Goal: Information Seeking & Learning: Learn about a topic

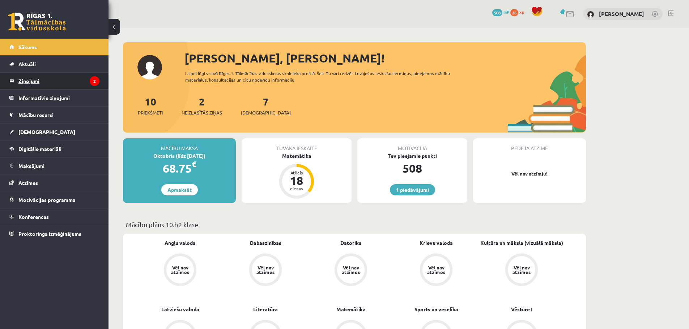
click at [59, 84] on legend "Ziņojumi 2" at bounding box center [58, 81] width 81 height 17
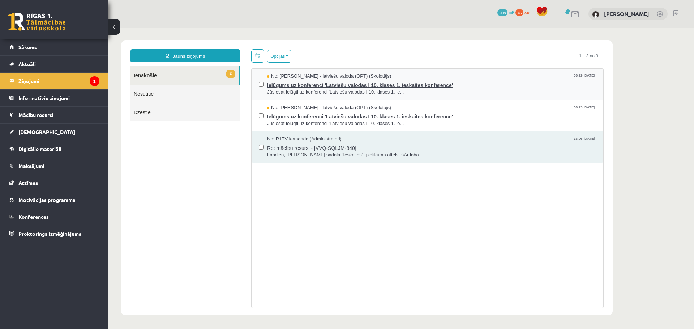
click at [345, 83] on span "Ielūgums uz konferenci 'Latviešu valodas I 10. klases 1. ieskaites konference'" at bounding box center [431, 84] width 329 height 9
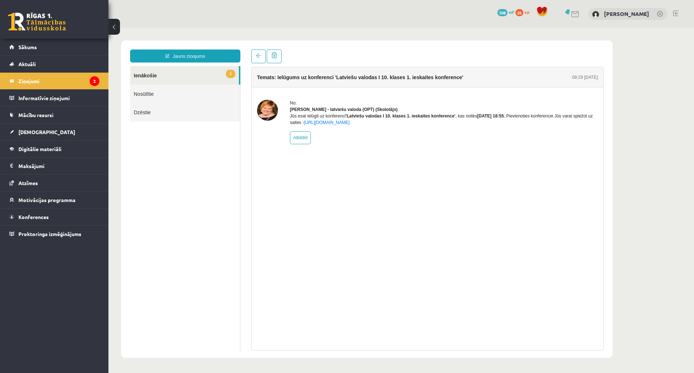
click at [171, 80] on link "1 Ienākošie" at bounding box center [184, 75] width 109 height 18
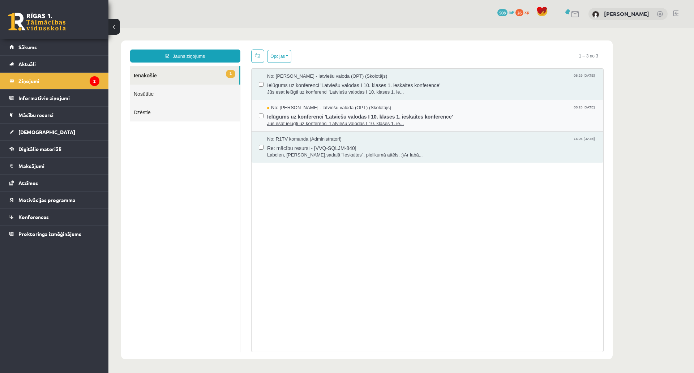
click at [319, 116] on span "Ielūgums uz konferenci 'Latviešu valodas I 10. klases 1. ieskaites konference'" at bounding box center [431, 115] width 329 height 9
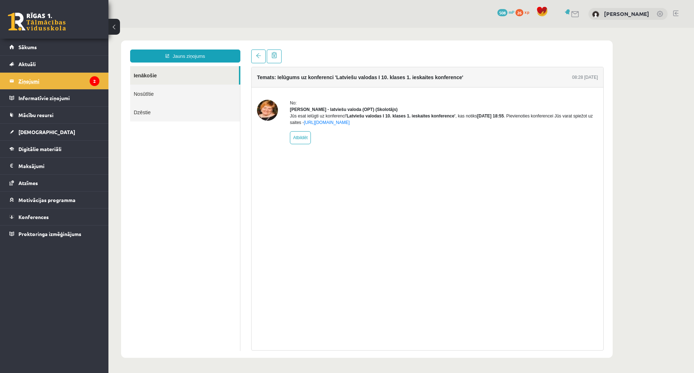
click at [70, 81] on legend "Ziņojumi 2" at bounding box center [58, 81] width 81 height 17
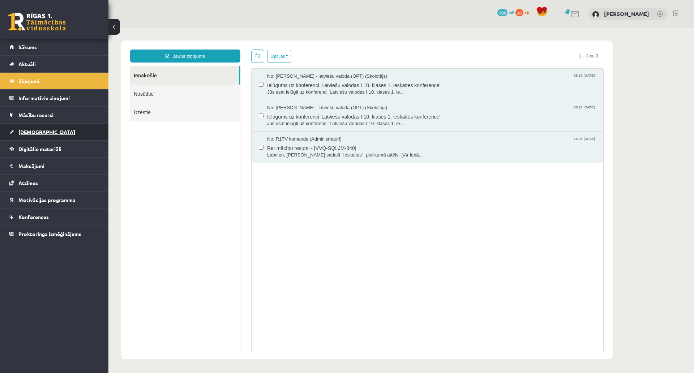
click at [38, 133] on span "[DEMOGRAPHIC_DATA]" at bounding box center [46, 132] width 57 height 7
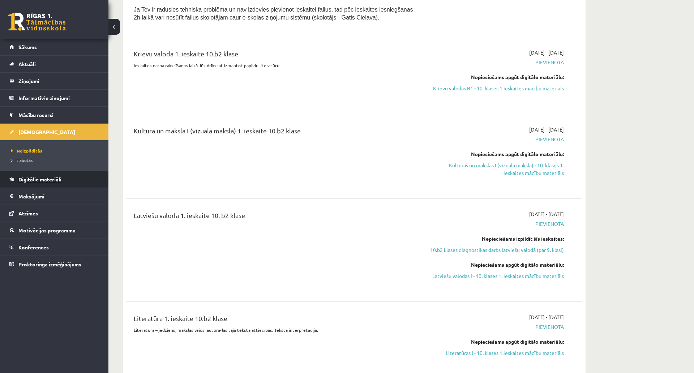
scroll to position [506, 0]
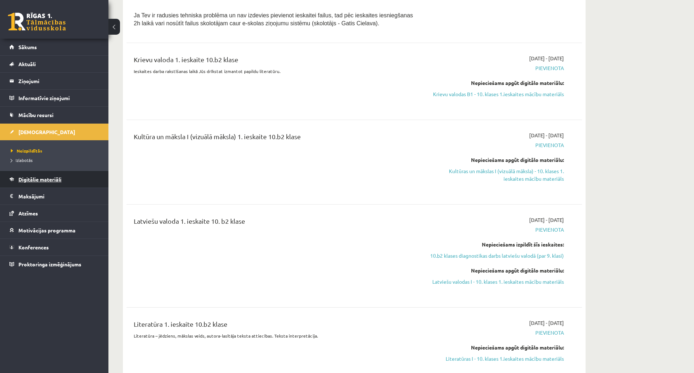
click at [64, 184] on link "Digitālie materiāli" at bounding box center [54, 179] width 90 height 17
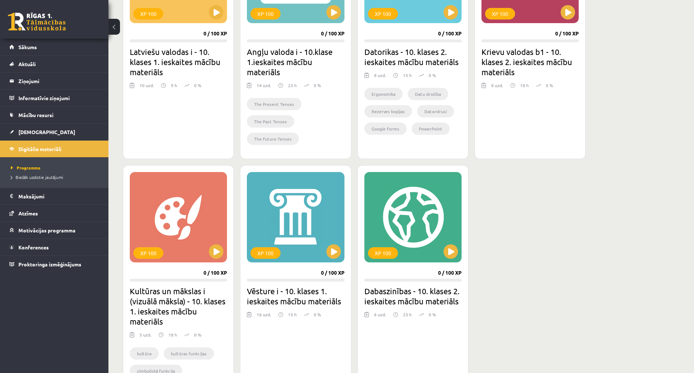
scroll to position [893, 0]
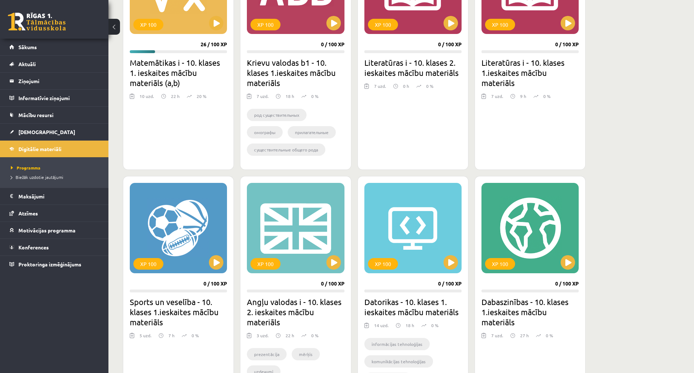
scroll to position [206, 0]
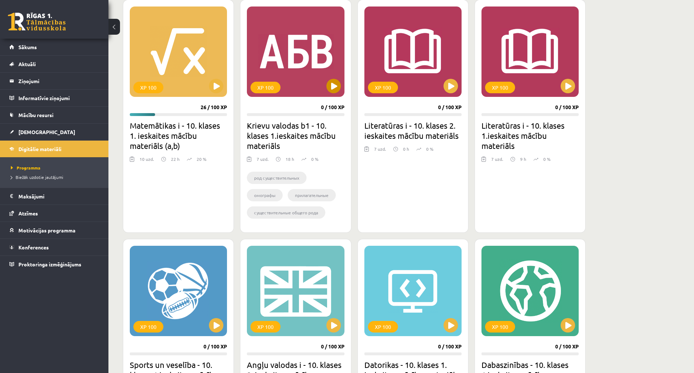
click at [330, 77] on div "XP 100" at bounding box center [295, 52] width 97 height 90
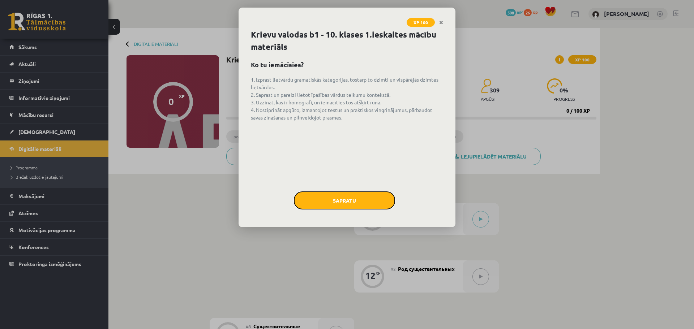
click at [335, 198] on button "Sapratu" at bounding box center [344, 201] width 101 height 18
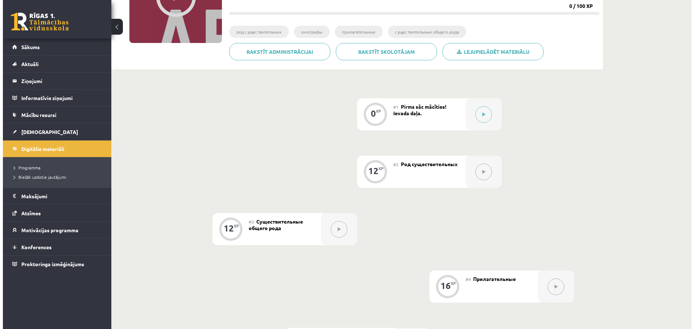
scroll to position [108, 0]
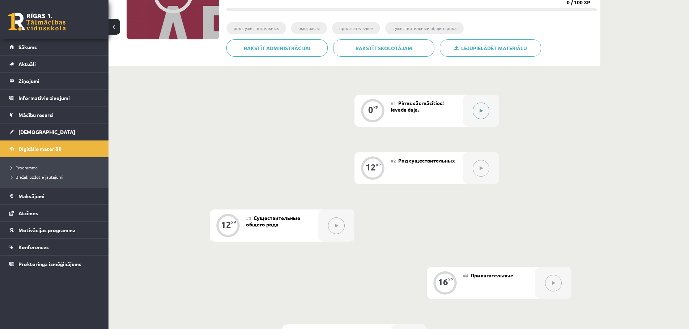
click at [479, 110] on button at bounding box center [481, 111] width 17 height 17
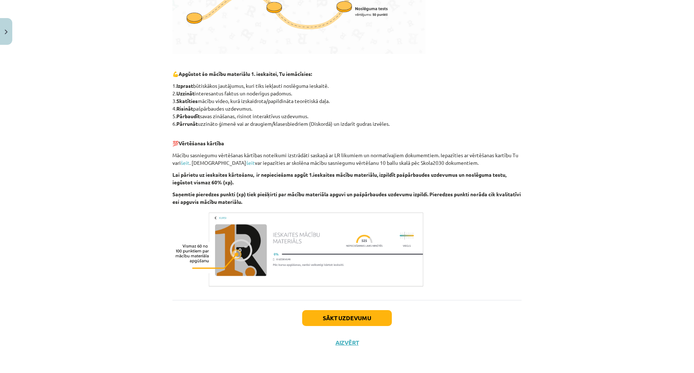
scroll to position [346, 0]
click at [343, 310] on button "Sākt uzdevumu" at bounding box center [347, 318] width 90 height 16
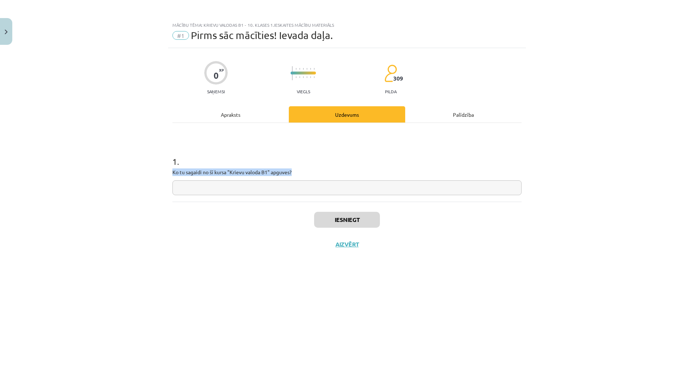
drag, startPoint x: 299, startPoint y: 175, endPoint x: 168, endPoint y: 175, distance: 130.9
click at [168, 175] on div "0 XP Saņemsi Viegls 309 pilda Apraksts Uzdevums Palīdzība 1 . Ko tu sagaidi no …" at bounding box center [347, 201] width 358 height 307
copy p "Ko tu sagaidi no šī kursa "Krievu valoda B1" apguves?"
click at [233, 140] on div "1 . Ko tu sagaidi no šī kursa "Krievu valoda B1" apguves?" at bounding box center [346, 162] width 349 height 79
drag, startPoint x: 364, startPoint y: 194, endPoint x: 365, endPoint y: 188, distance: 5.8
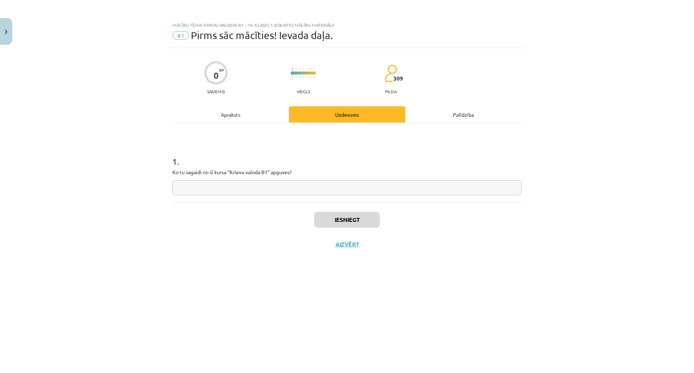
click at [365, 192] on input "text" at bounding box center [346, 187] width 349 height 15
type input "*"
type input "****"
drag, startPoint x: 296, startPoint y: 184, endPoint x: 127, endPoint y: 179, distance: 169.3
click at [132, 179] on div "Mācību tēma: Krievu valodas b1 - 10. klases 1.ieskaites mācību materiāls #1 Pir…" at bounding box center [347, 186] width 694 height 373
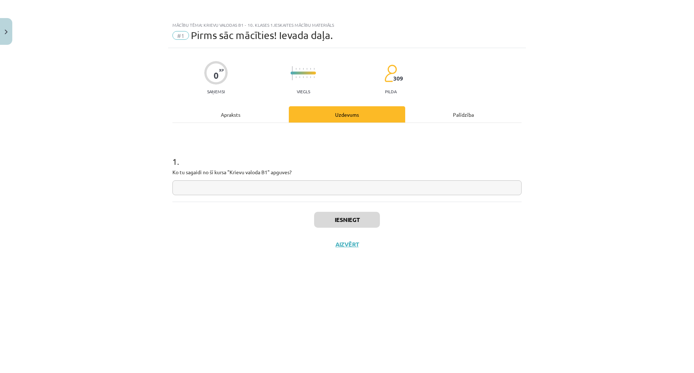
click at [203, 182] on input "text" at bounding box center [346, 187] width 349 height 15
type input "**********"
click at [338, 225] on button "Iesniegt" at bounding box center [347, 220] width 66 height 16
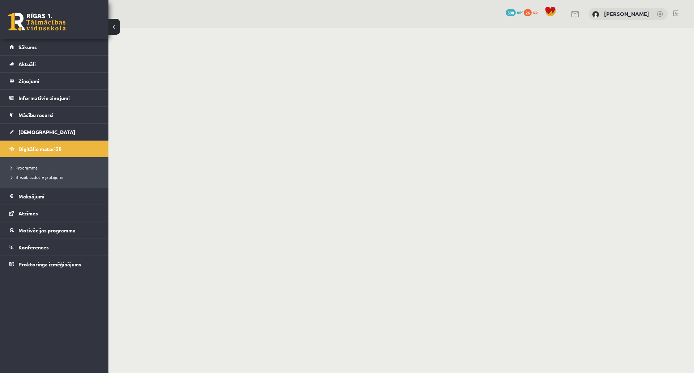
scroll to position [72, 0]
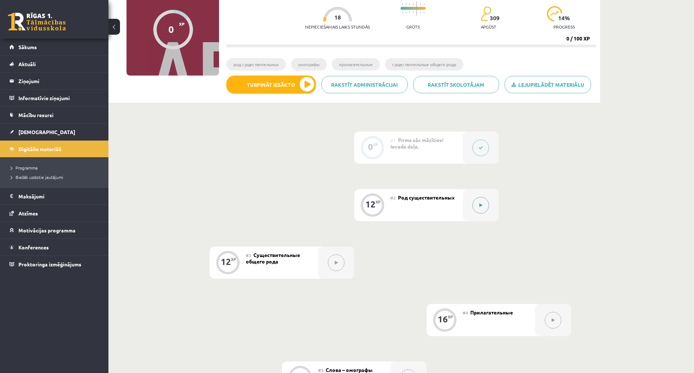
click at [476, 204] on button at bounding box center [481, 205] width 17 height 17
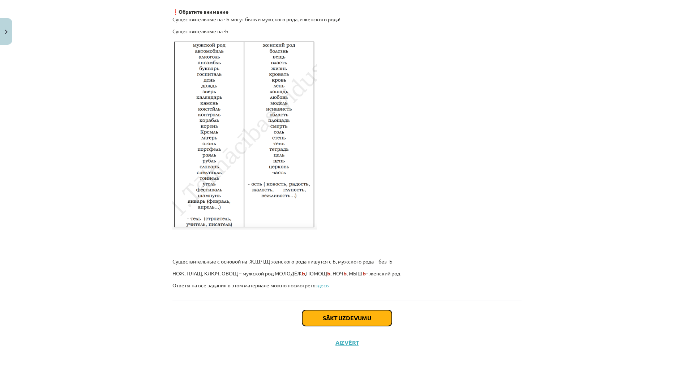
click at [358, 310] on button "Sākt uzdevumu" at bounding box center [347, 318] width 90 height 16
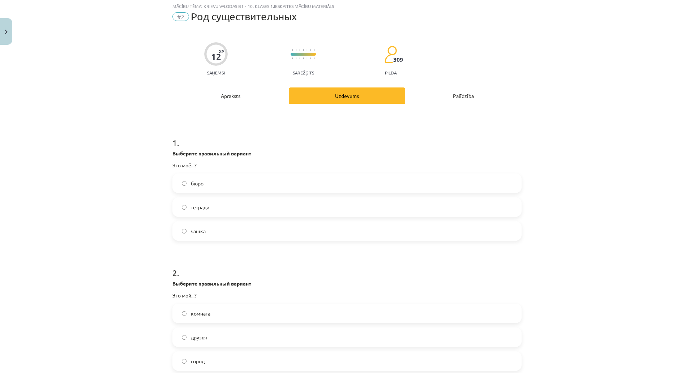
scroll to position [18, 0]
drag, startPoint x: 210, startPoint y: 183, endPoint x: 223, endPoint y: 209, distance: 29.1
click at [210, 184] on label "бюро" at bounding box center [347, 184] width 348 height 18
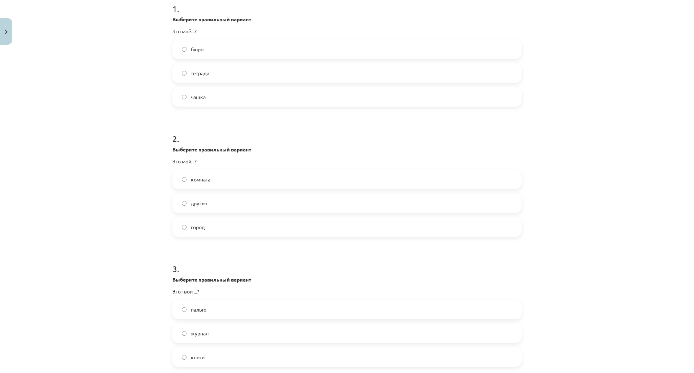
scroll to position [235, 0]
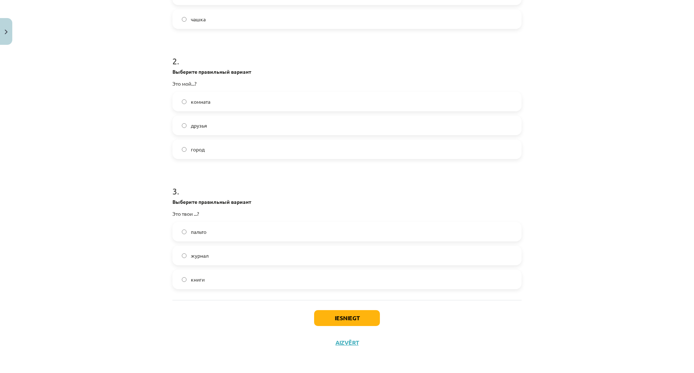
drag, startPoint x: 229, startPoint y: 146, endPoint x: 273, endPoint y: 189, distance: 60.9
click at [230, 146] on label "город" at bounding box center [347, 149] width 348 height 18
drag, startPoint x: 238, startPoint y: 238, endPoint x: 249, endPoint y: 243, distance: 11.7
click at [237, 270] on label "книги" at bounding box center [347, 279] width 348 height 18
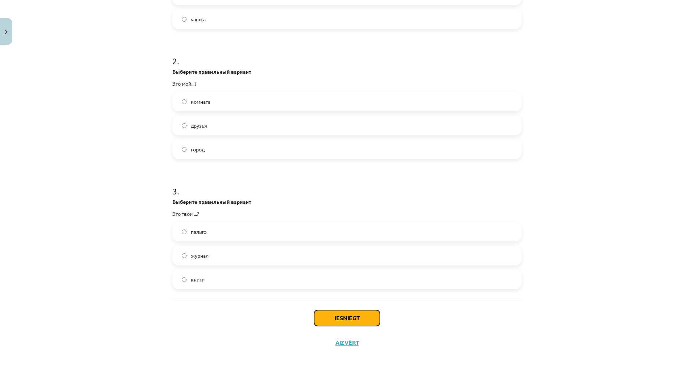
click at [361, 310] on button "Iesniegt" at bounding box center [347, 318] width 66 height 16
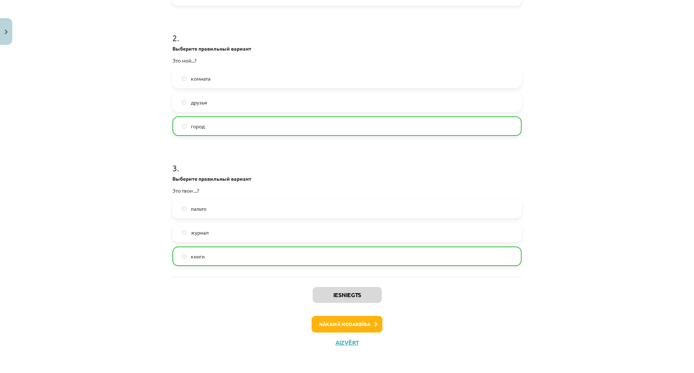
scroll to position [298, 0]
click at [354, 316] on button "Nākamā nodarbība" at bounding box center [347, 324] width 71 height 17
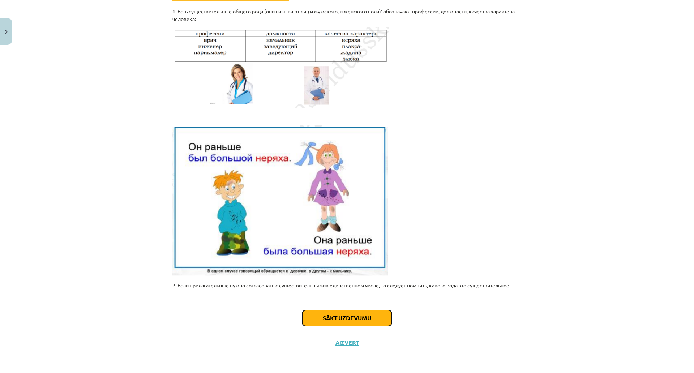
click at [349, 310] on button "Sākt uzdevumu" at bounding box center [347, 318] width 90 height 16
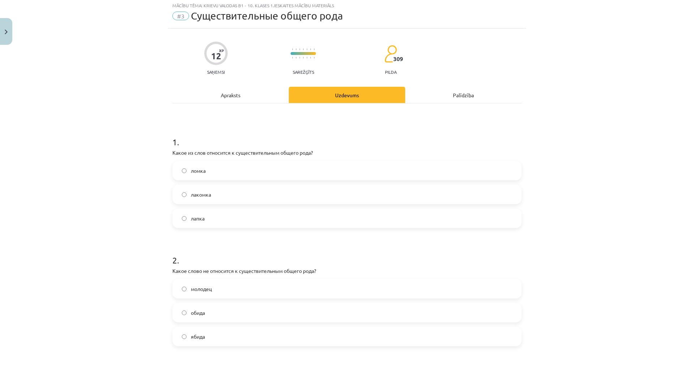
scroll to position [18, 0]
click at [218, 173] on label "ломка" at bounding box center [347, 172] width 348 height 18
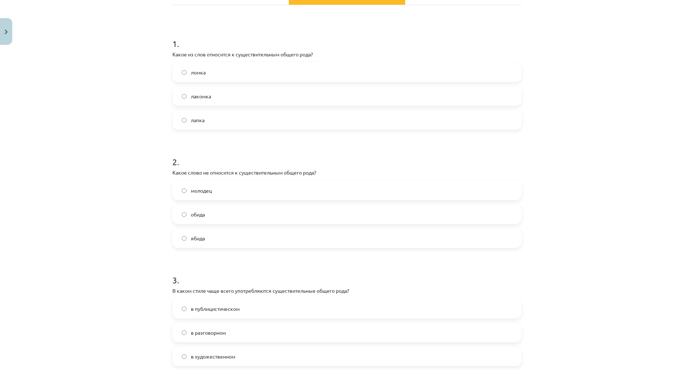
scroll to position [199, 0]
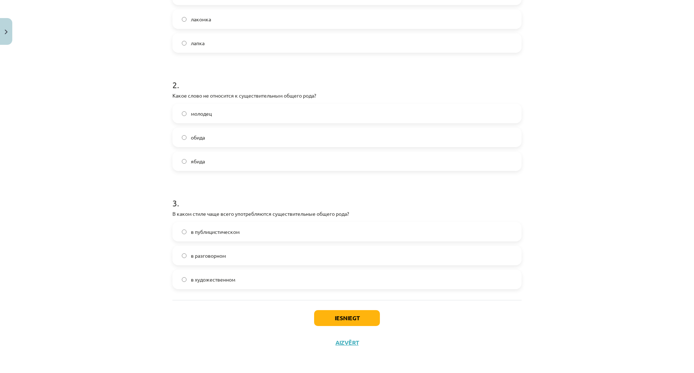
click at [240, 115] on label "молодец" at bounding box center [347, 113] width 348 height 18
drag, startPoint x: 169, startPoint y: 93, endPoint x: 320, endPoint y: 157, distance: 163.6
click at [320, 157] on div "12 XP Saņemsi Sarežģīts 309 pilda Apraksts Uzdevums Palīdzība 1 . Какое из слов…" at bounding box center [347, 104] width 358 height 502
copy div "Какое слово не относится к существительным общего рода? молодец обида ябида"
click at [221, 128] on label "обида" at bounding box center [347, 137] width 348 height 18
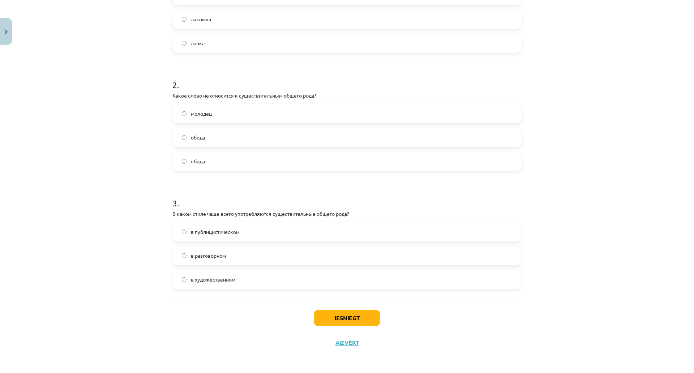
scroll to position [239, 0]
click at [247, 247] on label "в разговорном" at bounding box center [347, 256] width 348 height 18
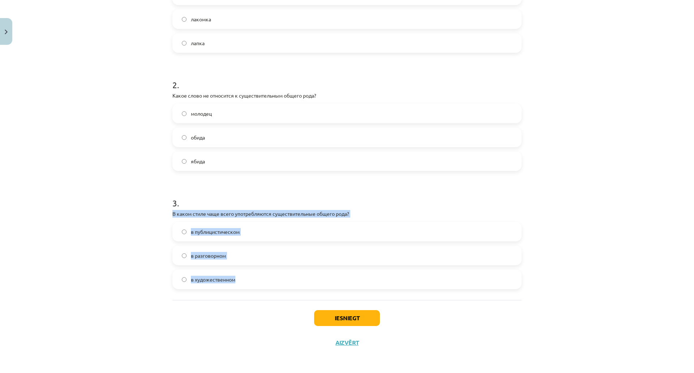
drag, startPoint x: 170, startPoint y: 168, endPoint x: 351, endPoint y: 232, distance: 192.3
click at [351, 232] on div "3 . В каком стиле чаще всего употребляются существительные общего рода? в публи…" at bounding box center [346, 237] width 349 height 104
copy div "В каком стиле чаще всего употребляются существительные общего рода? в публицист…"
click at [354, 310] on button "Iesniegt" at bounding box center [347, 318] width 66 height 16
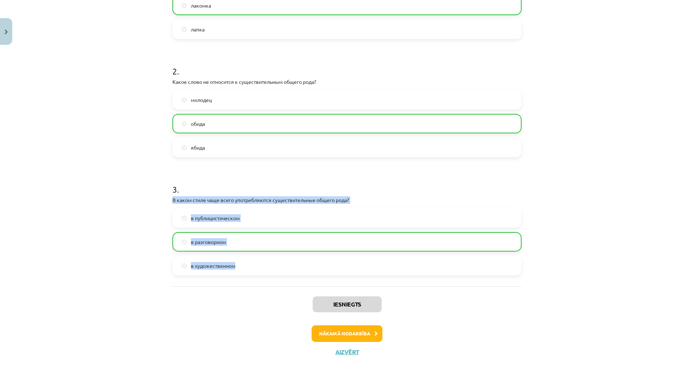
scroll to position [262, 0]
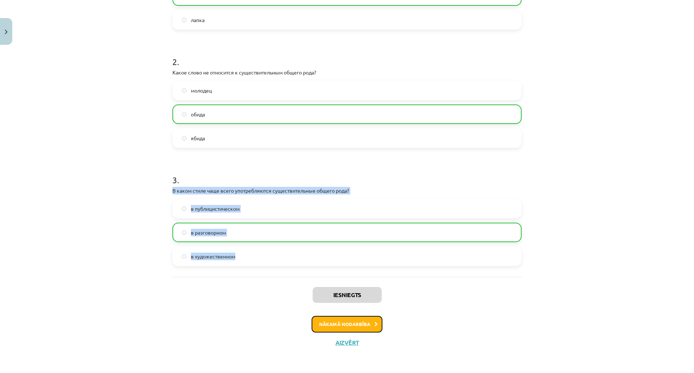
click at [371, 316] on button "Nākamā nodarbība" at bounding box center [347, 324] width 71 height 17
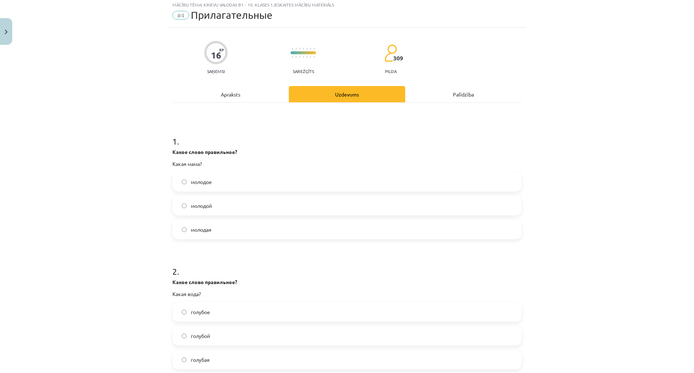
scroll to position [18, 0]
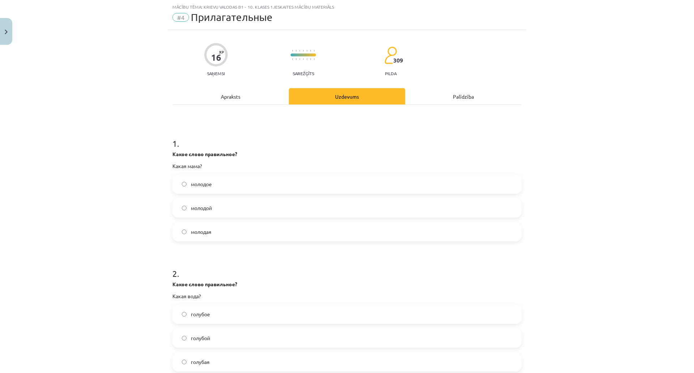
click at [252, 231] on label "молодая" at bounding box center [347, 232] width 348 height 18
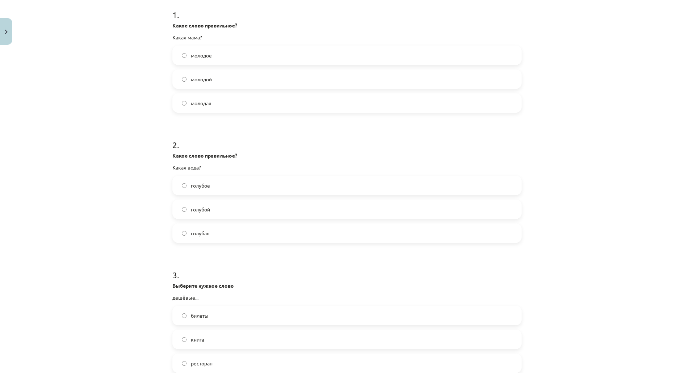
scroll to position [163, 0]
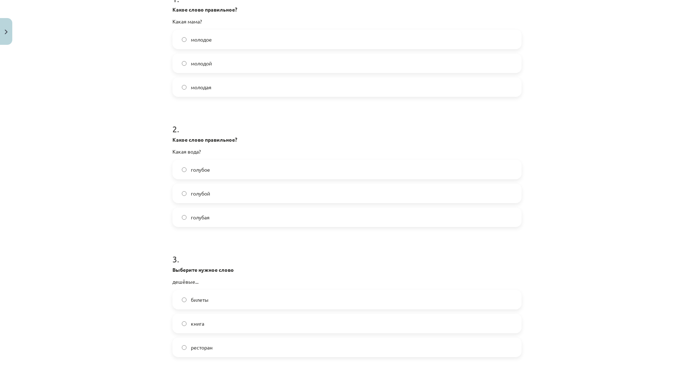
click at [229, 224] on label "голубая" at bounding box center [347, 217] width 348 height 18
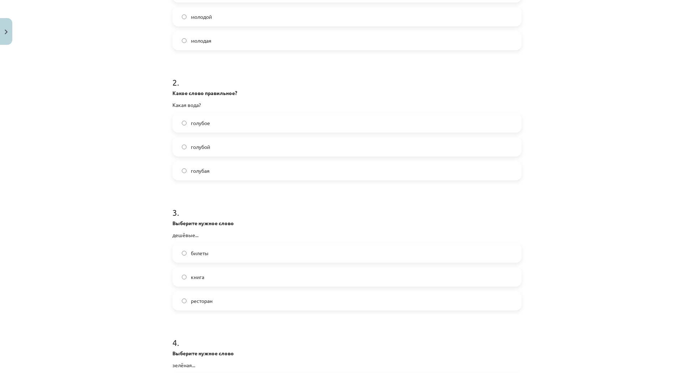
scroll to position [343, 0]
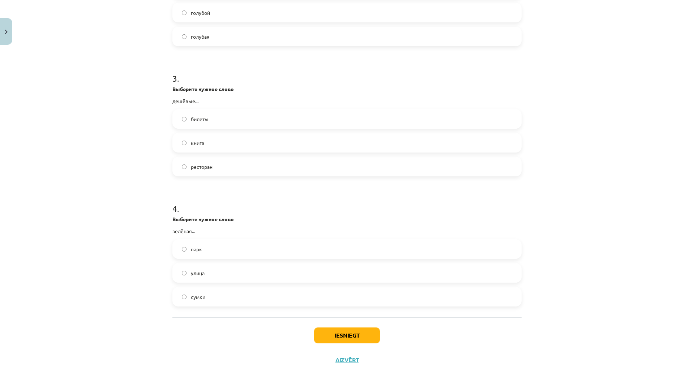
click at [236, 121] on label "билеты" at bounding box center [347, 119] width 348 height 18
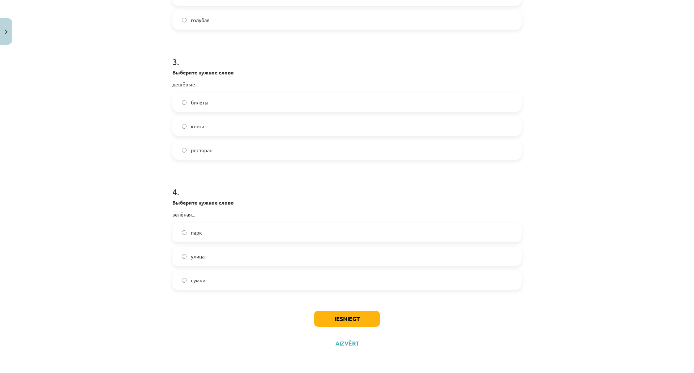
scroll to position [405, 0]
click at [242, 247] on label "улица" at bounding box center [347, 256] width 348 height 18
click at [361, 310] on button "Iesniegt" at bounding box center [347, 318] width 66 height 16
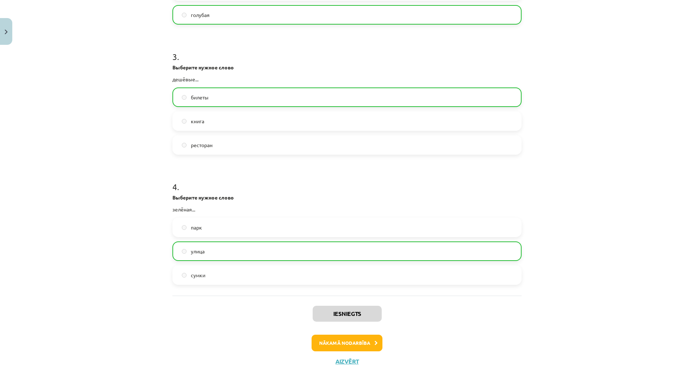
scroll to position [428, 0]
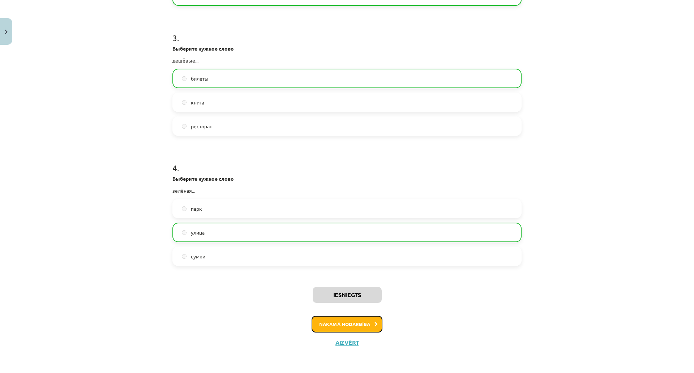
click at [354, 316] on button "Nākamā nodarbība" at bounding box center [347, 324] width 71 height 17
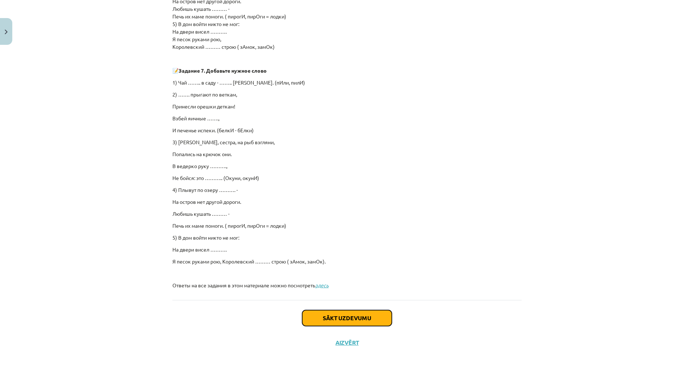
click at [360, 310] on button "Sākt uzdevumu" at bounding box center [347, 318] width 90 height 16
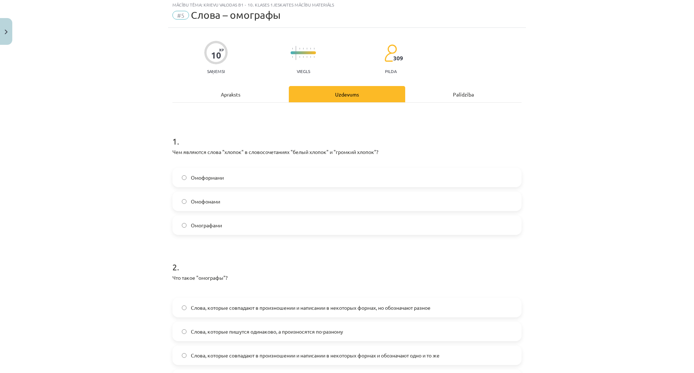
scroll to position [18, 0]
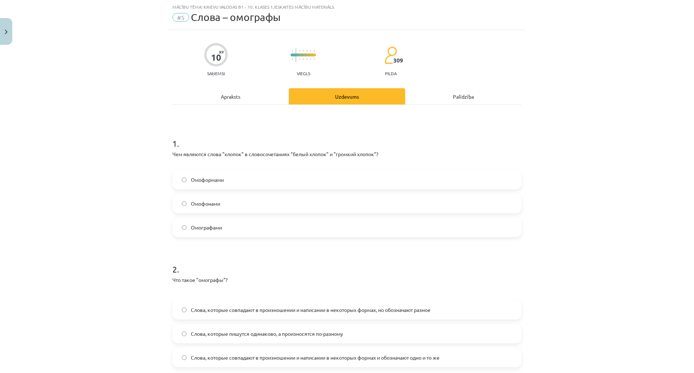
drag, startPoint x: 169, startPoint y: 154, endPoint x: 361, endPoint y: 222, distance: 203.1
click at [361, 222] on div "10 XP Saņemsi Viegls 309 pilda Apraksts Uzdevums Palīdzība 1 . Чем являются сло…" at bounding box center [347, 243] width 358 height 427
copy div "Чем являются слова "хлопок" в словосочетаниях "белый хлопок" и "громкий хлопок"…"
click at [231, 182] on label "Омоформами" at bounding box center [347, 180] width 348 height 18
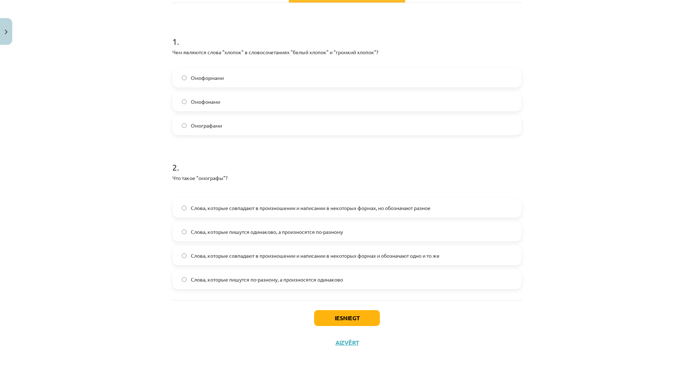
scroll to position [163, 0]
drag, startPoint x: 171, startPoint y: 136, endPoint x: 403, endPoint y: 238, distance: 253.2
click at [403, 238] on div "2 . Что такое "омографы"? Слова, которые совпадают в произношении и написании в…" at bounding box center [346, 220] width 349 height 140
click at [168, 133] on div "10 XP Saņemsi Viegls 309 pilda Apraksts Uzdevums Palīdzība 1 . Чем являются сло…" at bounding box center [347, 141] width 358 height 427
drag, startPoint x: 171, startPoint y: 133, endPoint x: 452, endPoint y: 229, distance: 297.1
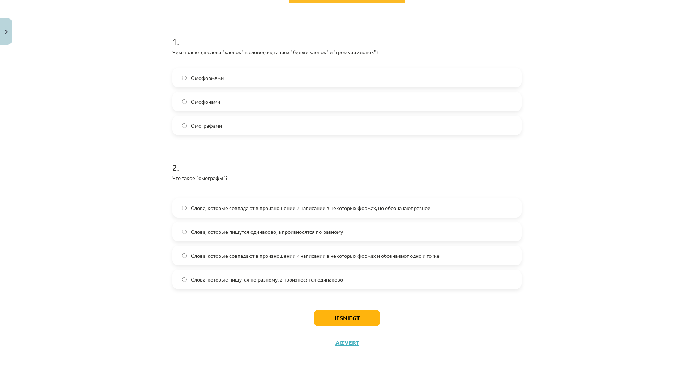
click at [452, 229] on div "2 . Что такое "омографы"? Слова, которые совпадают в произношении и написании в…" at bounding box center [346, 220] width 349 height 140
copy div "Что такое "омографы"? Слова, которые совпадают в произношении и написании в нек…"
click at [307, 223] on label "Слова, которые пишутся одинаково, а произносятся по-разному" at bounding box center [347, 232] width 348 height 18
click at [349, 310] on button "Iesniegt" at bounding box center [347, 318] width 66 height 16
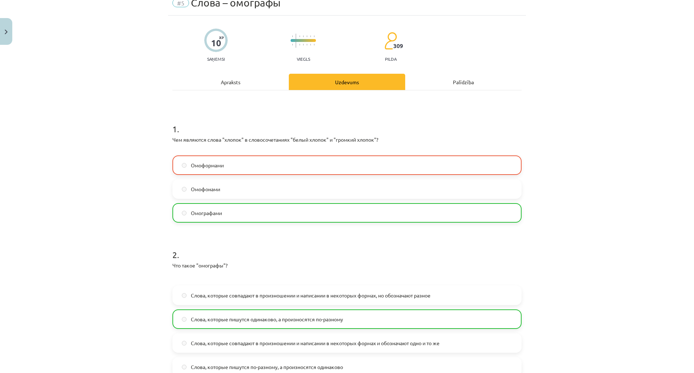
scroll to position [187, 0]
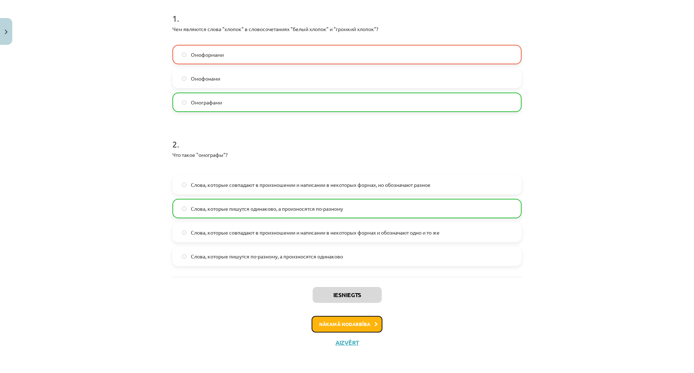
click at [365, 316] on button "Nākamā nodarbība" at bounding box center [347, 324] width 71 height 17
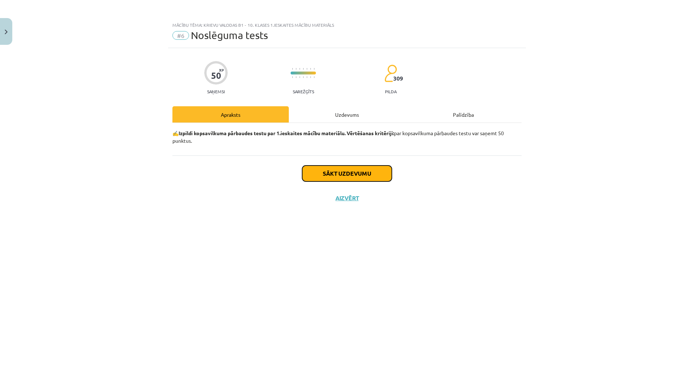
click at [351, 171] on button "Sākt uzdevumu" at bounding box center [347, 174] width 90 height 16
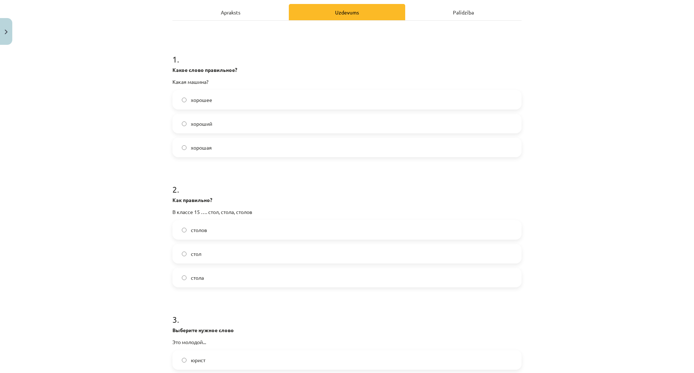
scroll to position [108, 0]
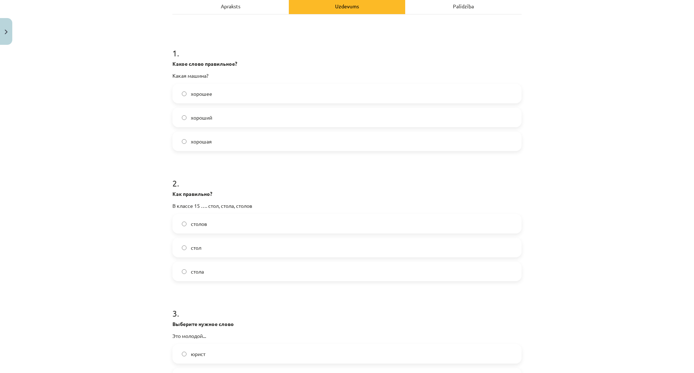
click at [223, 151] on div "хорошая" at bounding box center [346, 142] width 349 height 20
click at [226, 143] on label "хорошая" at bounding box center [347, 141] width 348 height 18
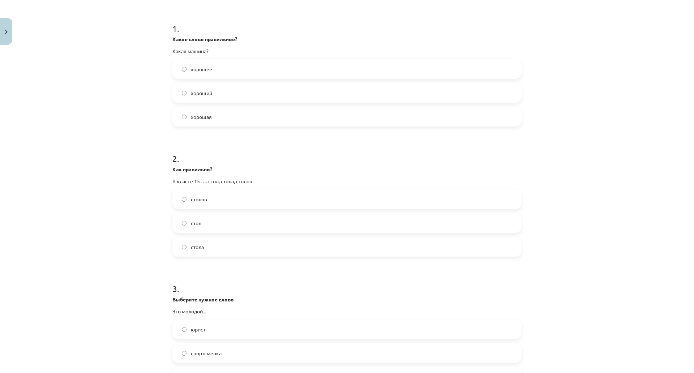
scroll to position [181, 0]
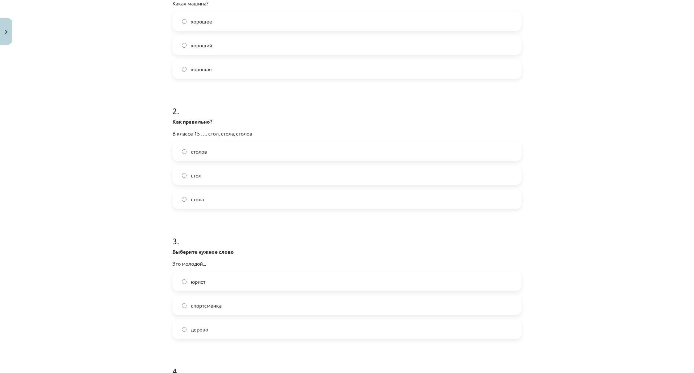
click at [220, 154] on label "столов" at bounding box center [347, 151] width 348 height 18
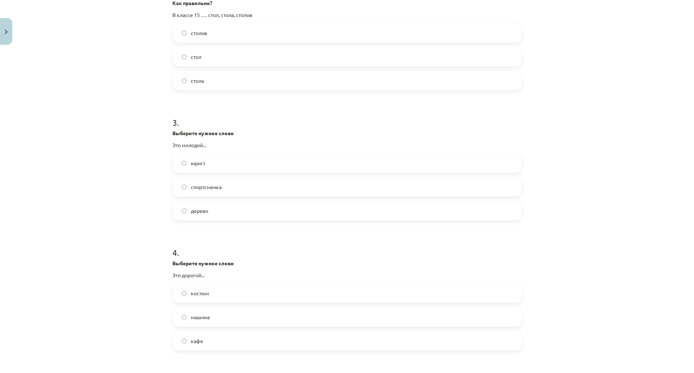
scroll to position [325, 0]
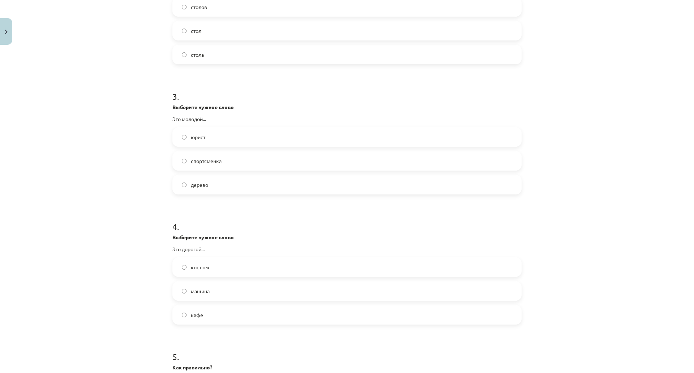
click at [249, 138] on label "юрист" at bounding box center [347, 137] width 348 height 18
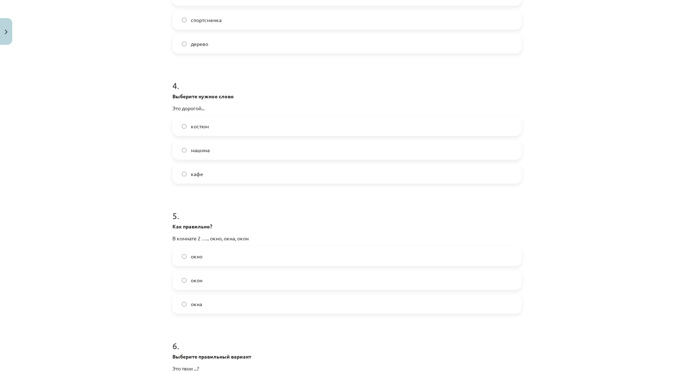
scroll to position [470, 0]
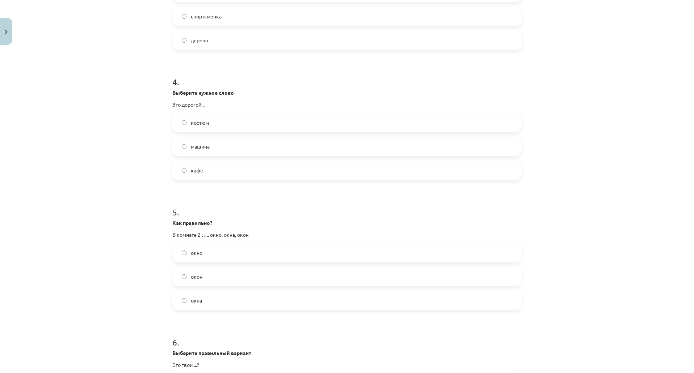
click at [208, 125] on label "костюм" at bounding box center [347, 123] width 348 height 18
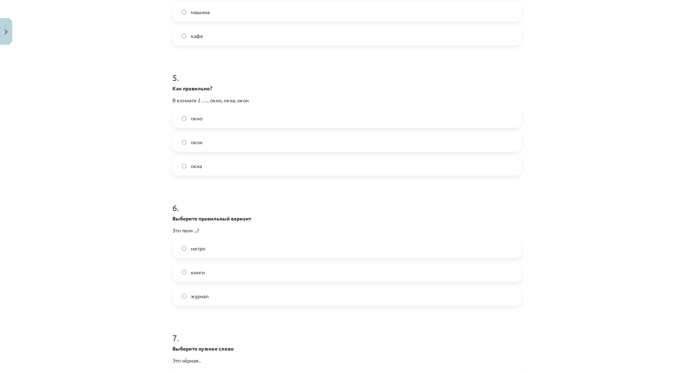
scroll to position [615, 0]
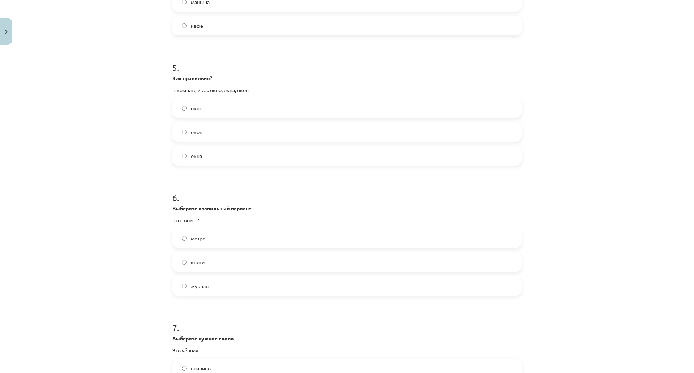
click at [213, 162] on label "окна" at bounding box center [347, 156] width 348 height 18
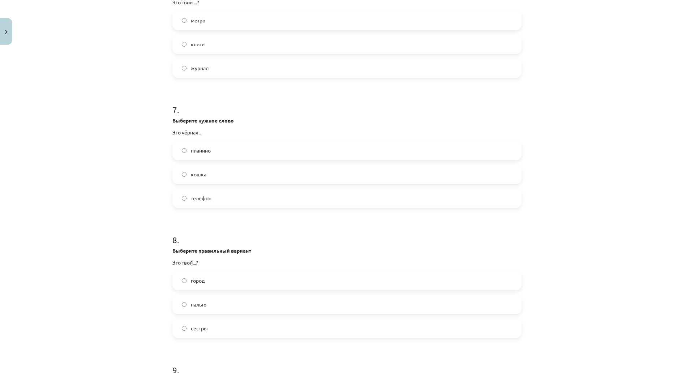
scroll to position [832, 0]
click at [218, 172] on label "кошка" at bounding box center [347, 175] width 348 height 18
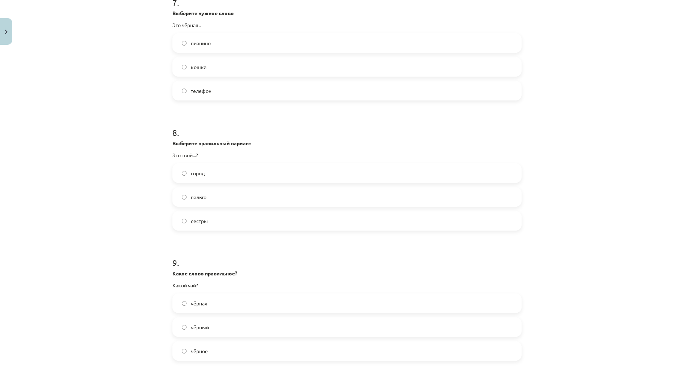
click at [260, 180] on label "город" at bounding box center [347, 173] width 348 height 18
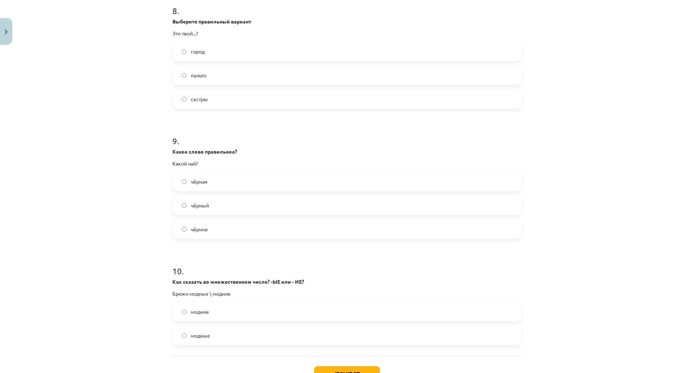
scroll to position [1157, 0]
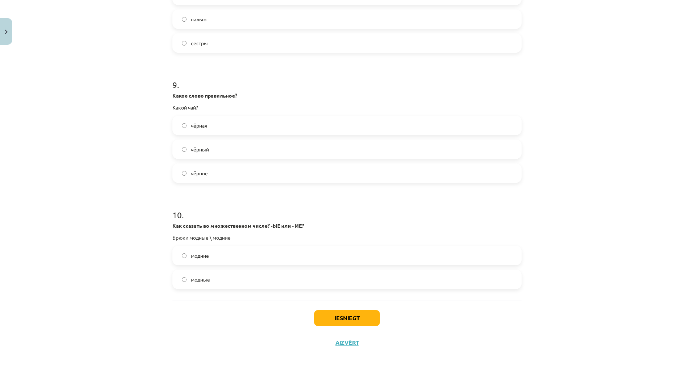
click at [206, 146] on span "чёрный" at bounding box center [200, 150] width 18 height 8
click at [221, 270] on label "модные" at bounding box center [347, 279] width 348 height 18
click at [356, 310] on button "Iesniegt" at bounding box center [347, 318] width 66 height 16
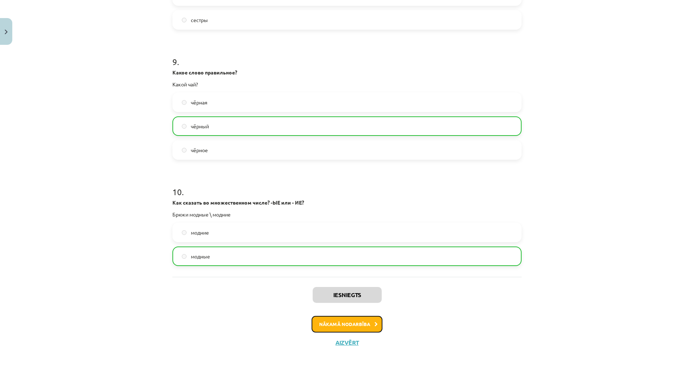
click at [345, 316] on button "Nākamā nodarbība" at bounding box center [347, 324] width 71 height 17
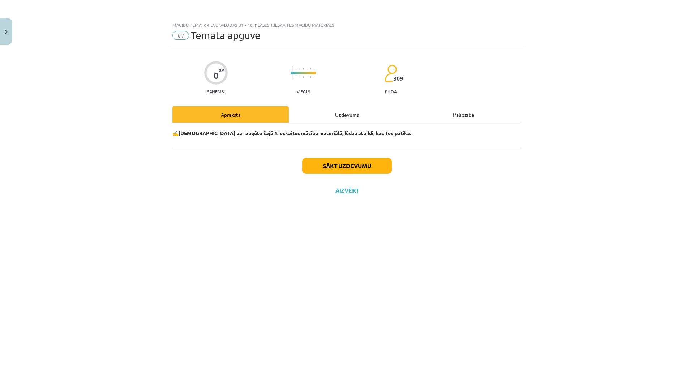
scroll to position [0, 0]
click at [374, 162] on button "Sākt uzdevumu" at bounding box center [347, 166] width 90 height 16
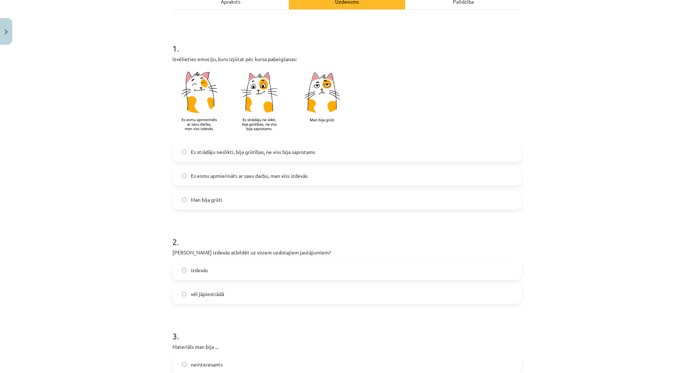
scroll to position [43, 0]
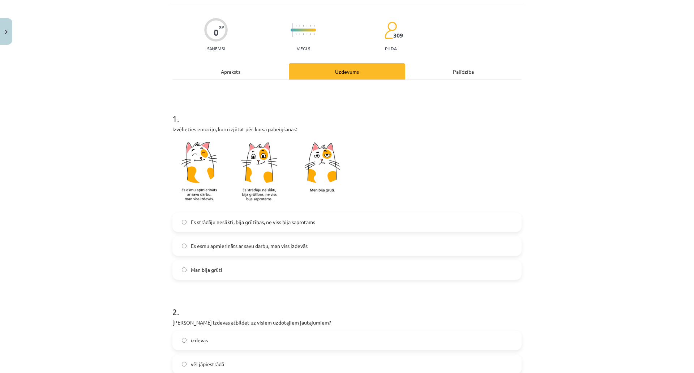
click at [286, 225] on span "Es strādāju neslikti, bija grūtības, ne viss bija saprotams" at bounding box center [253, 222] width 124 height 8
click at [218, 247] on span "Es esmu apmierināts ar savu darbu, man viss izdevās" at bounding box center [249, 246] width 117 height 8
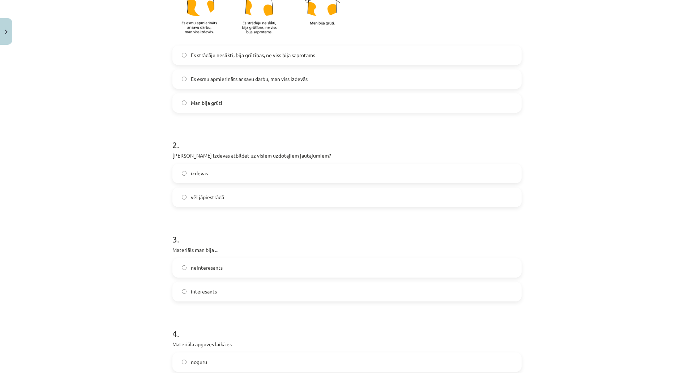
scroll to position [224, 0]
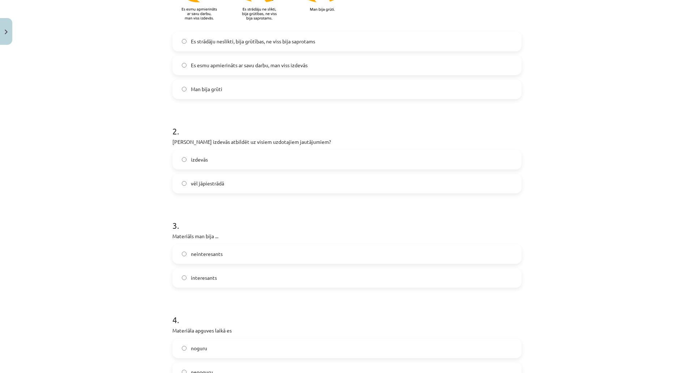
click at [240, 158] on label "izdevās" at bounding box center [347, 160] width 348 height 18
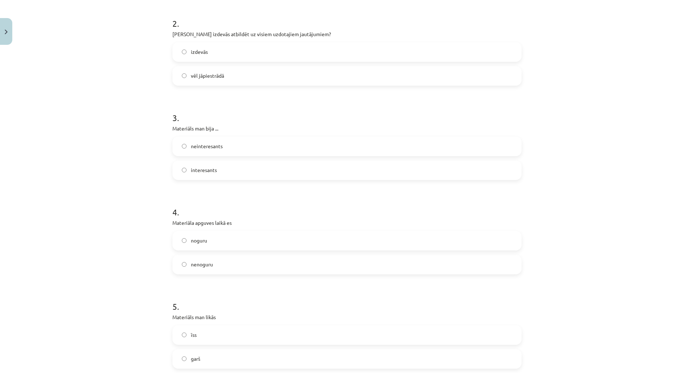
scroll to position [332, 0]
click at [236, 168] on label "interesants" at bounding box center [347, 170] width 348 height 18
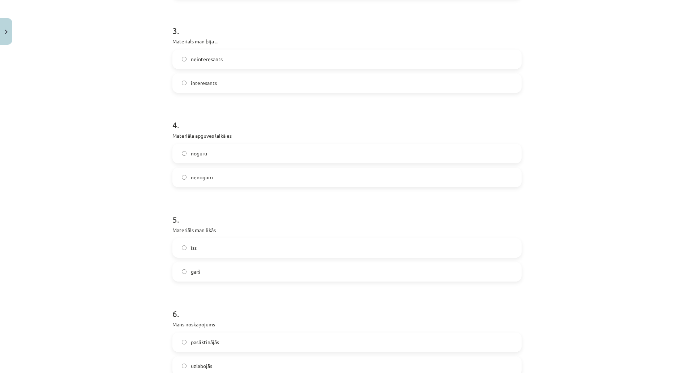
scroll to position [477, 0]
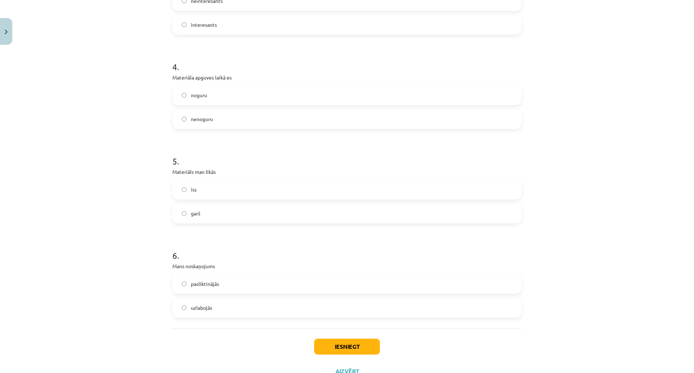
click at [235, 97] on label "noguru" at bounding box center [347, 95] width 348 height 18
drag, startPoint x: 211, startPoint y: 91, endPoint x: 184, endPoint y: 97, distance: 27.4
click at [184, 97] on label "noguru" at bounding box center [347, 95] width 348 height 18
copy label "noguru"
click at [236, 110] on label "nenoguru" at bounding box center [347, 119] width 348 height 18
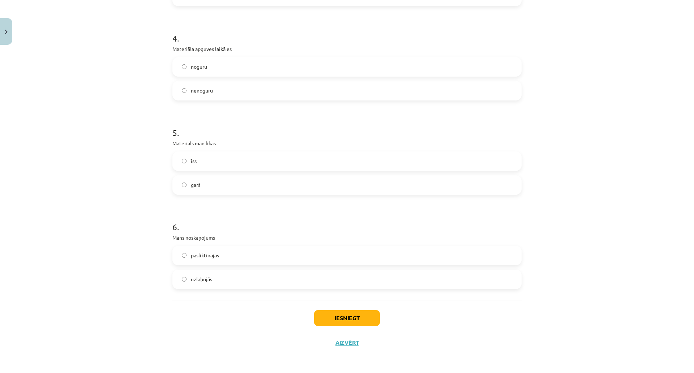
scroll to position [549, 0]
click at [218, 176] on label "garš" at bounding box center [347, 185] width 348 height 18
click at [212, 270] on label "uzlabojās" at bounding box center [347, 279] width 348 height 18
drag, startPoint x: 362, startPoint y: 278, endPoint x: 359, endPoint y: 277, distance: 3.7
click at [362, 310] on button "Iesniegt" at bounding box center [347, 318] width 66 height 16
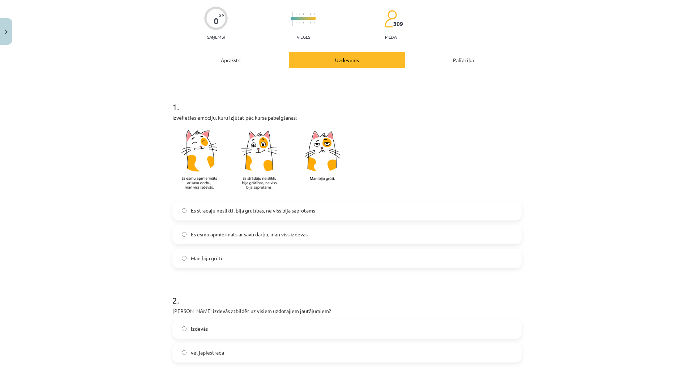
scroll to position [7, 0]
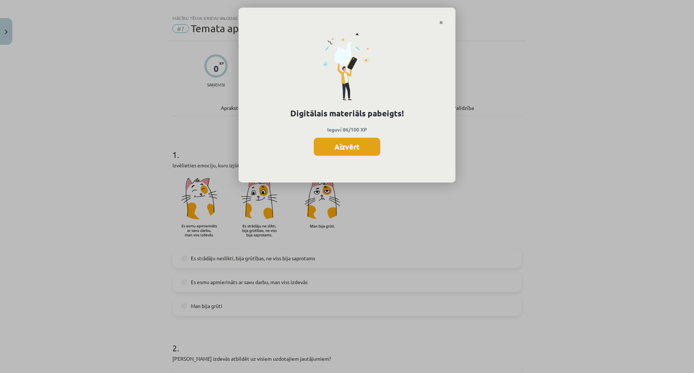
click at [355, 144] on button "Aizvērt" at bounding box center [347, 147] width 67 height 18
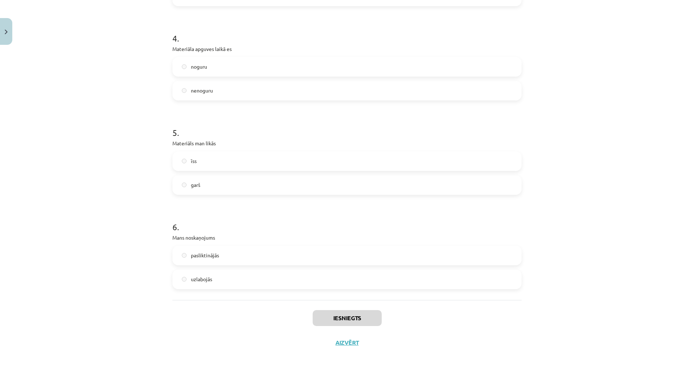
scroll to position [217, 0]
click at [345, 339] on button "Aizvērt" at bounding box center [346, 342] width 27 height 7
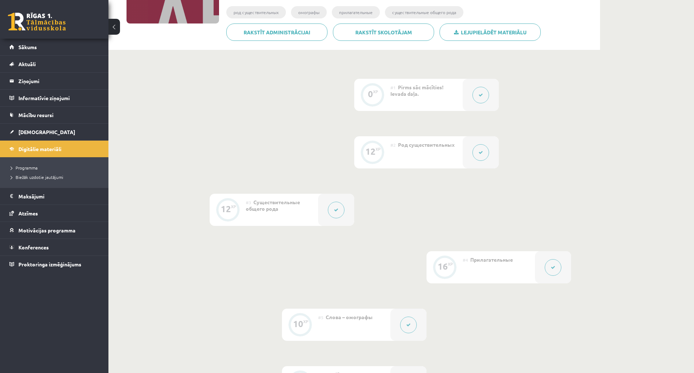
scroll to position [0, 0]
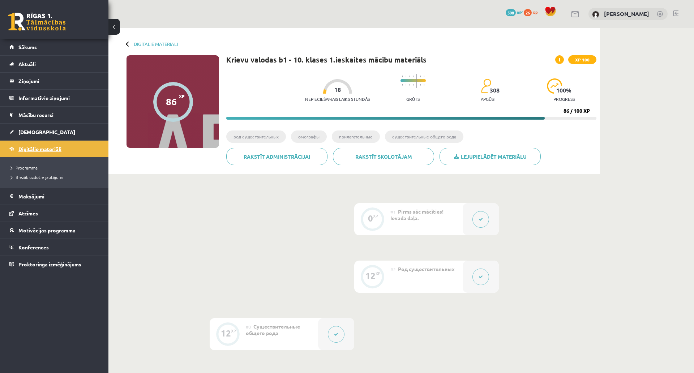
click at [54, 153] on link "Digitālie materiāli" at bounding box center [54, 149] width 90 height 17
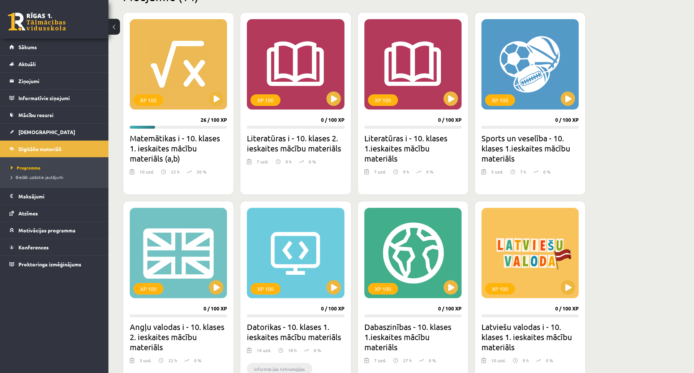
scroll to position [184, 0]
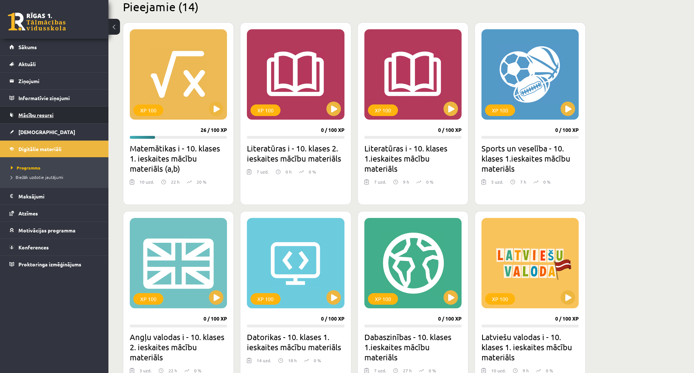
click at [36, 115] on span "Mācību resursi" at bounding box center [35, 115] width 35 height 7
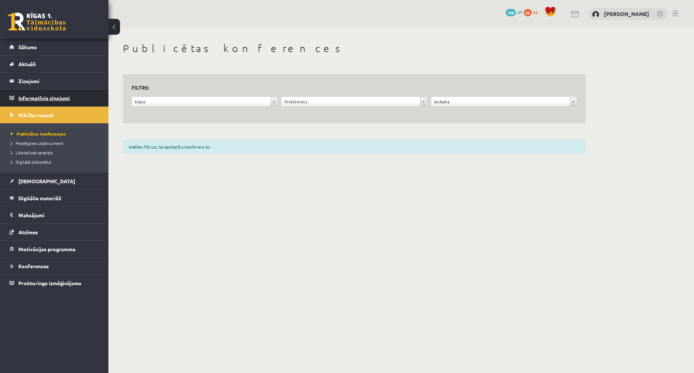
click at [40, 92] on legend "Informatīvie ziņojumi 0" at bounding box center [58, 98] width 81 height 17
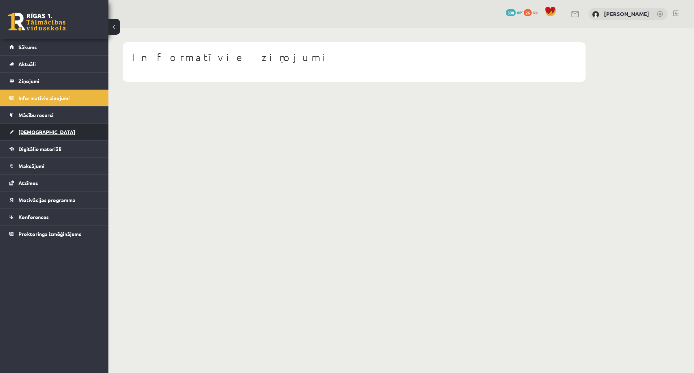
click at [51, 127] on link "[DEMOGRAPHIC_DATA]" at bounding box center [54, 132] width 90 height 17
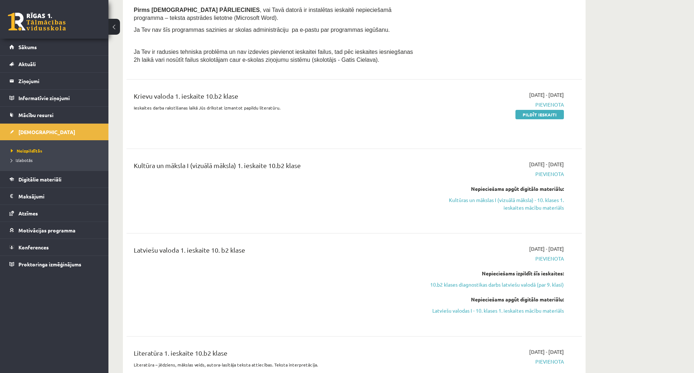
scroll to position [470, 0]
click at [535, 114] on link "Pildīt ieskaiti" at bounding box center [540, 114] width 48 height 9
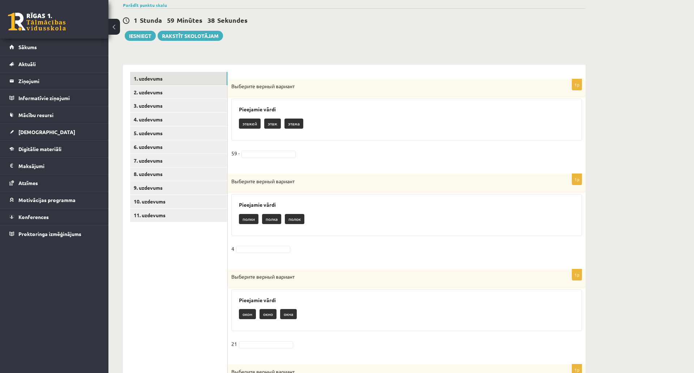
scroll to position [108, 0]
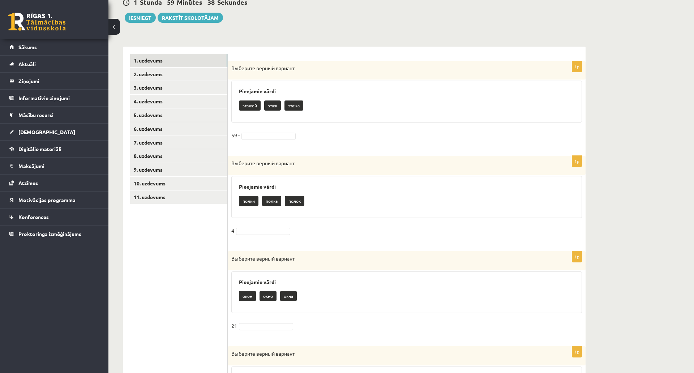
click at [256, 132] on fieldset "59 -" at bounding box center [406, 137] width 351 height 15
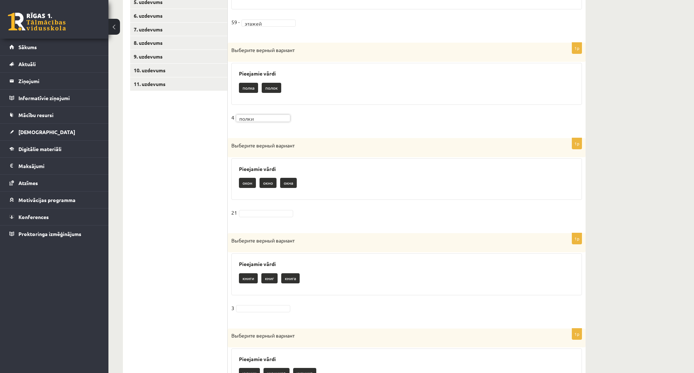
scroll to position [253, 0]
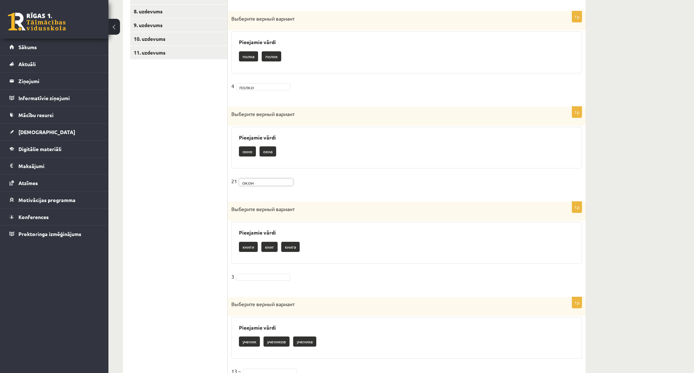
drag, startPoint x: 279, startPoint y: 151, endPoint x: 328, endPoint y: 156, distance: 48.6
drag, startPoint x: 328, startPoint y: 156, endPoint x: 259, endPoint y: 139, distance: 70.7
click at [242, 131] on div "Pieejamie vārdi окно окна" at bounding box center [406, 148] width 351 height 42
click at [329, 162] on div "Pieejamie vārdi окно окна" at bounding box center [406, 148] width 351 height 42
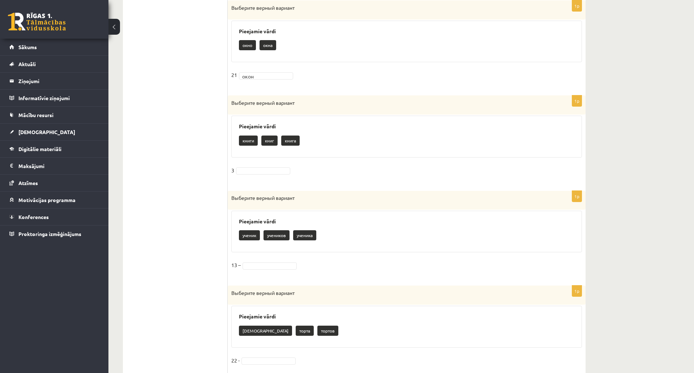
scroll to position [362, 0]
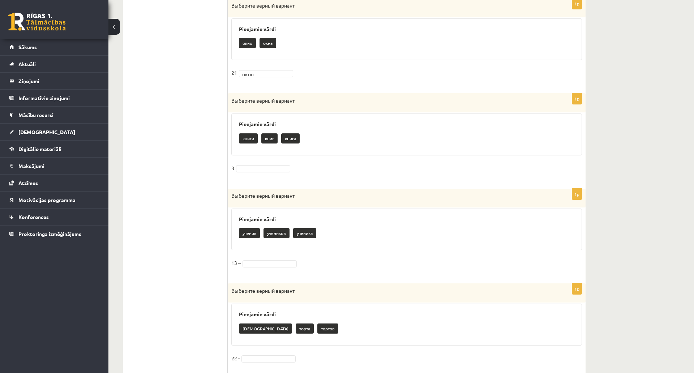
click at [246, 136] on p "книги" at bounding box center [248, 138] width 19 height 10
click at [247, 141] on p "книги" at bounding box center [248, 138] width 19 height 10
click at [256, 161] on div "1p Выберите верный вариант Pieejamie vārdi книги книг книга 3" at bounding box center [407, 137] width 358 height 88
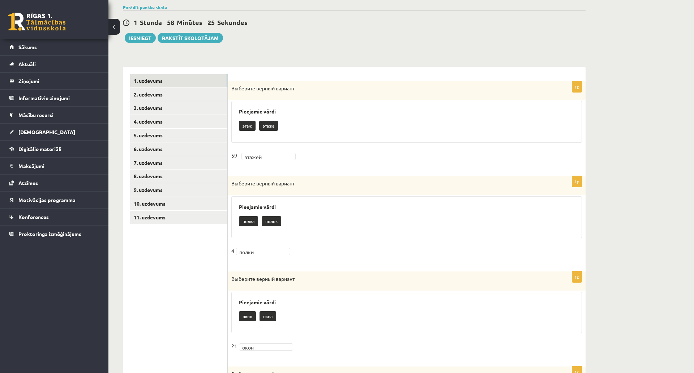
scroll to position [0, 0]
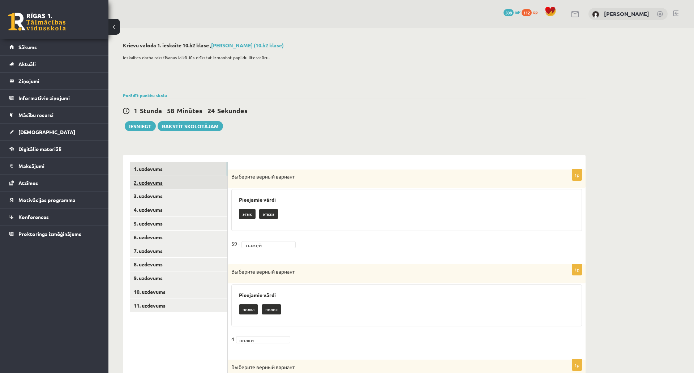
click at [168, 184] on link "2. uzdevums" at bounding box center [178, 182] width 97 height 13
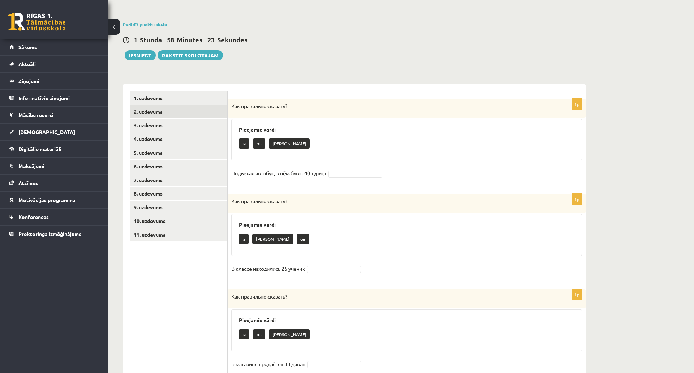
scroll to position [72, 0]
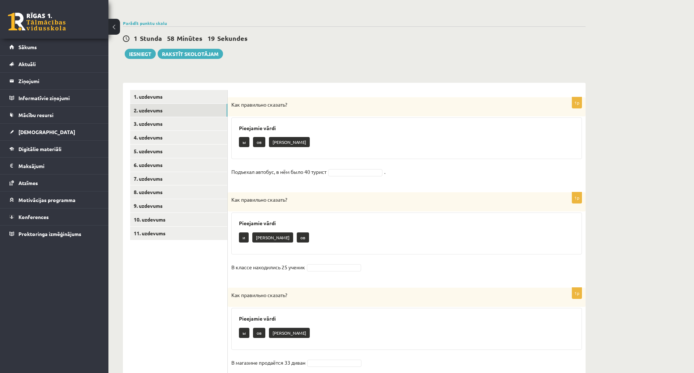
click at [257, 139] on p "ов" at bounding box center [259, 142] width 12 height 10
click at [264, 144] on p "ов" at bounding box center [259, 142] width 12 height 10
drag, startPoint x: 348, startPoint y: 212, endPoint x: 353, endPoint y: 205, distance: 8.8
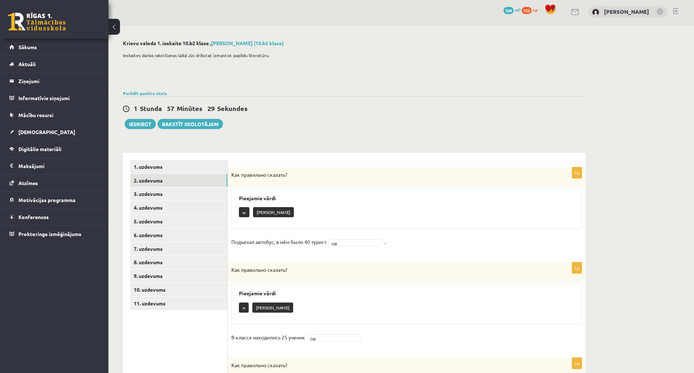
scroll to position [0, 0]
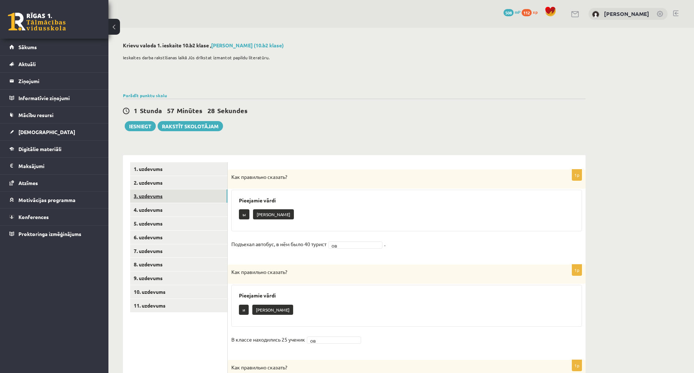
click at [151, 196] on link "3. uzdevums" at bounding box center [178, 195] width 97 height 13
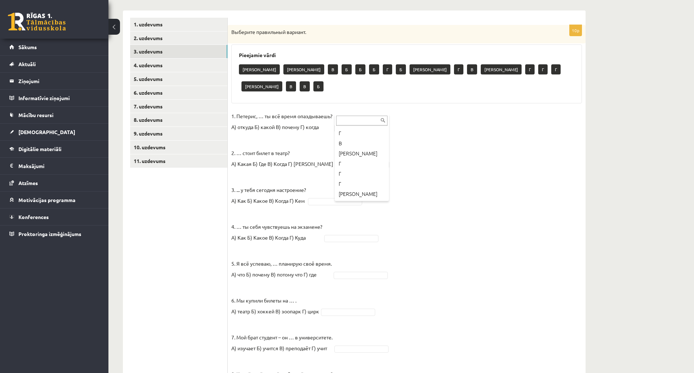
scroll to position [110, 0]
click at [334, 152] on fieldset "1. Петерис, … ты всё время опаздываешь? А) откуда Б) какой В) почему Г) когда В…" at bounding box center [406, 290] width 351 height 358
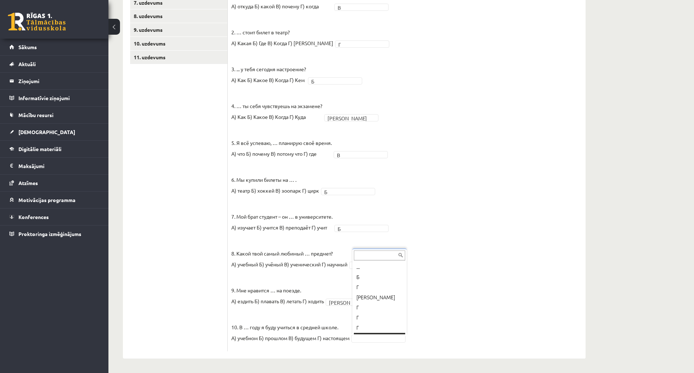
scroll to position [9, 0]
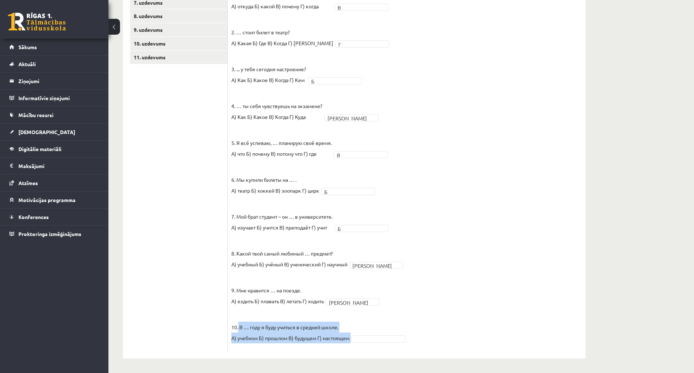
drag, startPoint x: 238, startPoint y: 283, endPoint x: 355, endPoint y: 300, distance: 118.3
click at [355, 300] on fieldset "1. Петерис, … ты всё время опаздываешь? А) откуда Б) какой В) почему Г) когда В…" at bounding box center [406, 169] width 351 height 358
copy p "В … году я буду учиться в средней школе. А) учебном Б) прошлом В) будущем Г) на…"
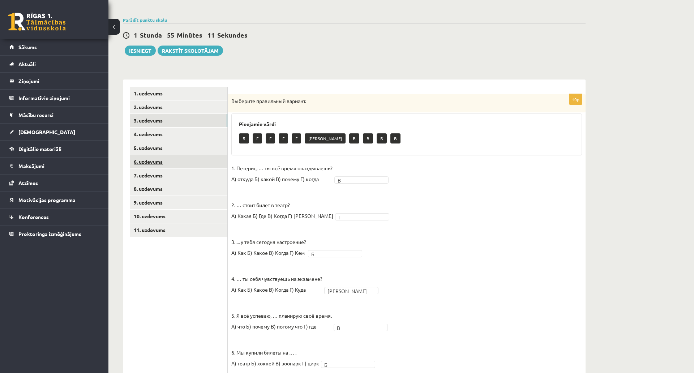
scroll to position [108, 0]
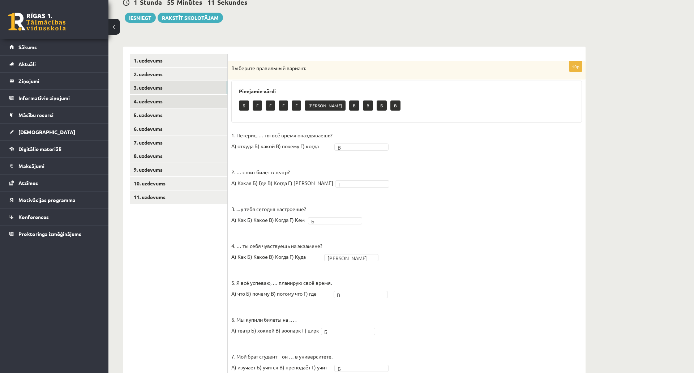
click at [162, 102] on link "4. uzdevums" at bounding box center [178, 101] width 97 height 13
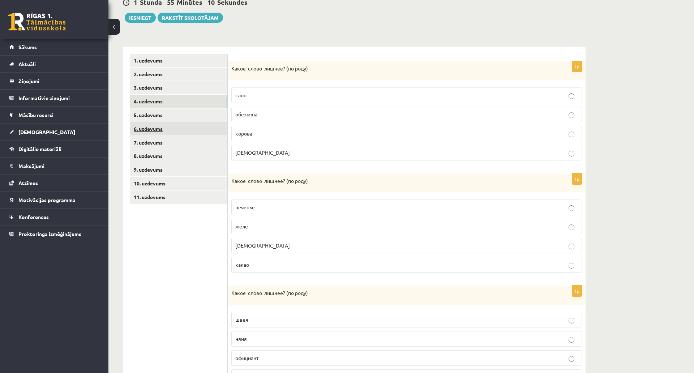
click at [164, 123] on link "6. uzdevums" at bounding box center [178, 128] width 97 height 13
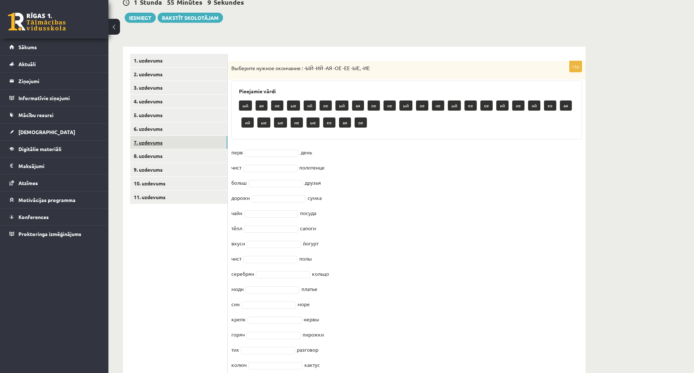
click at [164, 146] on link "7. uzdevums" at bounding box center [178, 142] width 97 height 13
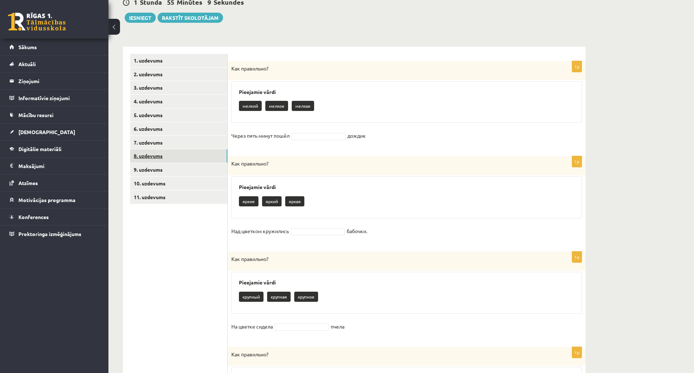
click at [167, 160] on link "8. uzdevums" at bounding box center [178, 155] width 97 height 13
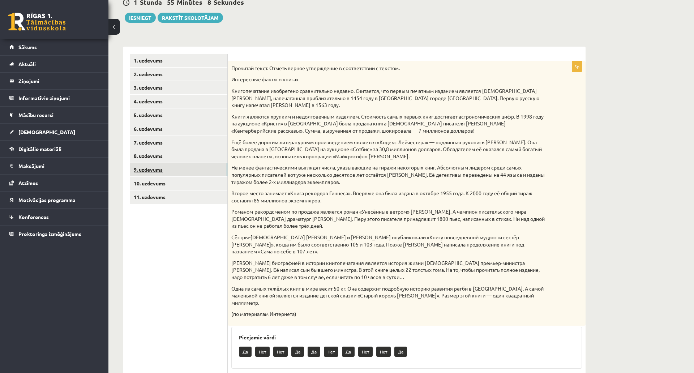
click at [170, 172] on link "9. uzdevums" at bounding box center [178, 169] width 97 height 13
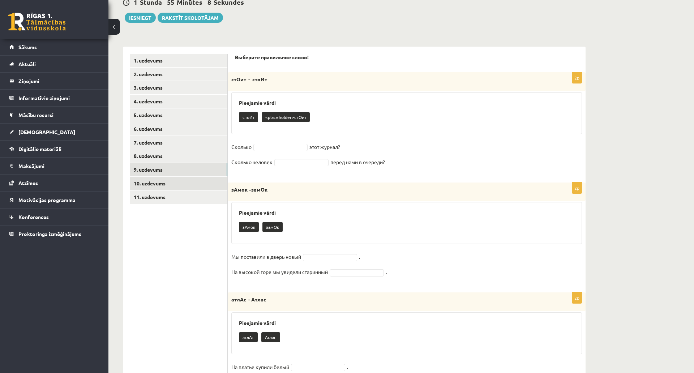
click at [174, 187] on link "10. uzdevums" at bounding box center [178, 183] width 97 height 13
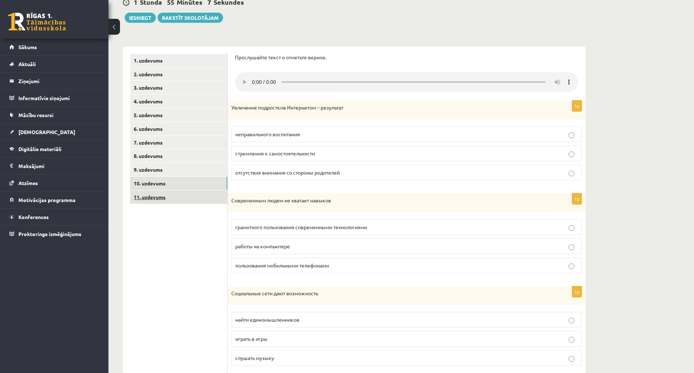
click at [173, 197] on link "11. uzdevums" at bounding box center [178, 197] width 97 height 13
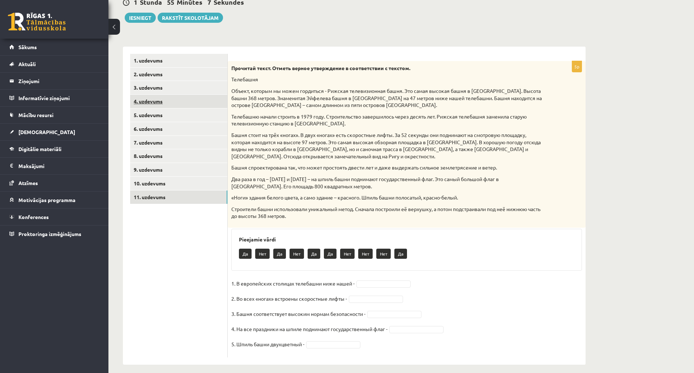
click at [154, 95] on link "4. uzdevums" at bounding box center [178, 101] width 97 height 13
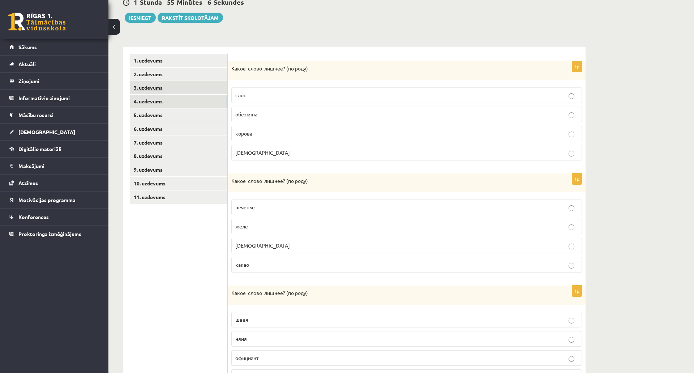
click at [159, 87] on link "3. uzdevums" at bounding box center [178, 87] width 97 height 13
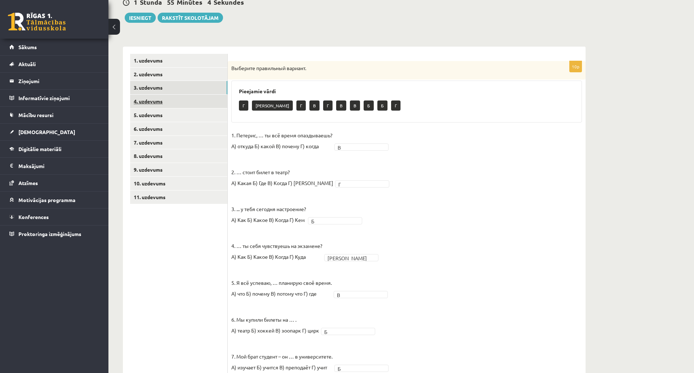
click at [162, 102] on link "4. uzdevums" at bounding box center [178, 101] width 97 height 13
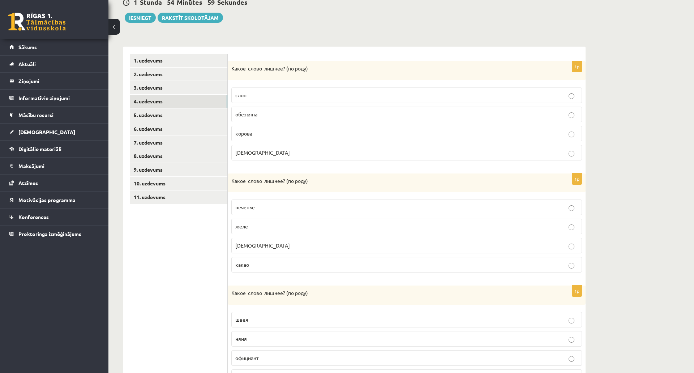
click at [260, 154] on p "муха" at bounding box center [406, 153] width 343 height 8
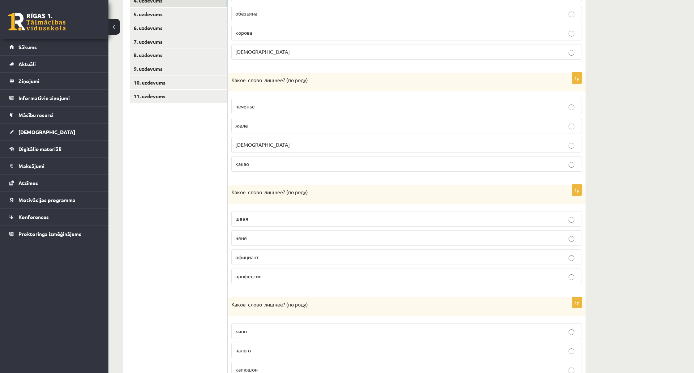
scroll to position [217, 0]
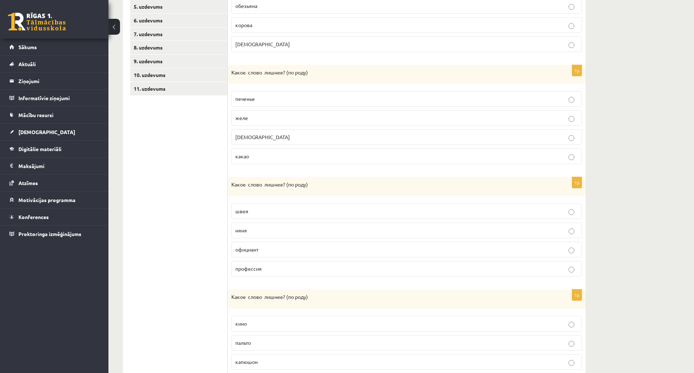
click at [276, 155] on p "какао" at bounding box center [406, 157] width 343 height 8
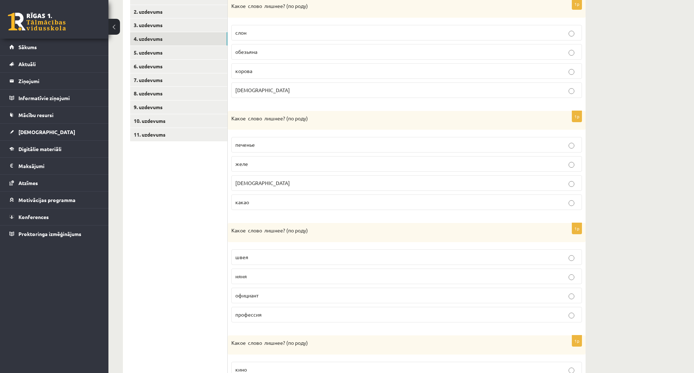
scroll to position [145, 0]
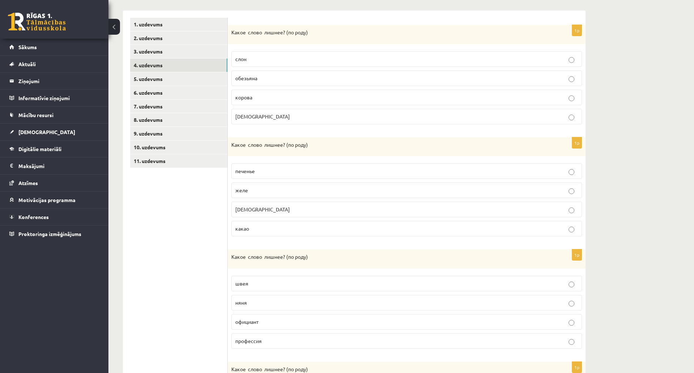
drag, startPoint x: 282, startPoint y: 55, endPoint x: 277, endPoint y: 63, distance: 9.1
click at [282, 56] on p "слон" at bounding box center [406, 59] width 343 height 8
click at [232, 144] on span "Какое слово лишнее? (" at bounding box center [259, 144] width 57 height 7
click at [260, 211] on p "конфета" at bounding box center [406, 210] width 343 height 8
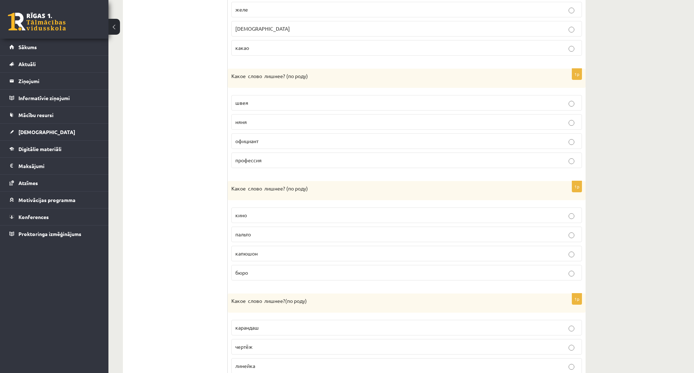
click at [277, 143] on p "официант" at bounding box center [406, 141] width 343 height 8
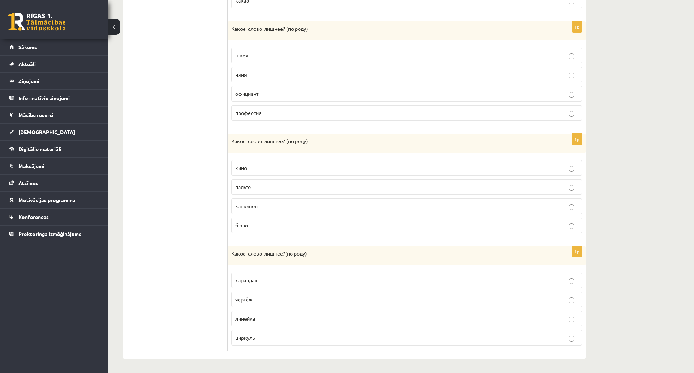
scroll to position [398, 0]
click at [306, 198] on label "капюшон" at bounding box center [406, 206] width 351 height 16
click at [330, 315] on p "линейка" at bounding box center [406, 319] width 343 height 8
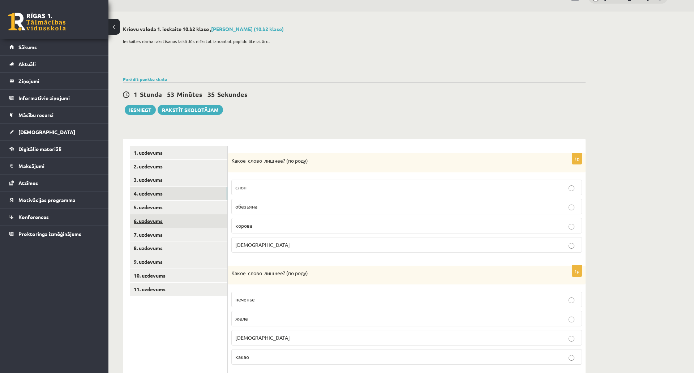
scroll to position [36, 0]
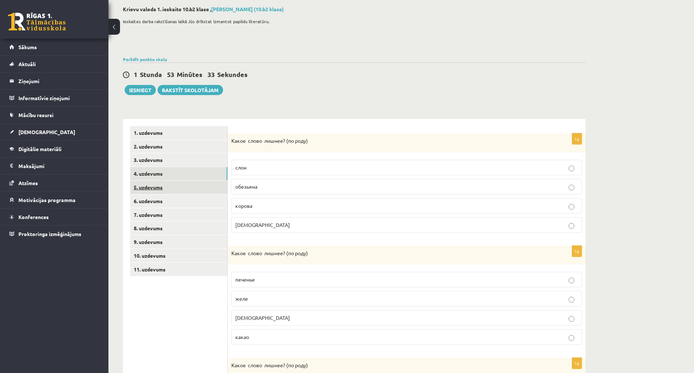
click at [158, 185] on link "5. uzdevums" at bounding box center [178, 187] width 97 height 13
click at [486, 184] on p "известие" at bounding box center [406, 186] width 343 height 8
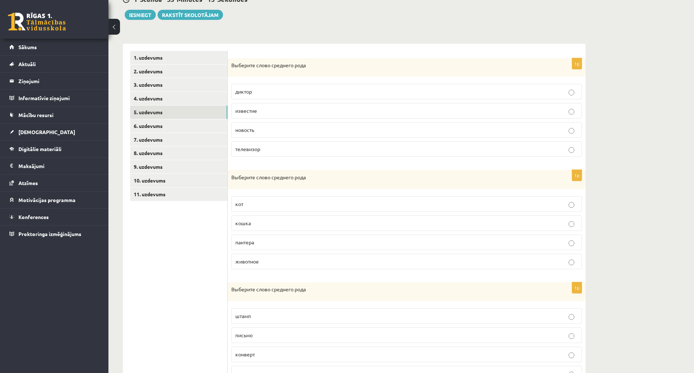
scroll to position [127, 0]
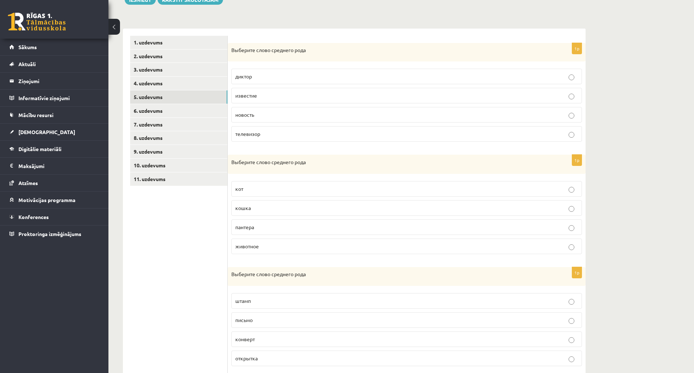
click at [266, 254] on label "животное" at bounding box center [406, 247] width 351 height 16
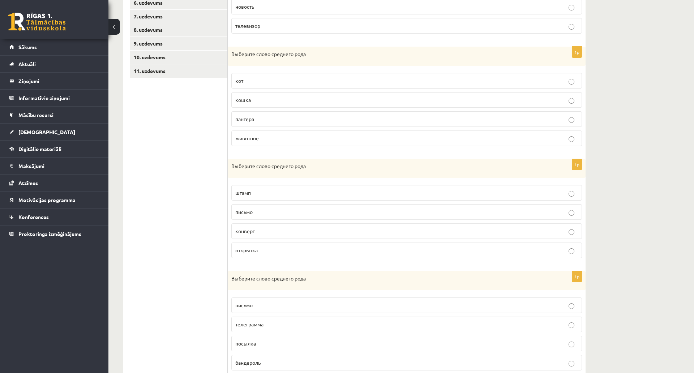
scroll to position [235, 0]
click at [264, 212] on p "письмо" at bounding box center [406, 212] width 343 height 8
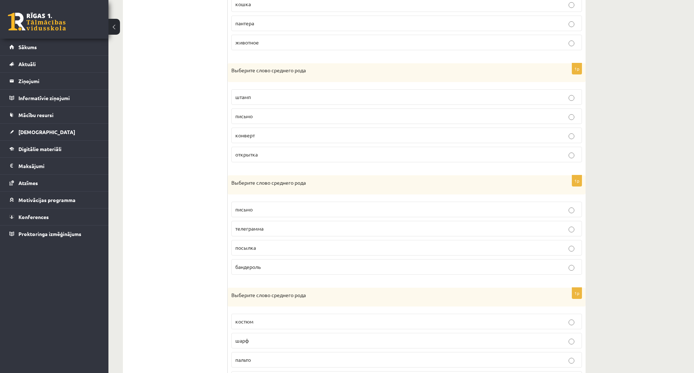
scroll to position [343, 0]
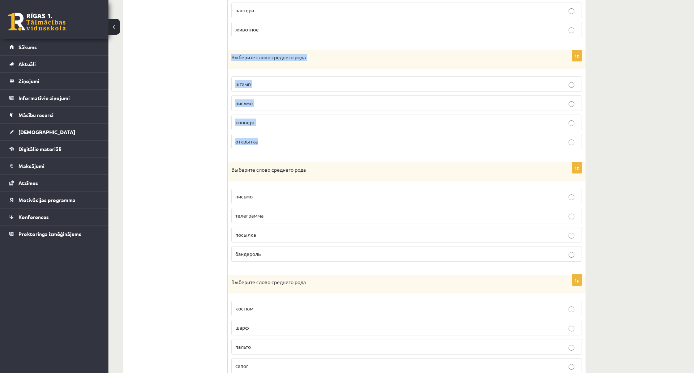
drag, startPoint x: 230, startPoint y: 56, endPoint x: 321, endPoint y: 144, distance: 126.3
click at [321, 144] on div "1p Выберите слово среднего рода штамп письмо конверт открытка" at bounding box center [407, 102] width 358 height 105
copy div "Выберите слово среднего рода штамп письмо конверт открытка"
click at [138, 115] on ul "1. uzdevums 2. uzdevums 3. uzdevums 4. uzdevums 5. uzdevums 6. uzdevums 7. uzde…" at bounding box center [179, 99] width 98 height 561
click at [318, 197] on p "письмо" at bounding box center [406, 197] width 343 height 8
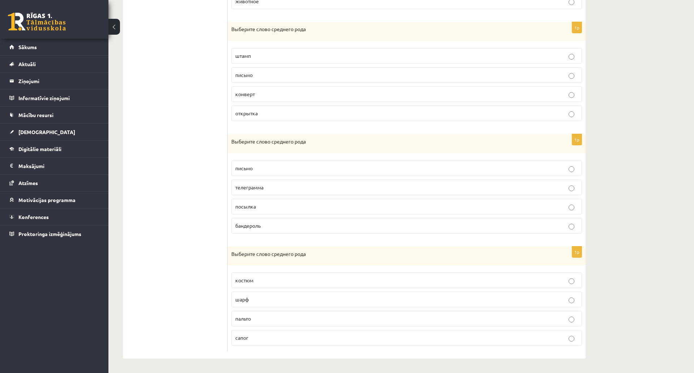
scroll to position [416, 0]
click at [285, 315] on p "пальто" at bounding box center [406, 319] width 343 height 8
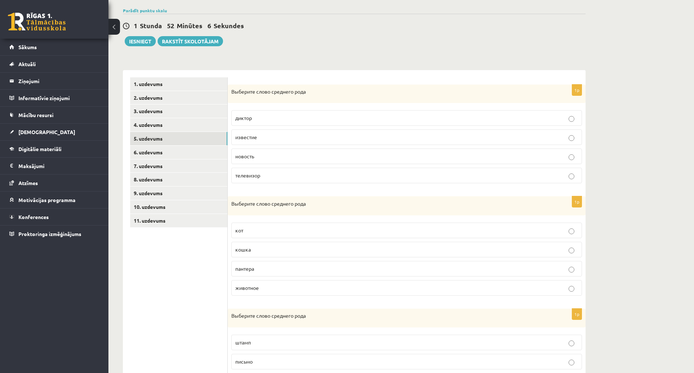
scroll to position [0, 0]
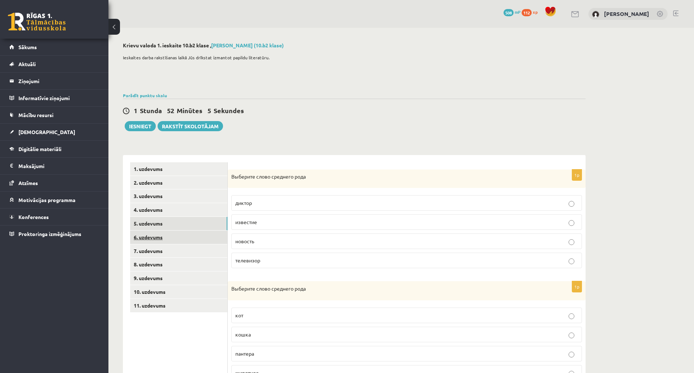
click at [169, 234] on link "6. uzdevums" at bounding box center [178, 237] width 97 height 13
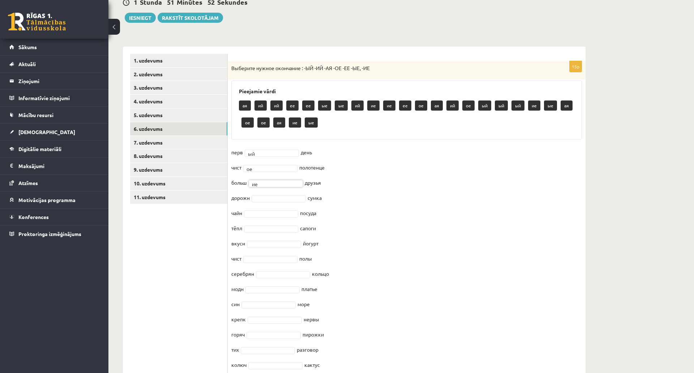
scroll to position [29, 0]
click at [295, 203] on fieldset "перв ый ** день чист ое ** полотенце больш ие ** друзья дорожн сумка чайн посуд…" at bounding box center [406, 261] width 351 height 228
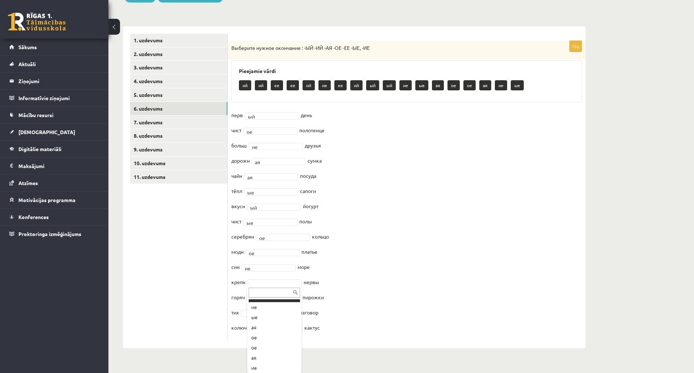
scroll to position [101, 0]
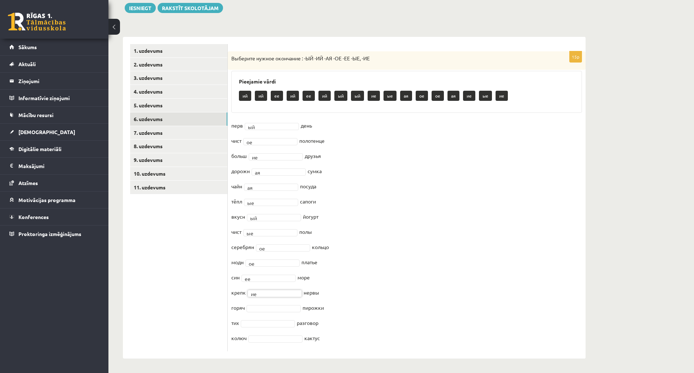
click at [277, 259] on fieldset "перв ый ** день чист ое ** полотенце больш ие ** друзья дорожн ая ** сумка чайн…" at bounding box center [406, 234] width 351 height 228
click at [158, 126] on link "7. uzdevums" at bounding box center [178, 132] width 97 height 13
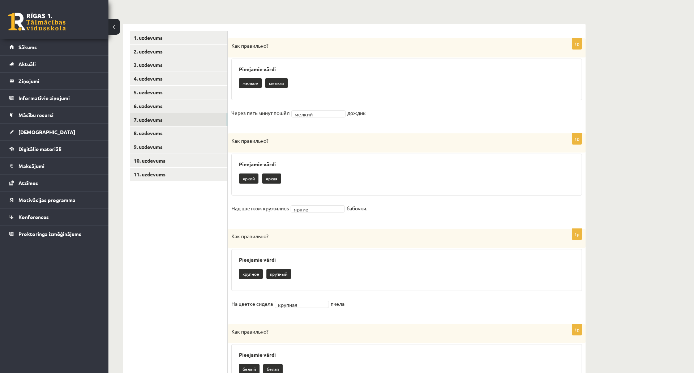
scroll to position [43, 0]
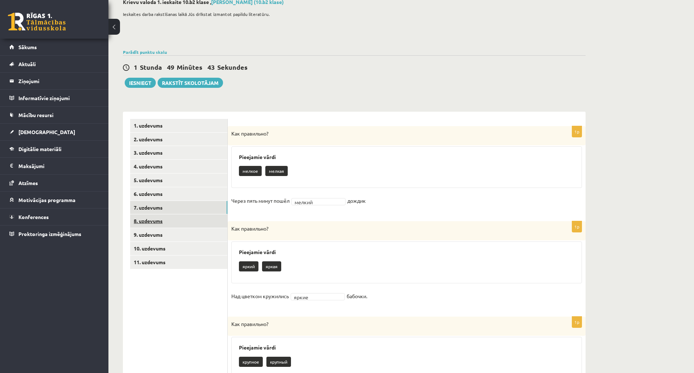
click at [182, 222] on link "8. uzdevums" at bounding box center [178, 220] width 97 height 13
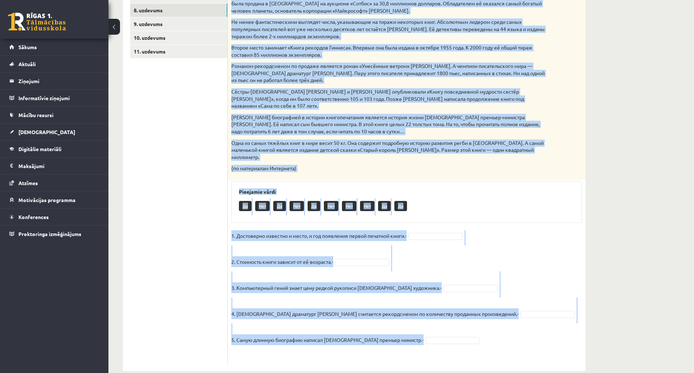
scroll to position [297, 0]
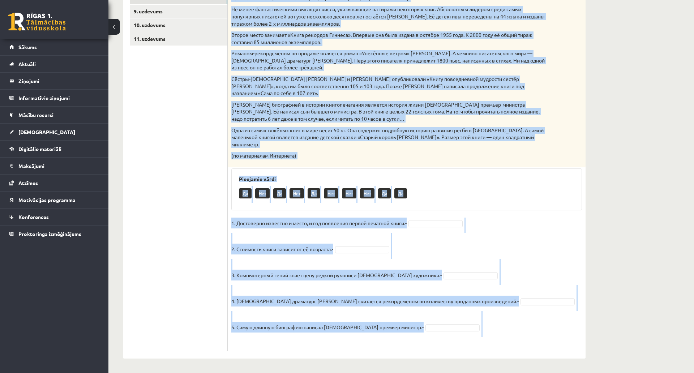
drag, startPoint x: 231, startPoint y: 138, endPoint x: 583, endPoint y: 341, distance: 405.4
copy div "Прочитай текст. Отметь верное утверждение в соответствии с текстом. Интересные …"
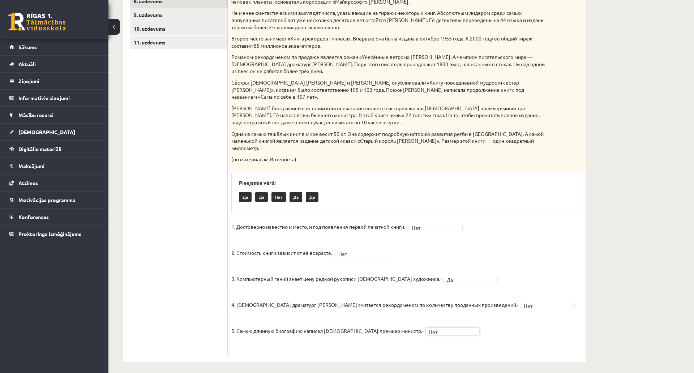
scroll to position [152, 0]
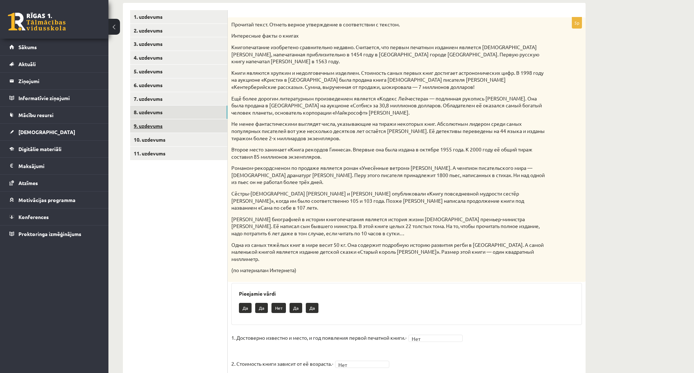
click at [155, 123] on link "9. uzdevums" at bounding box center [178, 125] width 97 height 13
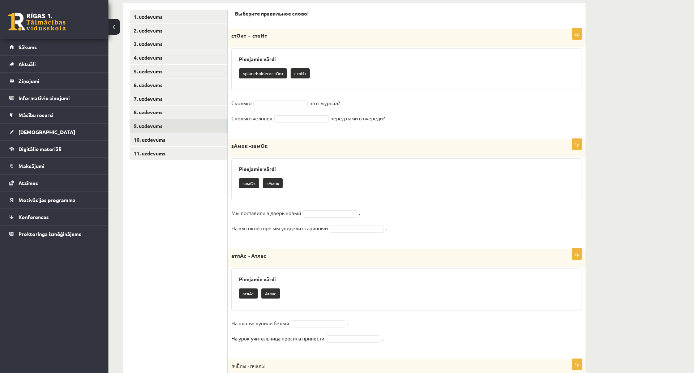
click at [294, 97] on div "2p стОит - стоИт Pieejamie vārdi <placeholder>стОит стоИт Сколько этот журнал? …" at bounding box center [407, 80] width 358 height 103
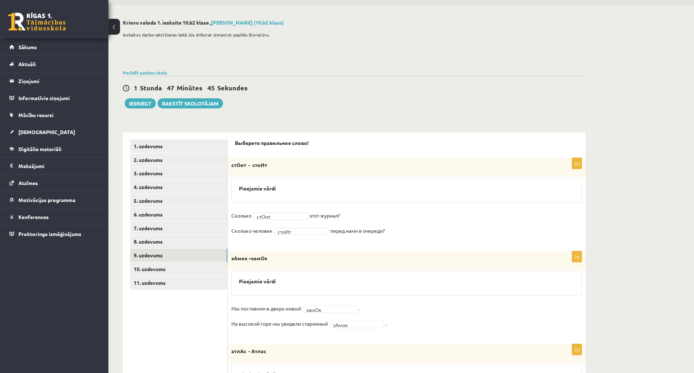
scroll to position [72, 0]
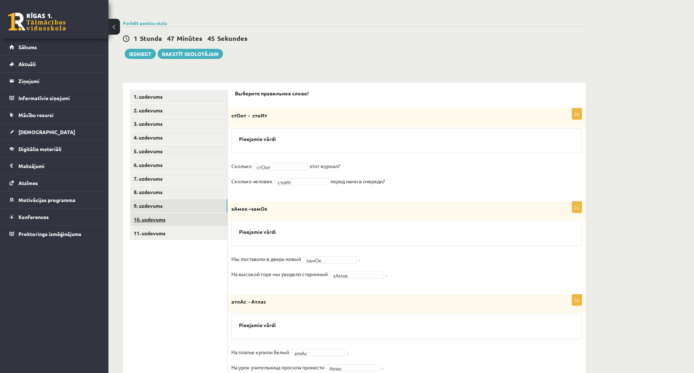
click at [162, 222] on link "10. uzdevums" at bounding box center [178, 219] width 97 height 13
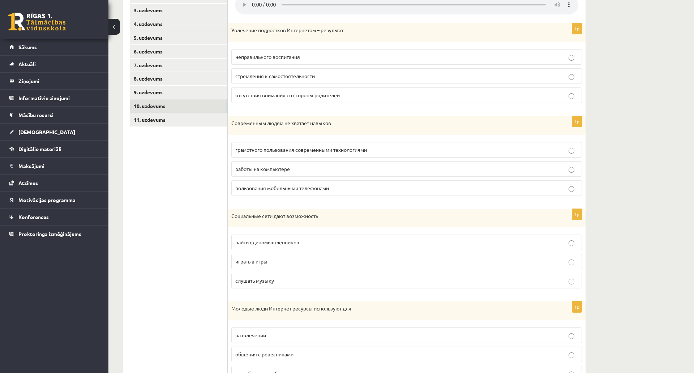
scroll to position [142, 0]
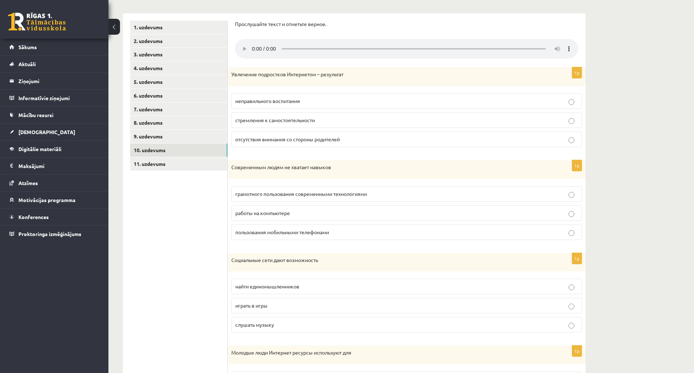
click at [295, 121] on span "стремления к самостоятельности" at bounding box center [275, 120] width 80 height 7
click at [276, 287] on span "найти единомышленников" at bounding box center [267, 286] width 64 height 7
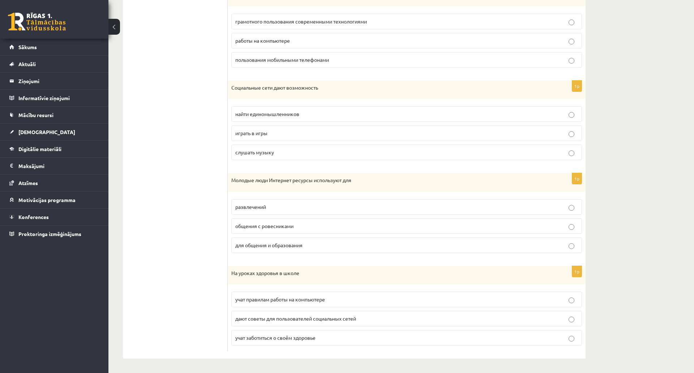
scroll to position [359, 0]
click at [300, 242] on span "для общения и образования" at bounding box center [268, 245] width 67 height 7
click at [268, 238] on label "для общения и образования" at bounding box center [406, 246] width 351 height 16
click at [266, 242] on span "для общения и образования" at bounding box center [268, 245] width 67 height 7
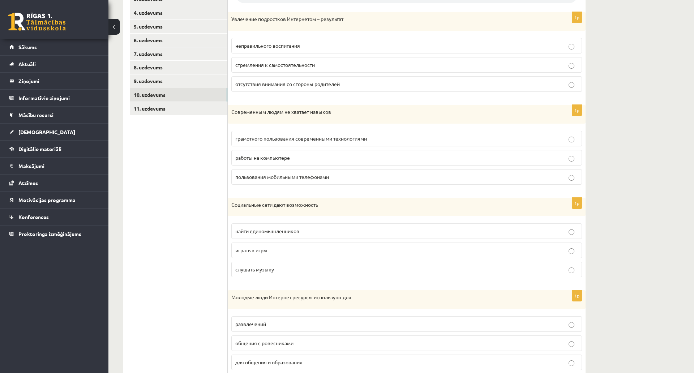
scroll to position [178, 0]
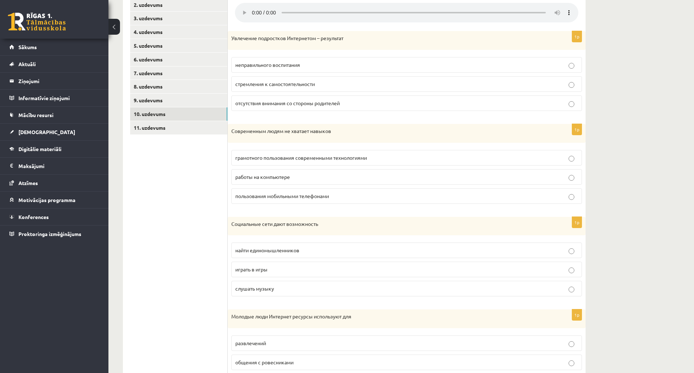
click at [313, 176] on p "работы на компьютере" at bounding box center [406, 177] width 343 height 8
click at [311, 161] on span "грамотного пользования современными технологиями" at bounding box center [301, 157] width 132 height 7
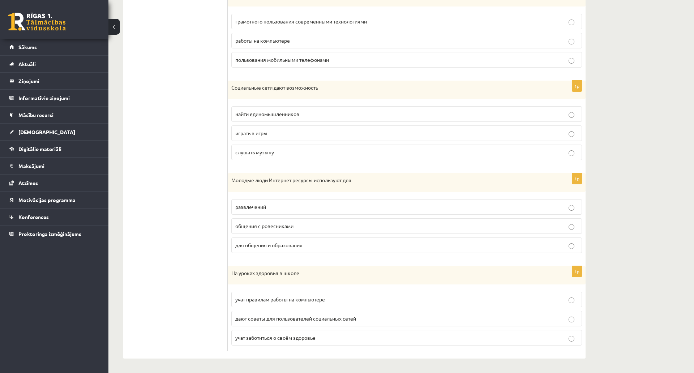
scroll to position [359, 0]
click at [288, 329] on span "учат заботиться о своём здоровье" at bounding box center [275, 337] width 80 height 7
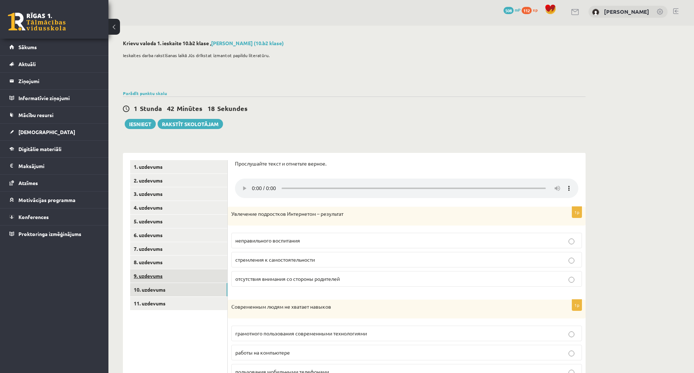
scroll to position [0, 0]
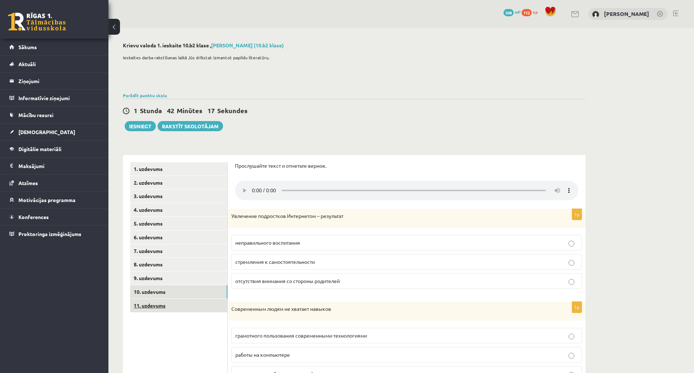
click at [168, 304] on link "11. uzdevums" at bounding box center [178, 305] width 97 height 13
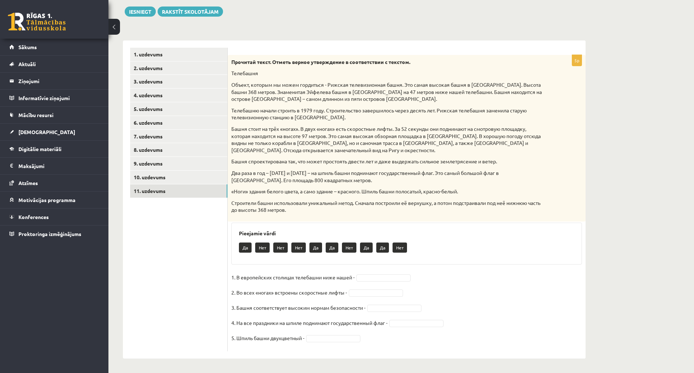
scroll to position [159, 0]
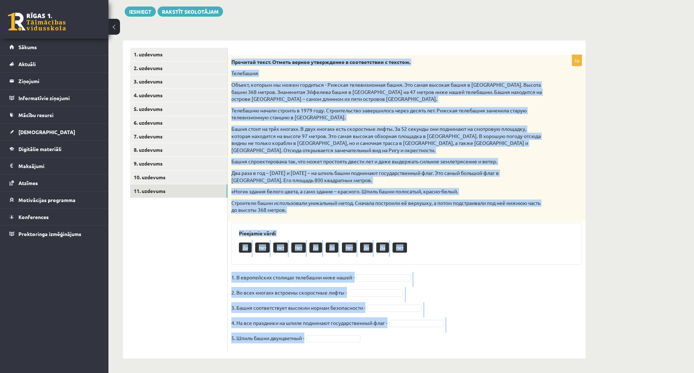
drag, startPoint x: 233, startPoint y: 19, endPoint x: 501, endPoint y: 298, distance: 386.6
click at [501, 298] on div "5p Прочитай текст. Отметь верное утверждение в соответствии с текстом. Телебашн…" at bounding box center [407, 203] width 358 height 296
copy div "Прочитай текст. Отметь верное утверждение в соответствии с текстом. Телебашня О…"
click at [369, 227] on div "5p Прочитай текст. Отметь верное утверждение в соответствии с текстом. Телебашн…" at bounding box center [407, 203] width 358 height 296
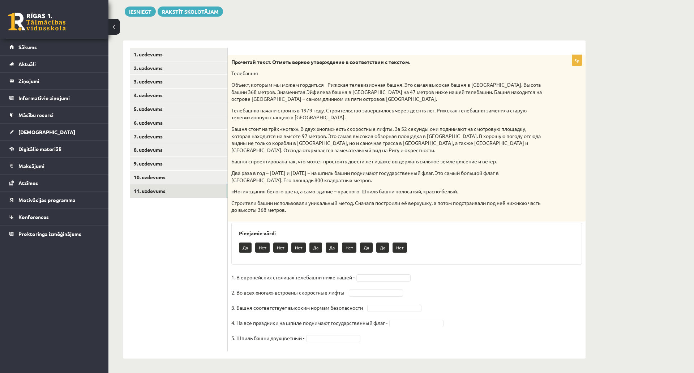
click at [375, 272] on fieldset "1. В европейских столицах телебашни ниже нашей - 2. Во всех «ногах» встроены ск…" at bounding box center [406, 310] width 351 height 76
click at [399, 289] on fieldset "1. В европейских столицах телебашни ниже нашей - Да ** 2. Во всех «ногах» встро…" at bounding box center [406, 310] width 351 height 76
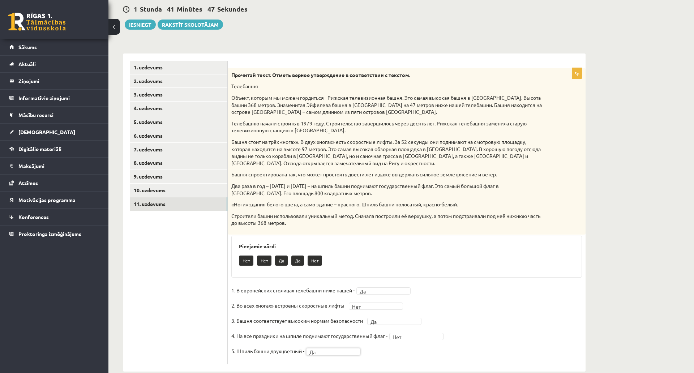
scroll to position [14, 0]
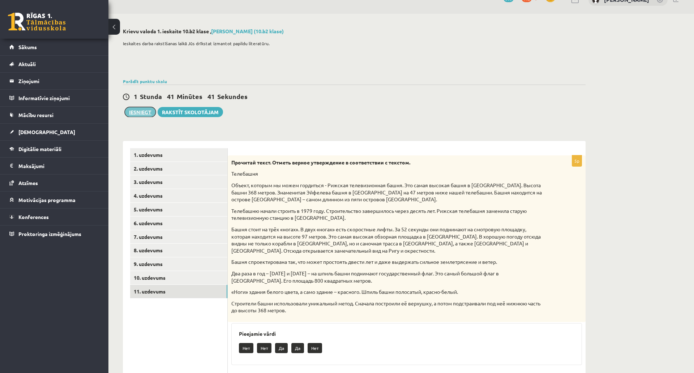
click at [145, 114] on button "Iesniegt" at bounding box center [140, 112] width 31 height 10
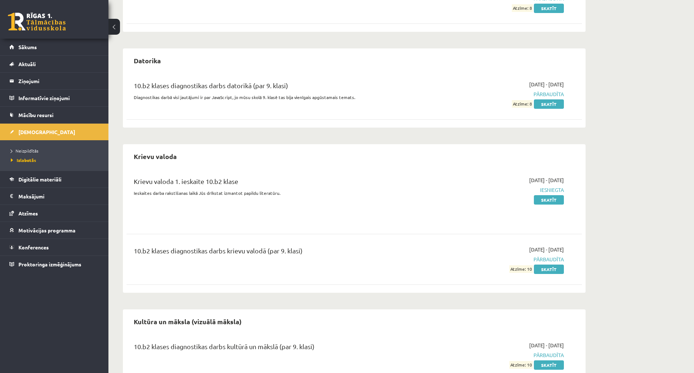
scroll to position [217, 0]
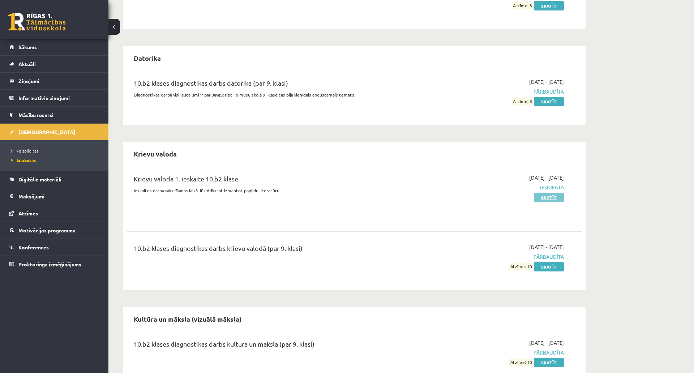
click at [560, 198] on link "Skatīt" at bounding box center [549, 197] width 30 height 9
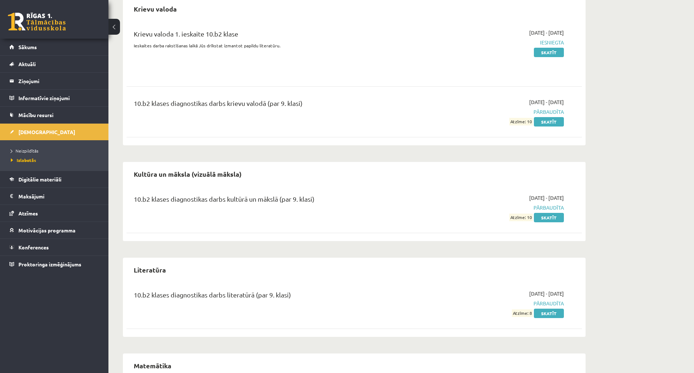
scroll to position [480, 0]
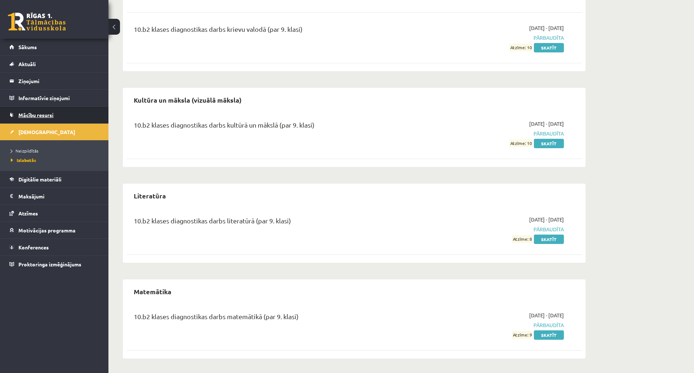
click at [38, 112] on span "Mācību resursi" at bounding box center [35, 115] width 35 height 7
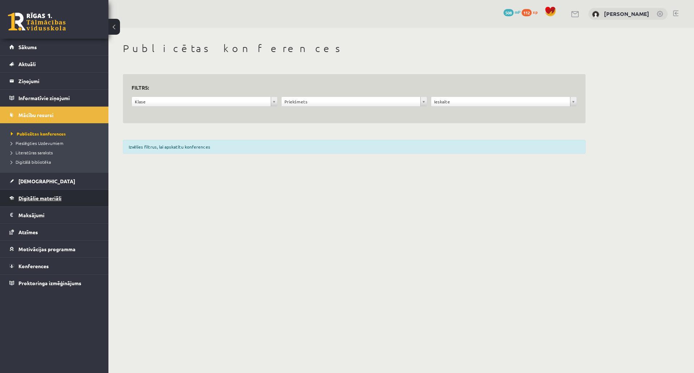
click at [52, 193] on link "Digitālie materiāli" at bounding box center [54, 198] width 90 height 17
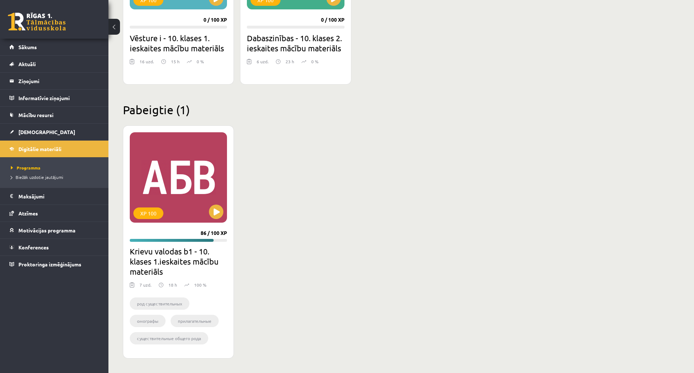
scroll to position [1012, 0]
click at [219, 205] on button at bounding box center [216, 212] width 14 height 14
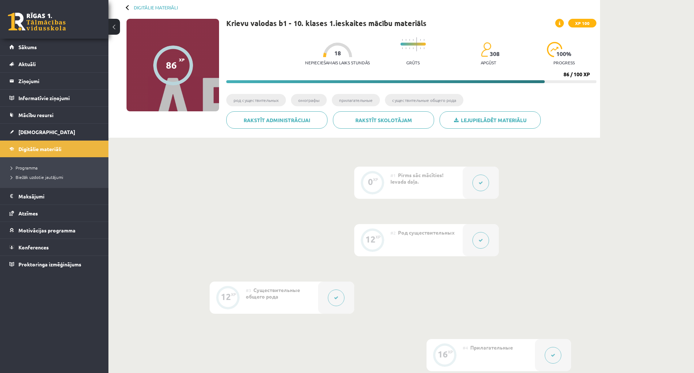
scroll to position [36, 0]
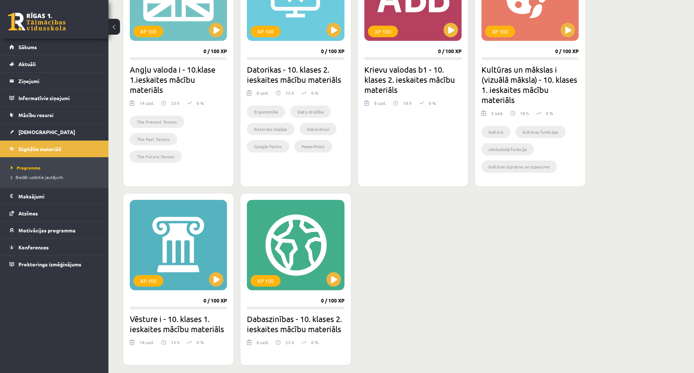
scroll to position [614, 0]
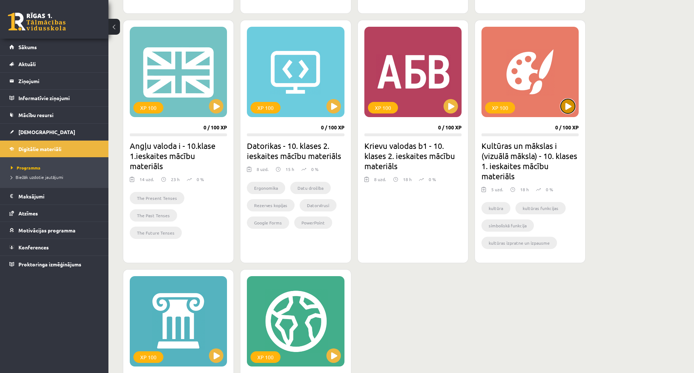
click at [568, 112] on button at bounding box center [568, 106] width 14 height 14
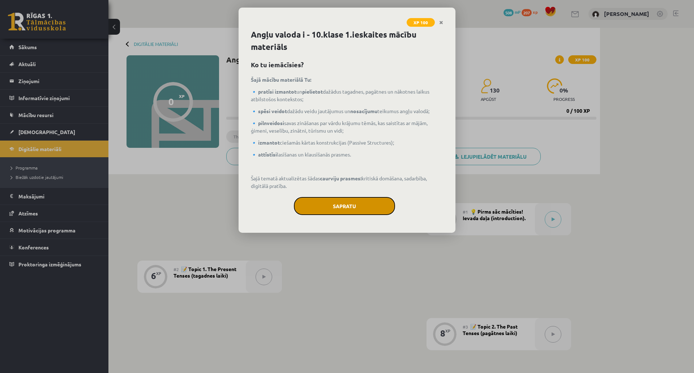
click at [366, 202] on button "Sapratu" at bounding box center [344, 206] width 101 height 18
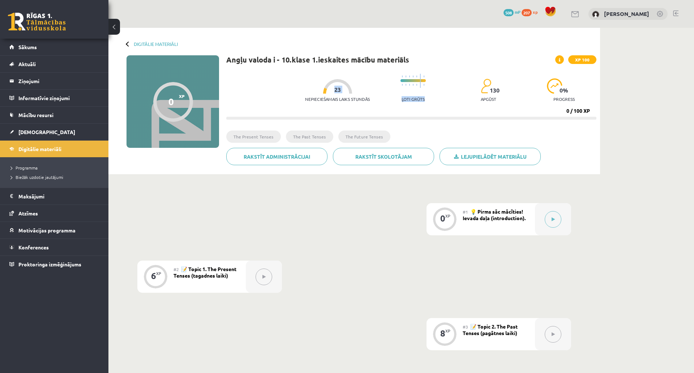
drag, startPoint x: 420, startPoint y: 100, endPoint x: 371, endPoint y: 101, distance: 49.9
click at [371, 101] on div "Nepieciešamais laiks stundās 23 Ļoti grūts 130 apgūst 0 % progress" at bounding box center [450, 88] width 291 height 36
click at [414, 117] on progress at bounding box center [411, 118] width 370 height 3
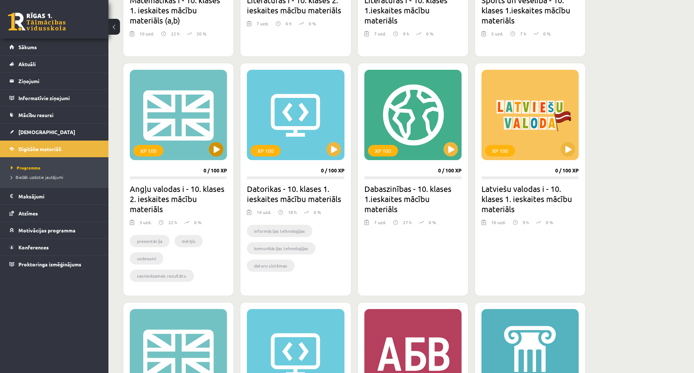
scroll to position [328, 0]
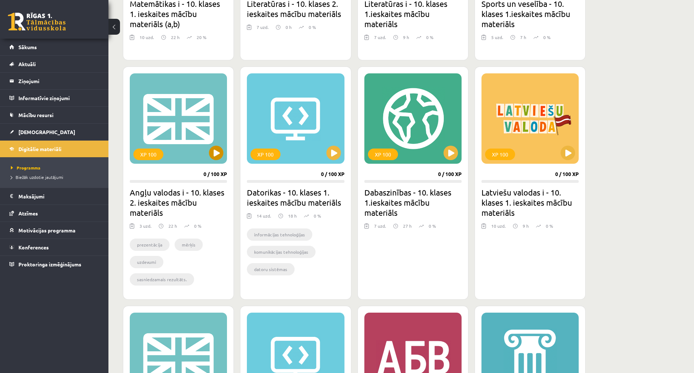
click at [186, 124] on div "XP 100" at bounding box center [178, 118] width 97 height 90
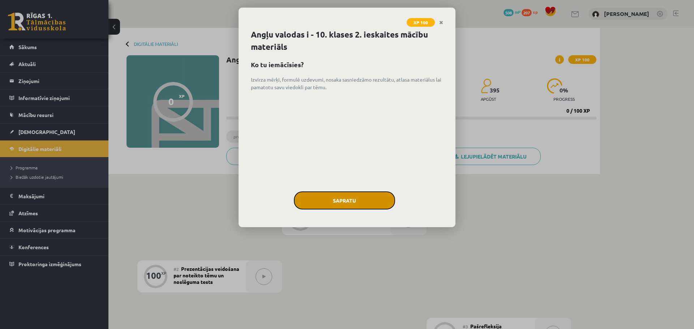
click at [345, 202] on button "Sapratu" at bounding box center [344, 201] width 101 height 18
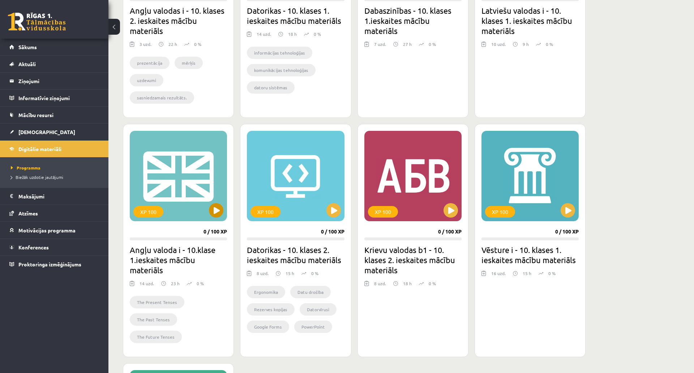
scroll to position [545, 0]
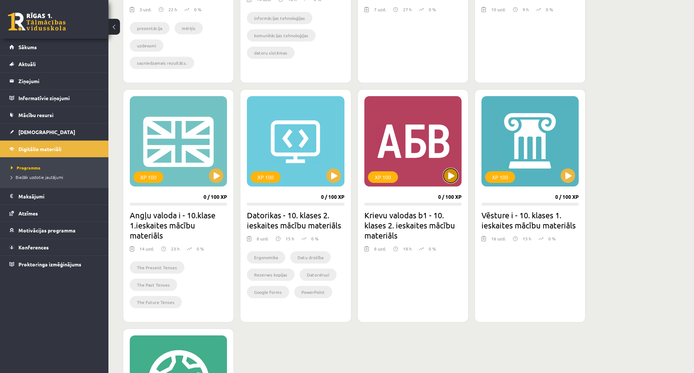
click at [454, 173] on button at bounding box center [451, 175] width 14 height 14
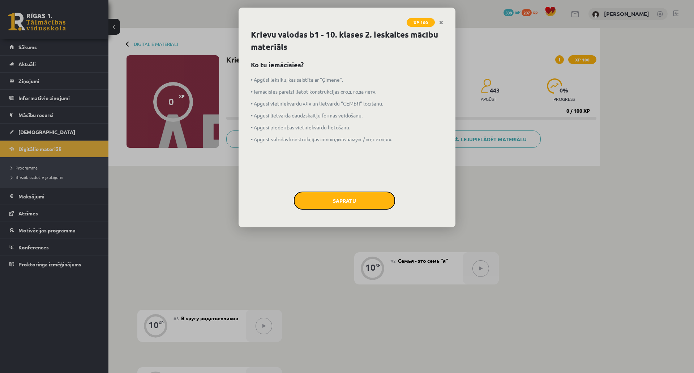
click at [363, 199] on button "Sapratu" at bounding box center [344, 201] width 101 height 18
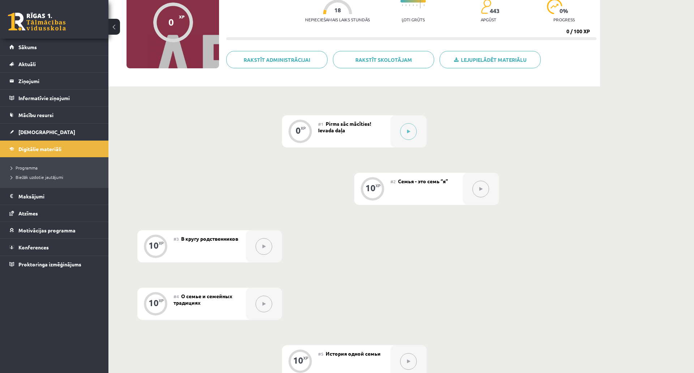
scroll to position [29, 0]
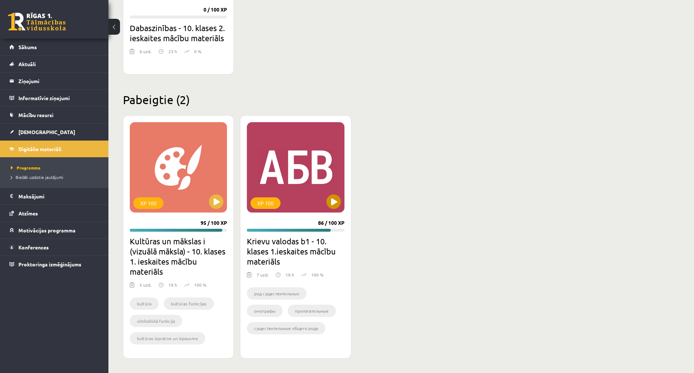
scroll to position [1015, 0]
drag, startPoint x: 132, startPoint y: 217, endPoint x: 185, endPoint y: 223, distance: 53.1
click at [185, 236] on h2 "Kultūras un mākslas i (vizuālā māksla) - 10. klases 1. ieskaites mācību materiā…" at bounding box center [178, 256] width 97 height 40
click at [159, 236] on h2 "Kultūras un mākslas i (vizuālā māksla) - 10. klases 1. ieskaites mācību materiā…" at bounding box center [178, 256] width 97 height 40
drag, startPoint x: 138, startPoint y: 218, endPoint x: 200, endPoint y: 229, distance: 63.3
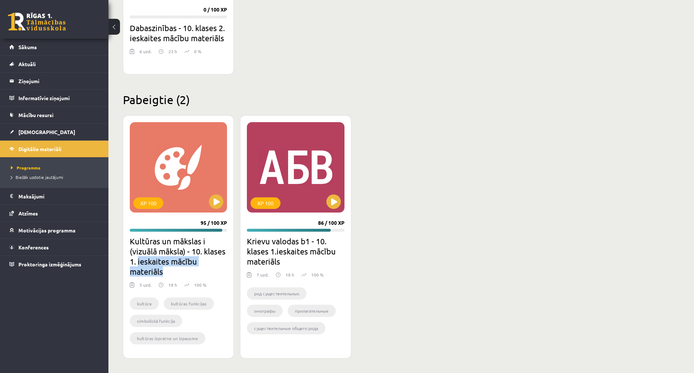
click at [200, 236] on h2 "Kultūras un mākslas i (vizuālā māksla) - 10. klases 1. ieskaites mācību materiā…" at bounding box center [178, 256] width 97 height 40
copy h2 "[DEMOGRAPHIC_DATA] mācību materiāls"
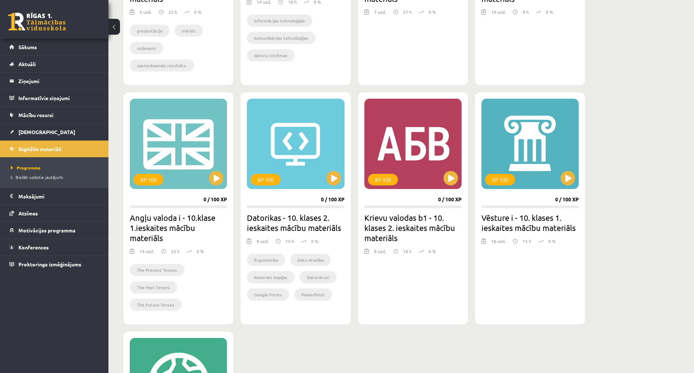
scroll to position [618, 0]
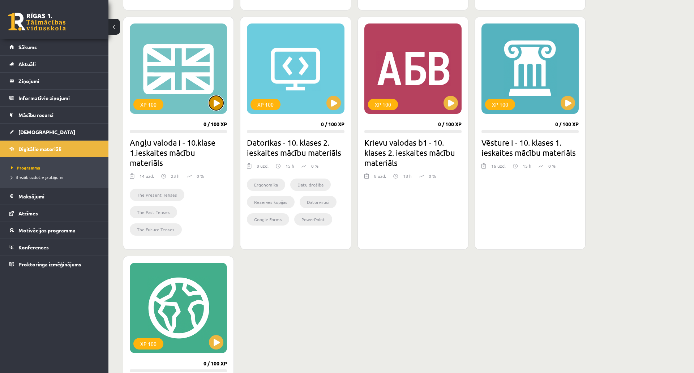
click at [217, 100] on button at bounding box center [216, 103] width 14 height 14
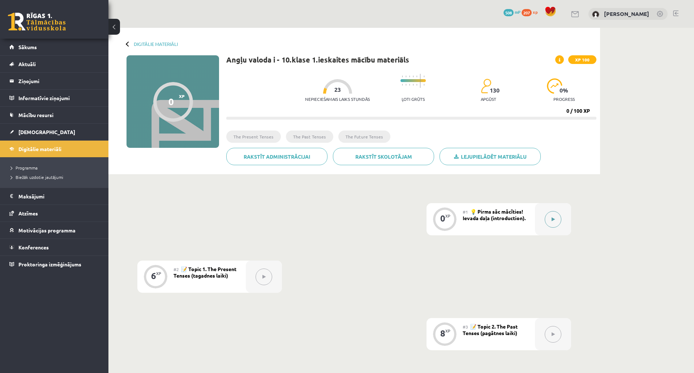
click at [555, 220] on icon at bounding box center [553, 219] width 3 height 4
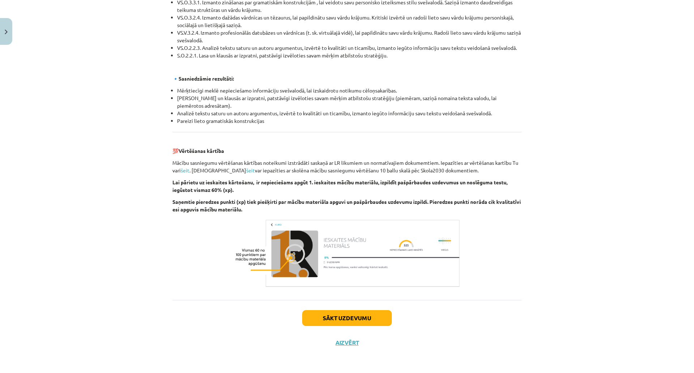
scroll to position [758, 0]
click at [373, 310] on button "Sākt uzdevumu" at bounding box center [347, 318] width 90 height 16
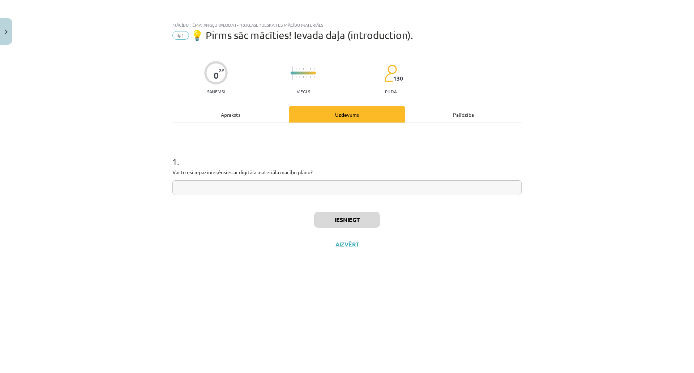
scroll to position [0, 0]
drag, startPoint x: 194, startPoint y: 171, endPoint x: 216, endPoint y: 174, distance: 22.6
click at [216, 174] on p "Vai tu esi iepazinies/-usies ar digitāla materiāla macību plānu?" at bounding box center [346, 172] width 349 height 8
click at [296, 184] on input "text" at bounding box center [346, 187] width 349 height 15
type input "*"
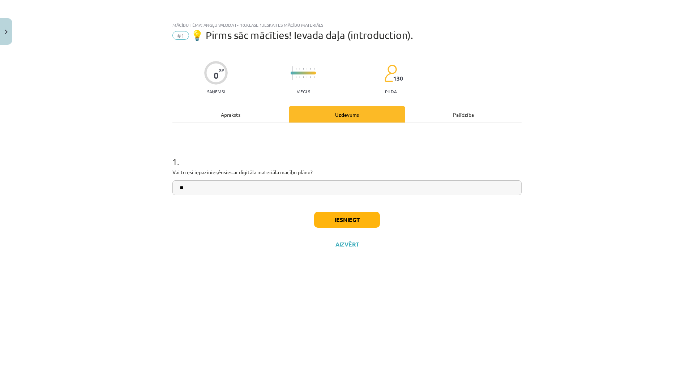
type input "**"
click at [337, 224] on button "Iesniegt" at bounding box center [347, 220] width 66 height 16
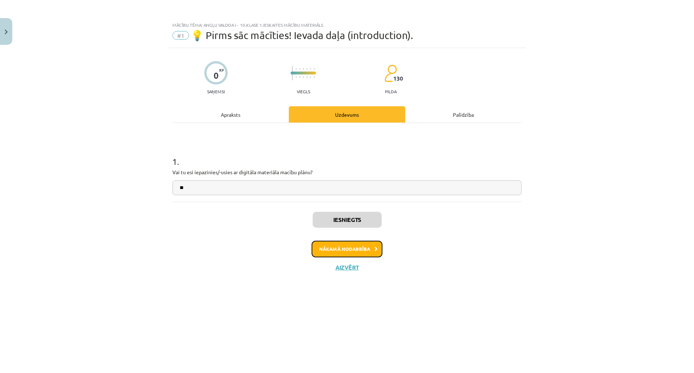
click at [370, 248] on button "Nākamā nodarbība" at bounding box center [347, 249] width 71 height 17
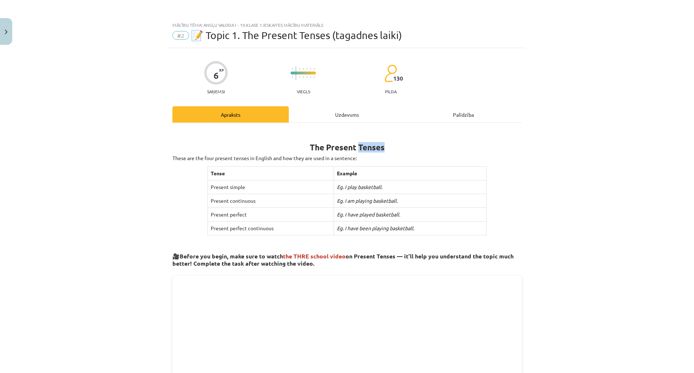
drag, startPoint x: 357, startPoint y: 145, endPoint x: 388, endPoint y: 147, distance: 31.2
click at [387, 147] on h1 "The Present Tenses" at bounding box center [346, 140] width 349 height 23
copy b "Tenses"
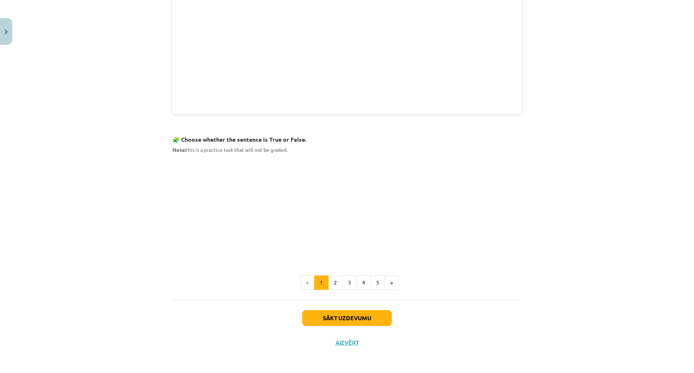
scroll to position [398, 0]
click at [554, 291] on div "Mācību tēma: Angļu valoda i - 10.klase 1.ieskaites mācību materiāls #2 📝 Topic …" at bounding box center [347, 186] width 694 height 373
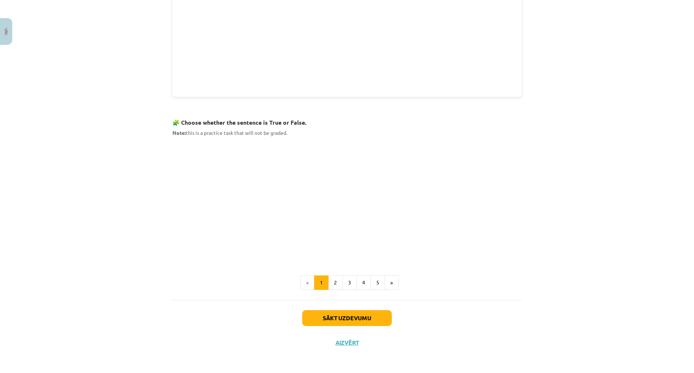
scroll to position [380, 0]
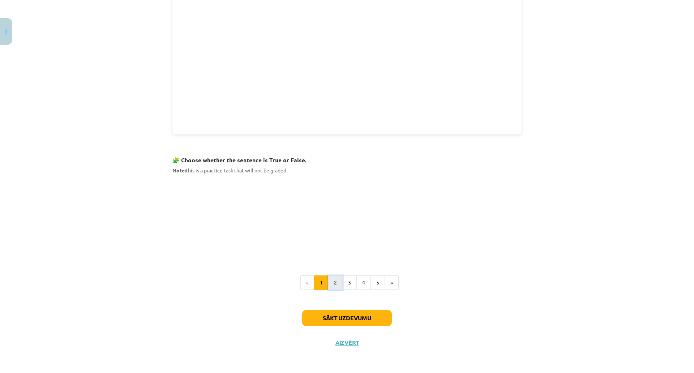
click at [335, 276] on button "2" at bounding box center [335, 283] width 14 height 14
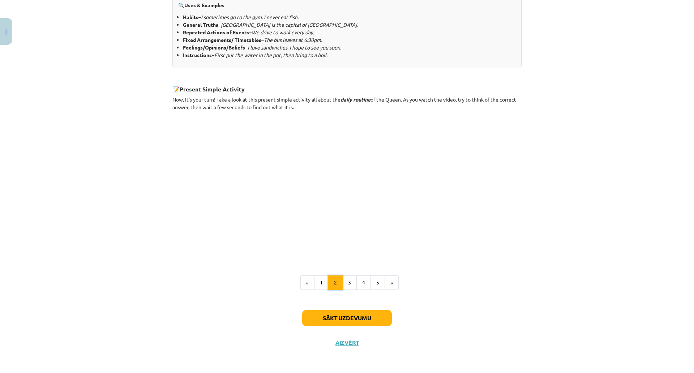
scroll to position [384, 0]
click at [347, 276] on button "3" at bounding box center [349, 283] width 14 height 14
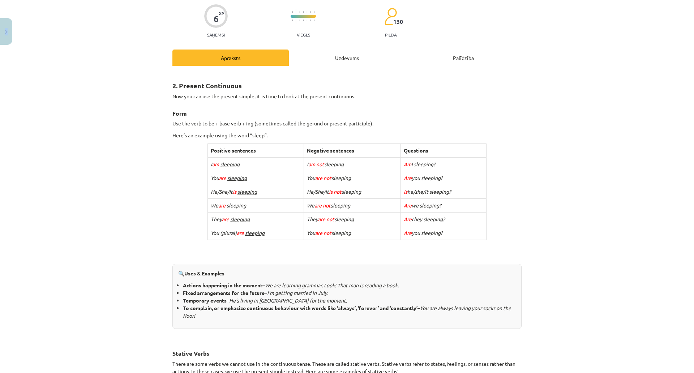
scroll to position [0, 0]
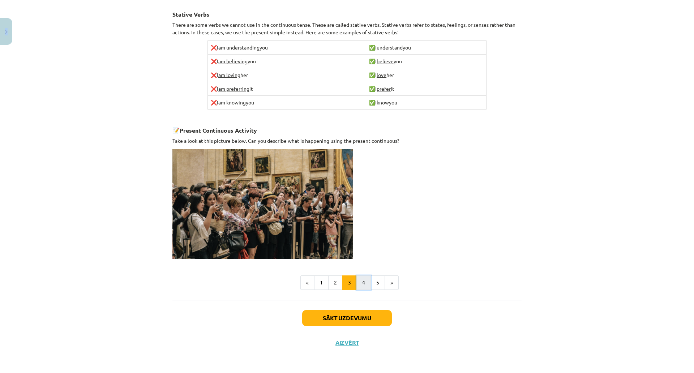
click at [365, 276] on button "4" at bounding box center [364, 283] width 14 height 14
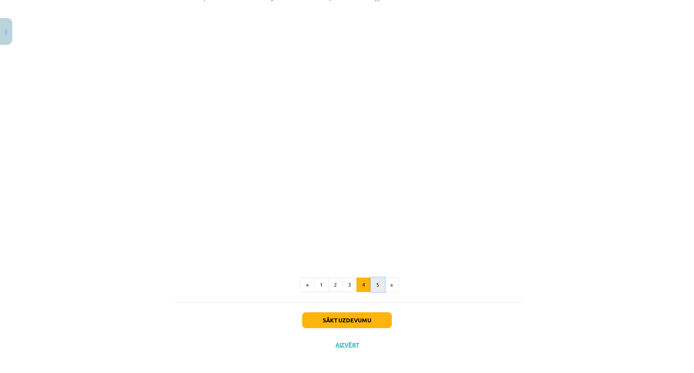
click at [378, 278] on button "5" at bounding box center [378, 285] width 14 height 14
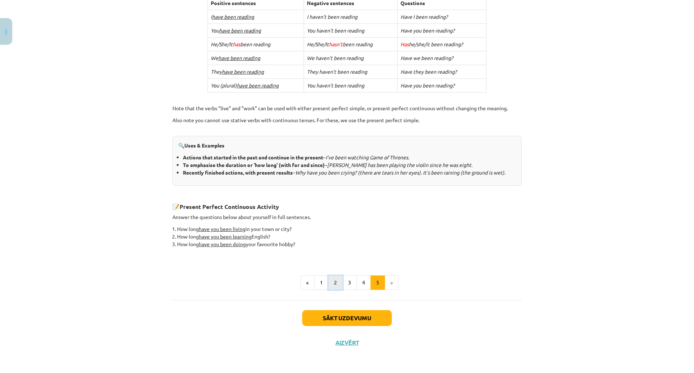
click at [337, 276] on button "2" at bounding box center [335, 283] width 14 height 14
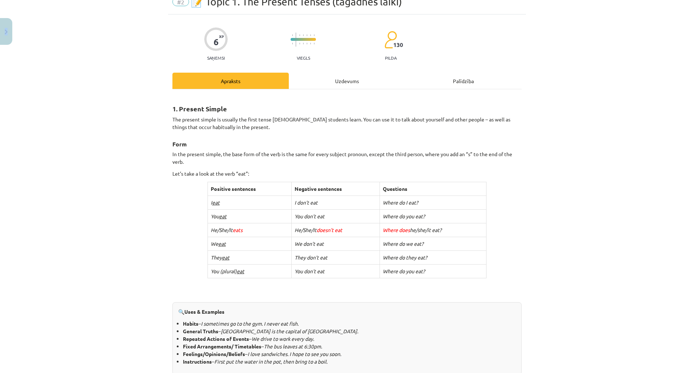
scroll to position [36, 0]
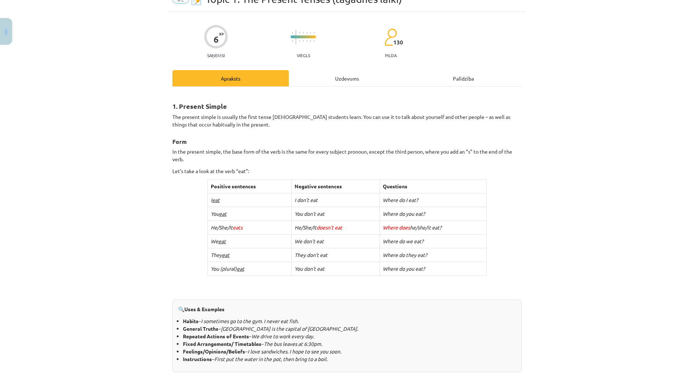
drag, startPoint x: 218, startPoint y: 269, endPoint x: 235, endPoint y: 272, distance: 17.5
click at [235, 272] on td "You (plural) eat" at bounding box center [250, 269] width 84 height 14
copy icon "(plural)"
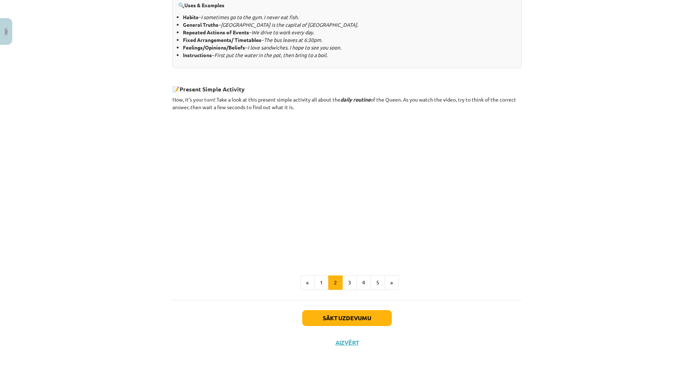
scroll to position [330, 0]
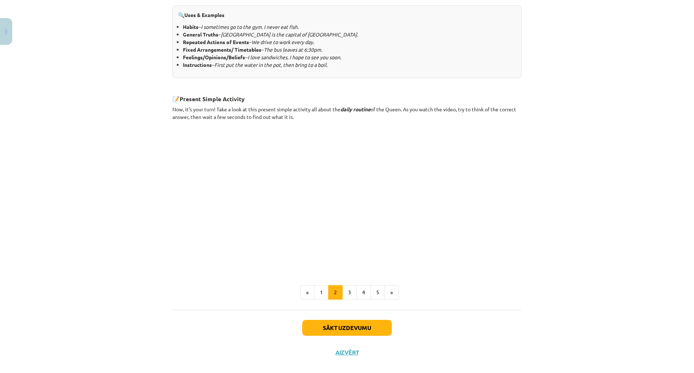
click at [489, 297] on ul "« 1 2 3 4 5 »" at bounding box center [346, 292] width 349 height 14
click at [571, 274] on div "Mācību tēma: Angļu valoda i - 10.klase 1.ieskaites mācību materiāls #2 📝 Topic …" at bounding box center [347, 186] width 694 height 373
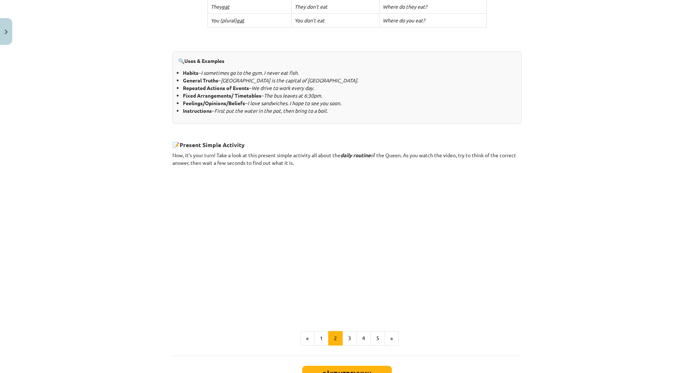
scroll to position [367, 0]
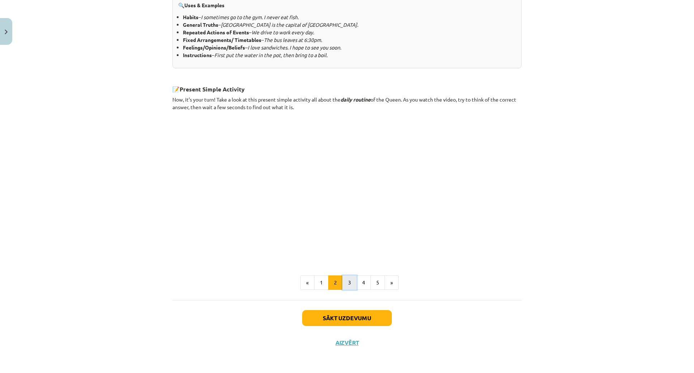
click at [345, 276] on button "3" at bounding box center [349, 283] width 14 height 14
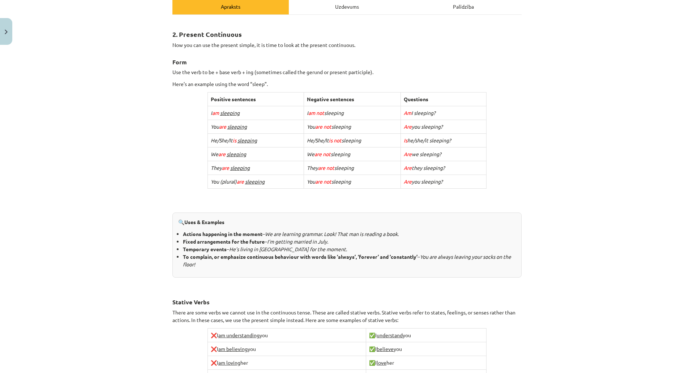
scroll to position [93, 0]
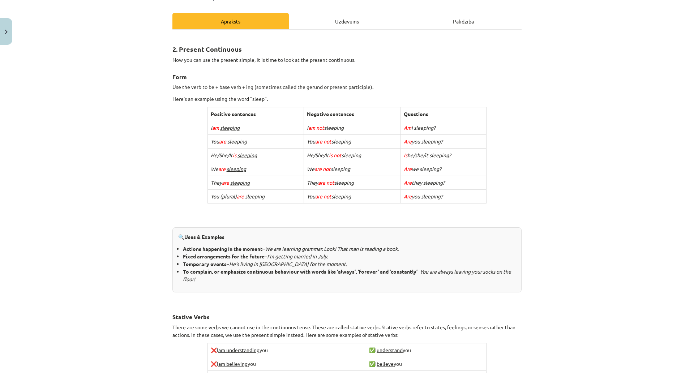
click at [584, 303] on div "Mācību tēma: Angļu valoda i - 10.klase 1.ieskaites mācību materiāls #2 📝 Topic …" at bounding box center [347, 186] width 694 height 373
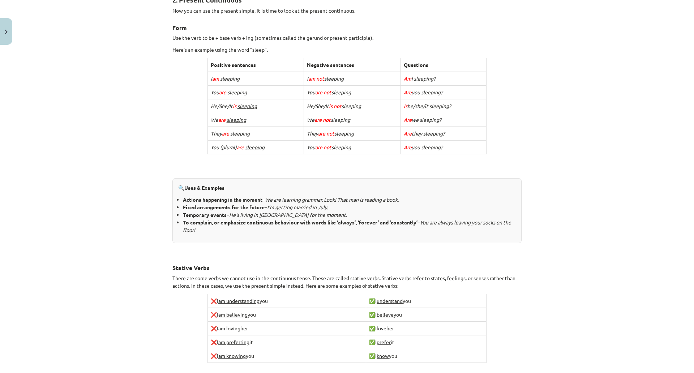
scroll to position [145, 0]
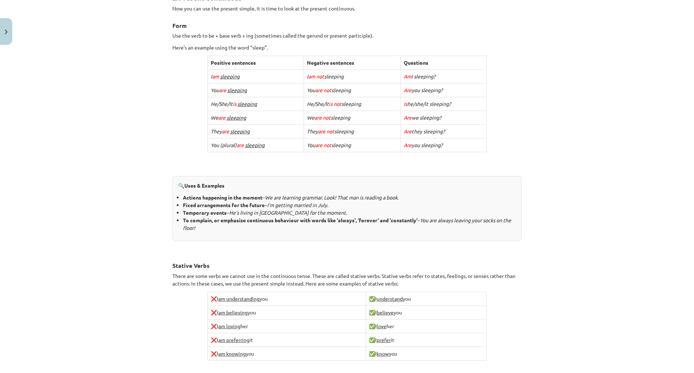
click at [530, 286] on div "Mācību tēma: Angļu valoda i - 10.klase 1.ieskaites mācību materiāls #2 📝 Topic …" at bounding box center [347, 186] width 694 height 373
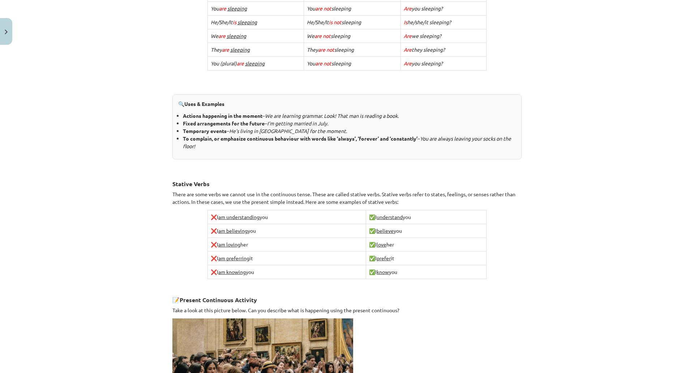
scroll to position [325, 0]
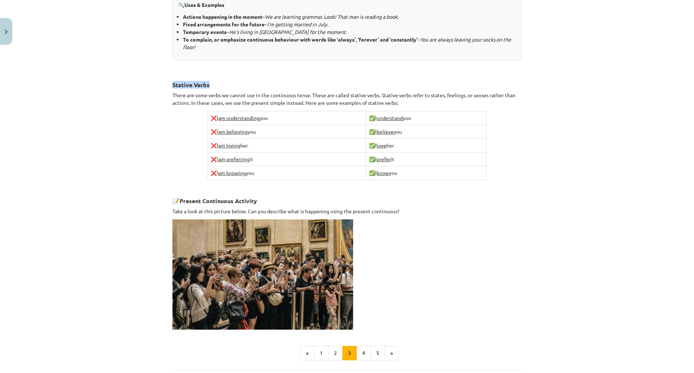
drag, startPoint x: 170, startPoint y: 83, endPoint x: 215, endPoint y: 85, distance: 45.6
click at [215, 85] on h3 "Stative Verbs" at bounding box center [346, 82] width 349 height 13
copy strong "Stative Verbs"
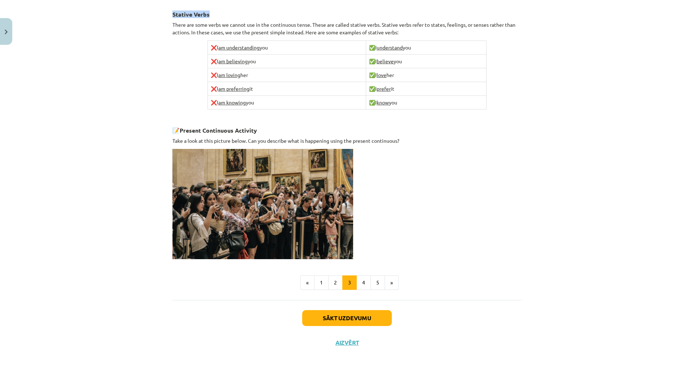
scroll to position [439, 0]
click at [362, 276] on button "4" at bounding box center [364, 283] width 14 height 14
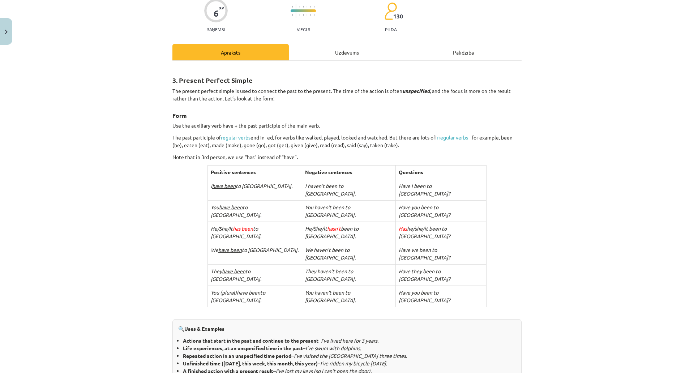
scroll to position [57, 0]
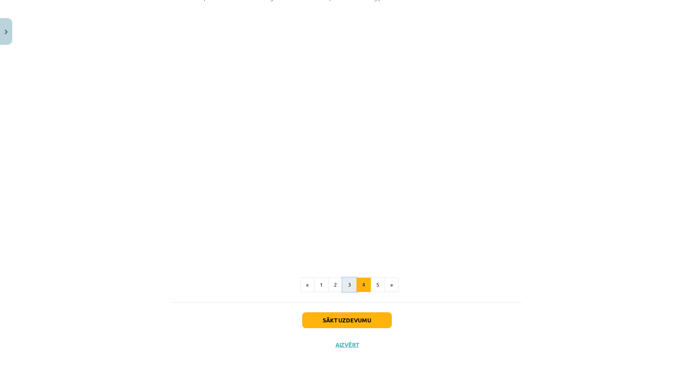
click at [345, 278] on button "3" at bounding box center [349, 285] width 14 height 14
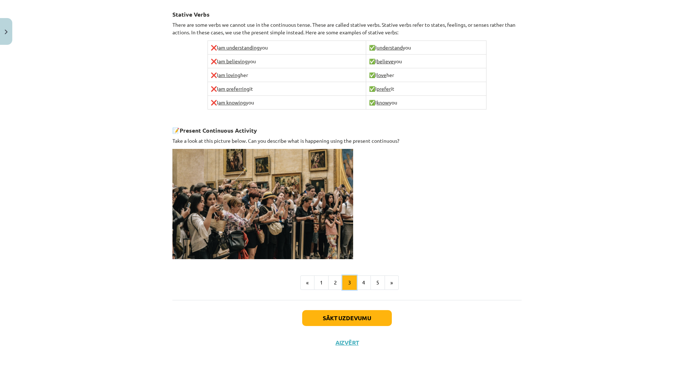
scroll to position [439, 0]
click at [358, 276] on button "4" at bounding box center [364, 283] width 14 height 14
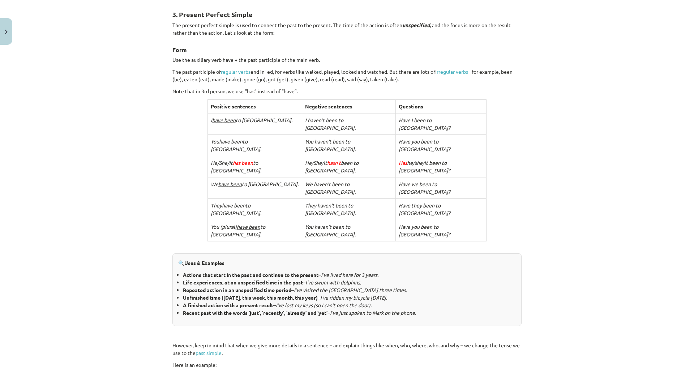
scroll to position [57, 0]
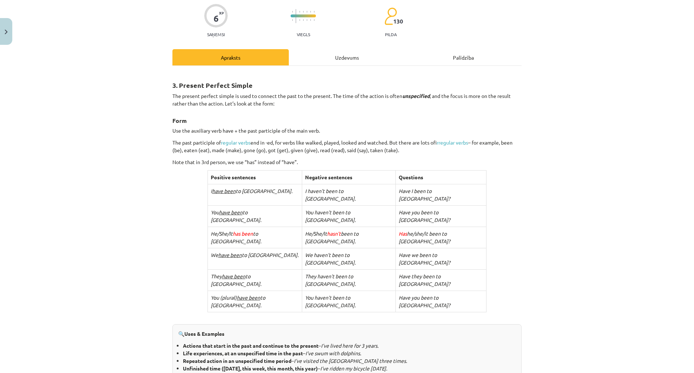
click at [664, 94] on div "Mācību tēma: Angļu valoda i - 10.klase 1.ieskaites mācību materiāls #2 📝 Topic …" at bounding box center [347, 186] width 694 height 373
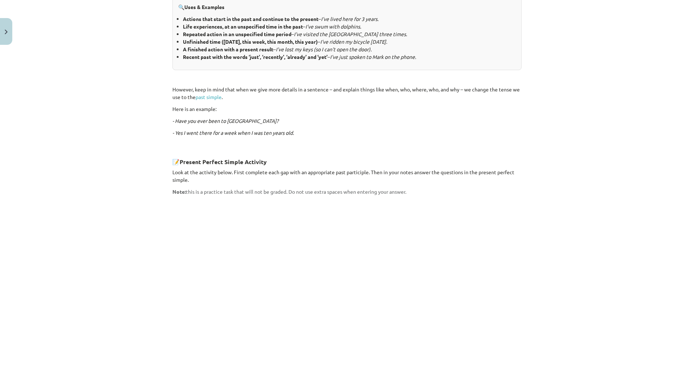
scroll to position [383, 0]
drag, startPoint x: 179, startPoint y: 116, endPoint x: 239, endPoint y: 119, distance: 60.1
click at [239, 159] on strong "Present Perfect Simple Activity" at bounding box center [223, 163] width 87 height 8
copy strong "Present Perfect Simpl"
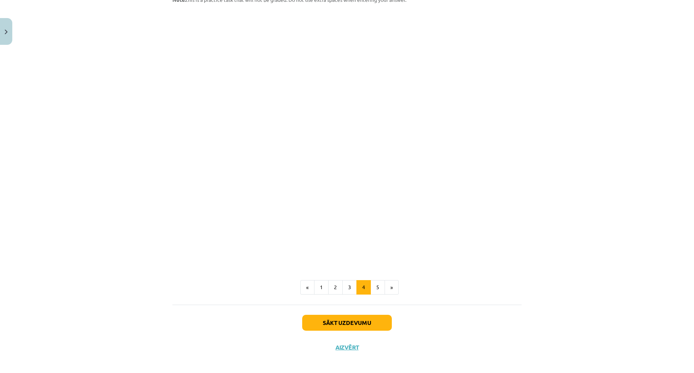
scroll to position [578, 0]
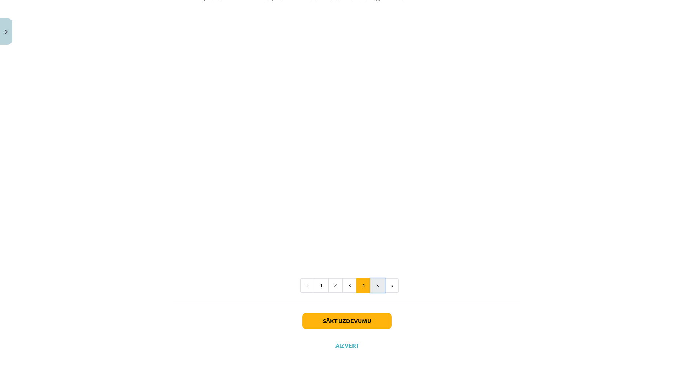
click at [371, 278] on button "5" at bounding box center [378, 285] width 14 height 14
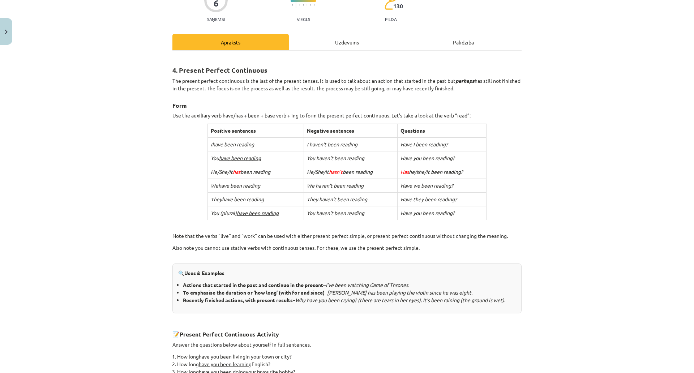
scroll to position [243, 0]
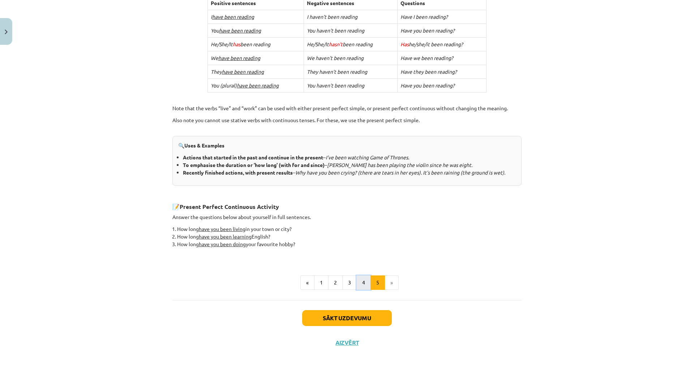
click at [362, 276] on button "4" at bounding box center [364, 283] width 14 height 14
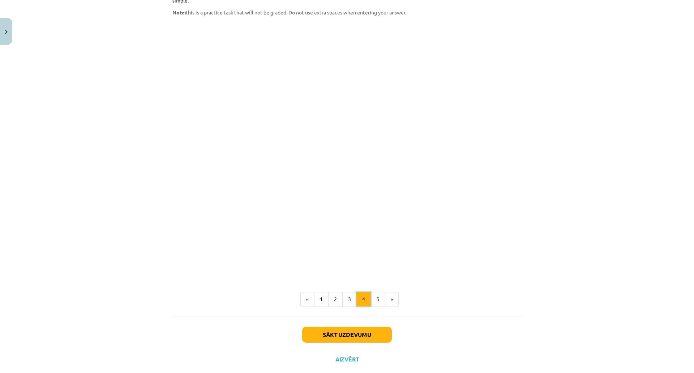
scroll to position [527, 0]
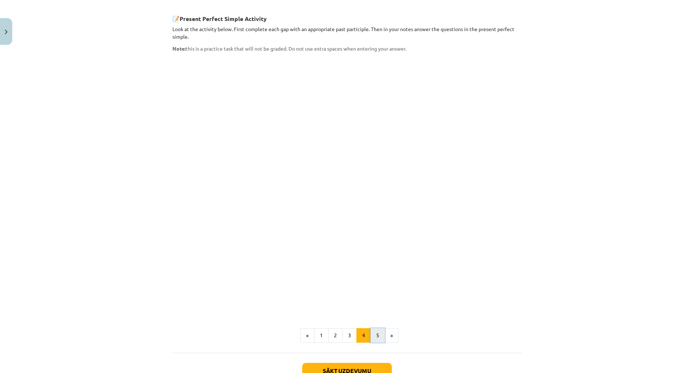
click at [377, 328] on button "5" at bounding box center [378, 335] width 14 height 14
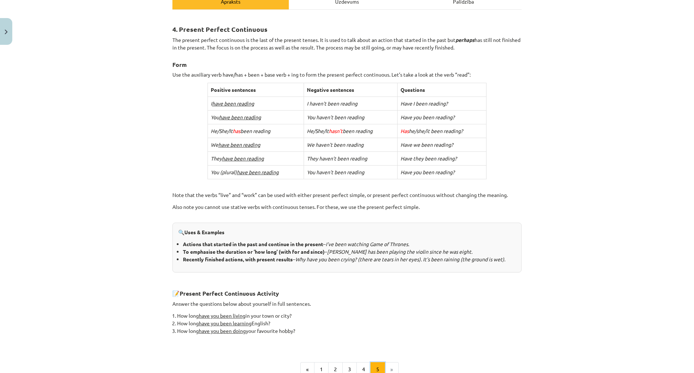
scroll to position [93, 0]
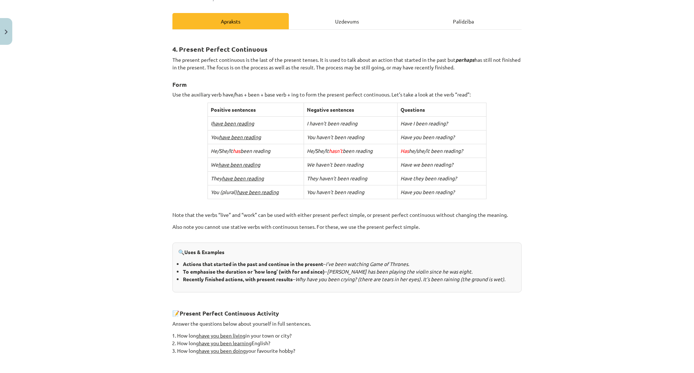
drag, startPoint x: 278, startPoint y: 167, endPoint x: 210, endPoint y: 157, distance: 68.7
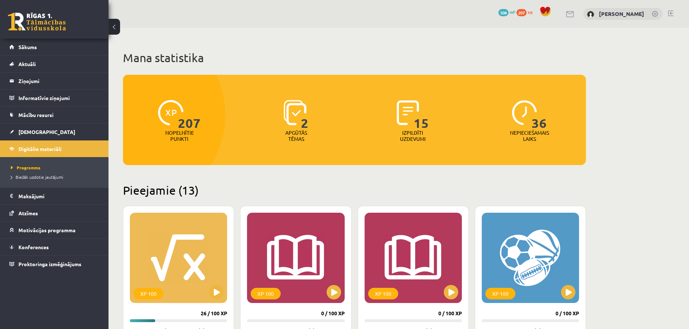
scroll to position [618, 0]
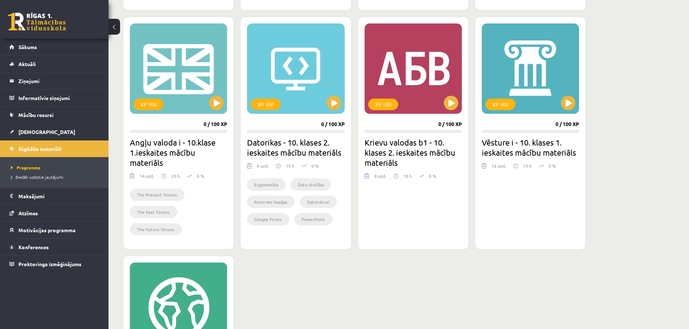
drag, startPoint x: 262, startPoint y: 44, endPoint x: 232, endPoint y: 60, distance: 34.3
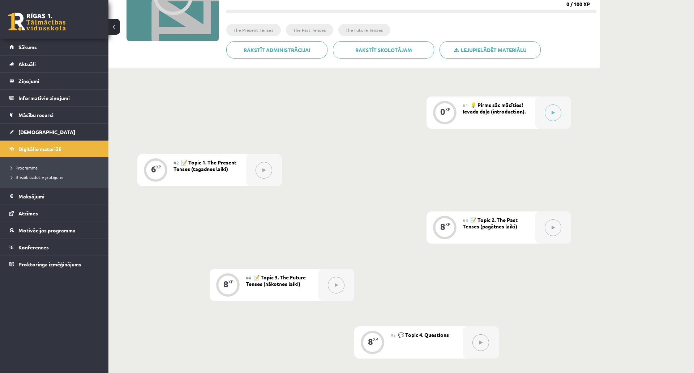
scroll to position [36, 0]
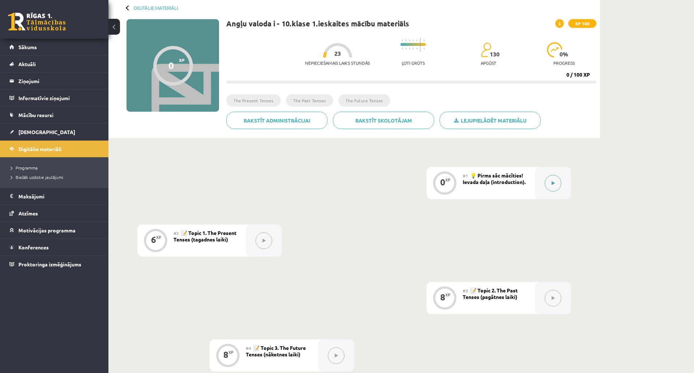
click at [547, 182] on button at bounding box center [553, 183] width 17 height 17
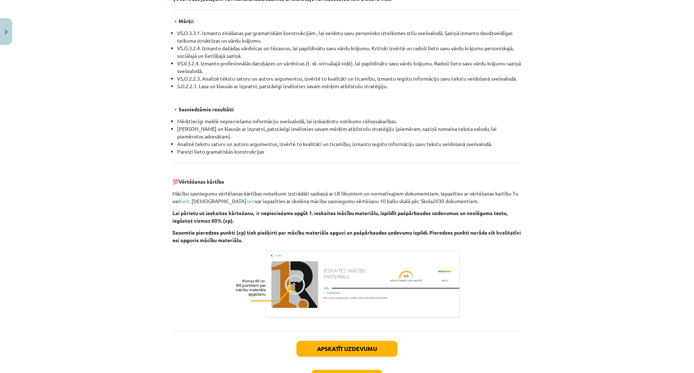
scroll to position [781, 0]
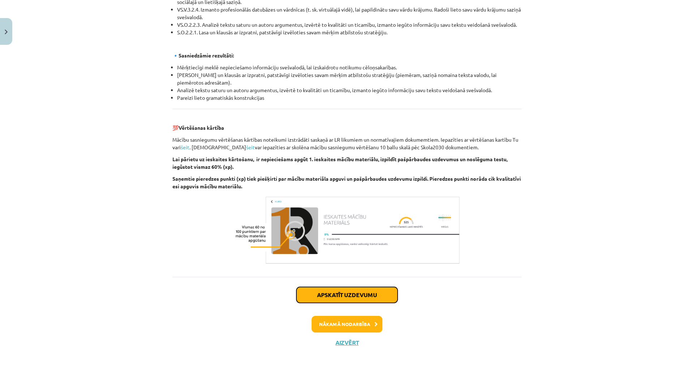
click at [373, 287] on button "Apskatīt uzdevumu" at bounding box center [346, 295] width 101 height 16
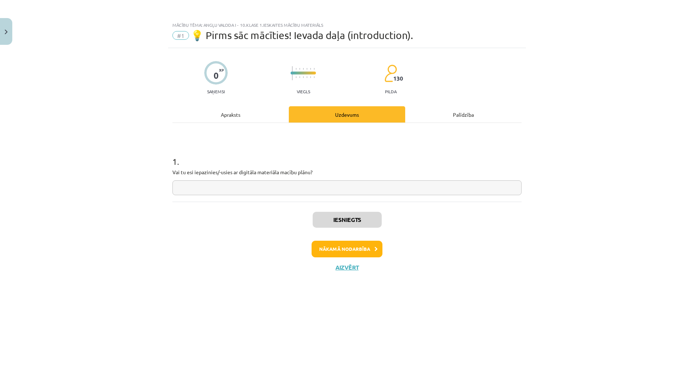
scroll to position [0, 0]
click at [299, 183] on div "1 . Vai tu esi iepazinies/-usies ar digitāla materiāla macību plānu?" at bounding box center [346, 169] width 349 height 51
click at [366, 251] on button "Nākamā nodarbība" at bounding box center [347, 249] width 71 height 17
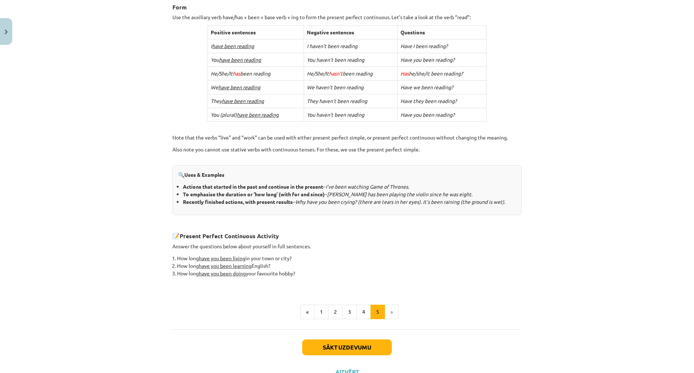
scroll to position [243, 0]
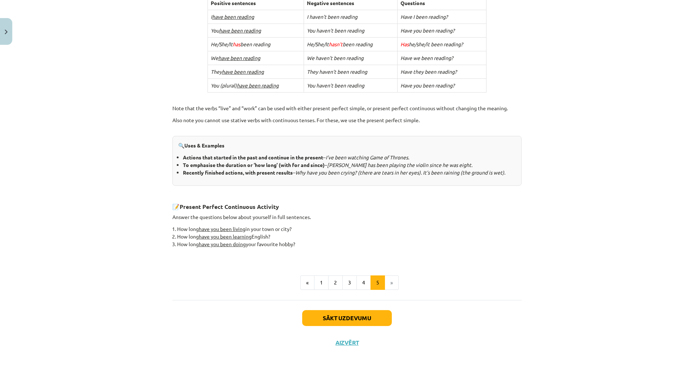
click at [678, 114] on div "Mācību tēma: Angļu valoda i - 10.klase 1.ieskaites mācību materiāls #2 📝 Topic …" at bounding box center [347, 186] width 694 height 373
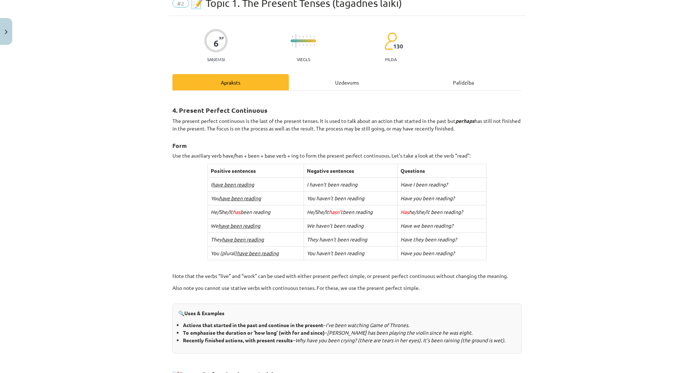
scroll to position [26, 0]
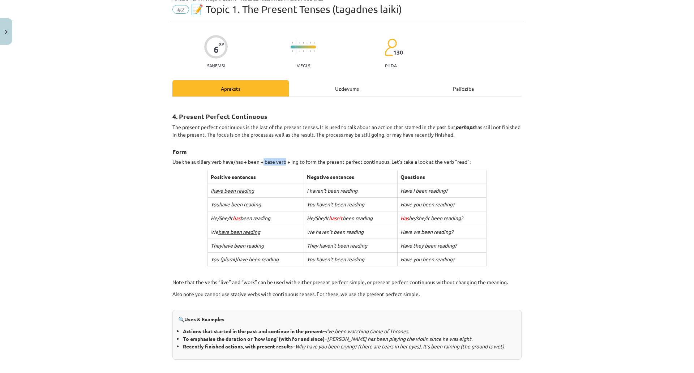
drag, startPoint x: 262, startPoint y: 161, endPoint x: 283, endPoint y: 161, distance: 21.7
click at [283, 161] on p "Use the auxiliary verb have/has + been + base verb + ing to form the present pe…" at bounding box center [346, 162] width 349 height 8
click at [259, 155] on h3 "Form" at bounding box center [346, 149] width 349 height 13
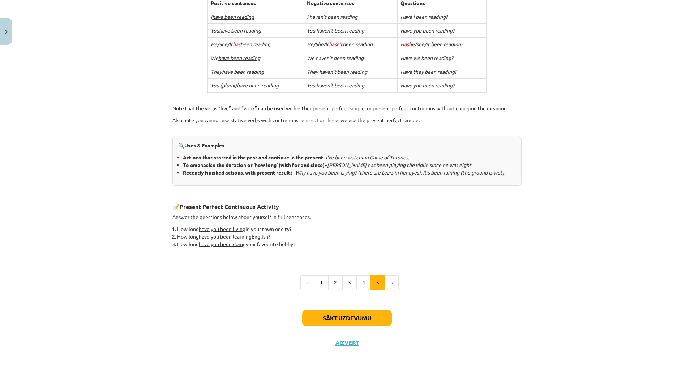
scroll to position [243, 0]
drag, startPoint x: 174, startPoint y: 197, endPoint x: 299, endPoint y: 201, distance: 124.4
click at [299, 240] on li "How long have you been doing your favourite hobby?" at bounding box center [349, 244] width 345 height 8
copy li "How long have you been doing your favourite hobby?"
click at [359, 310] on button "Sākt uzdevumu" at bounding box center [347, 318] width 90 height 16
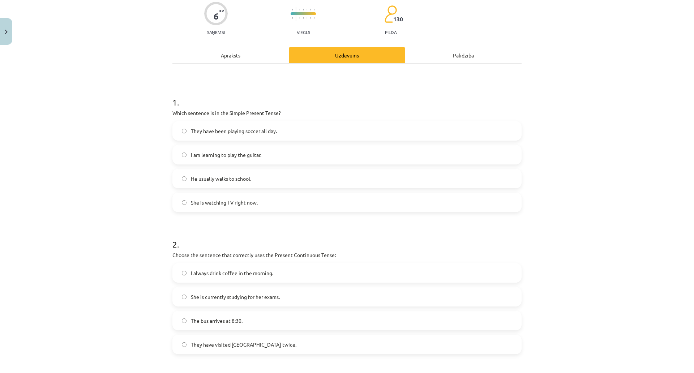
scroll to position [18, 0]
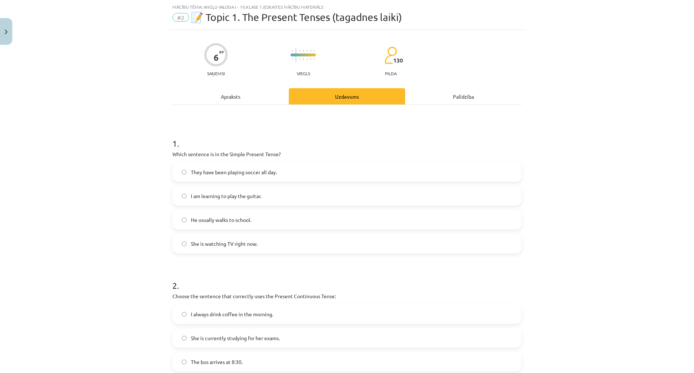
click at [261, 221] on label "He usually walks to school." at bounding box center [347, 220] width 348 height 18
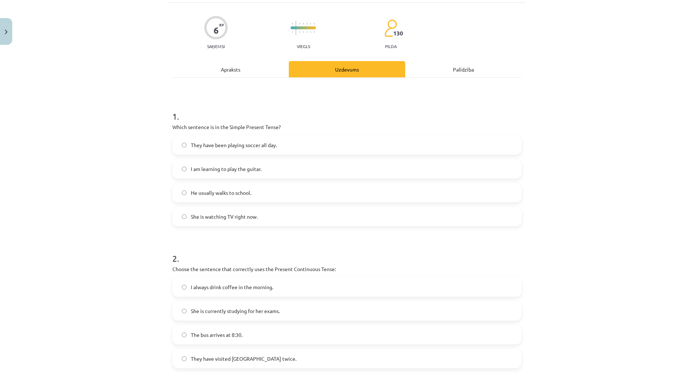
scroll to position [217, 0]
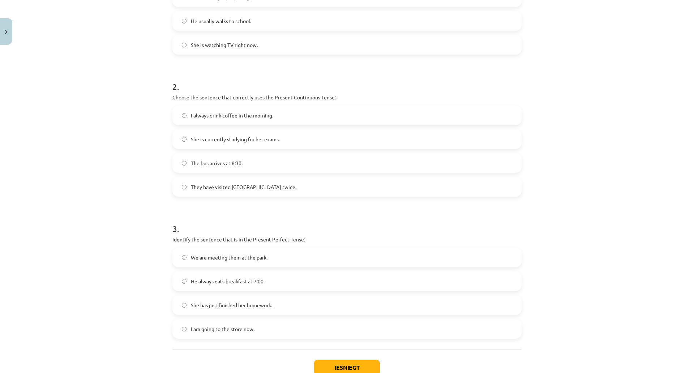
click at [676, 181] on div "Mācību tēma: Angļu valoda i - 10.klase 1.ieskaites mācību materiāls #2 📝 Topic …" at bounding box center [347, 186] width 694 height 373
click at [267, 142] on span "She is currently studying for her exams." at bounding box center [235, 140] width 89 height 8
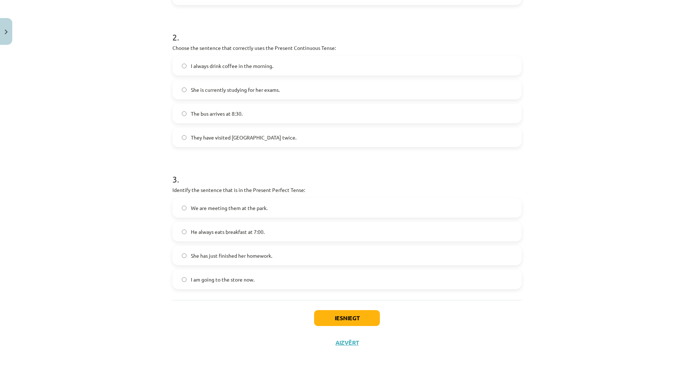
scroll to position [310, 0]
click at [226, 252] on span "She has just finished her homework." at bounding box center [231, 256] width 81 height 8
click at [346, 310] on button "Iesniegt" at bounding box center [347, 318] width 66 height 16
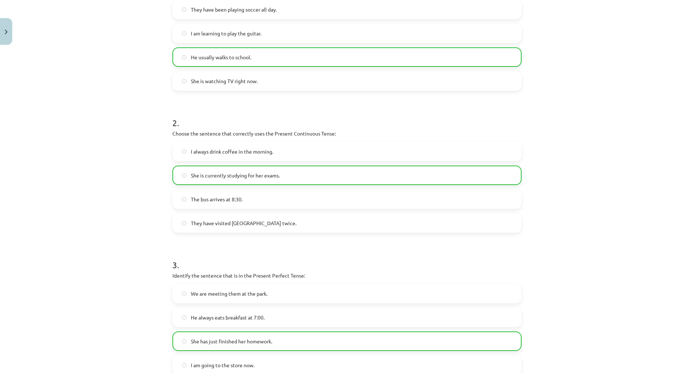
scroll to position [333, 0]
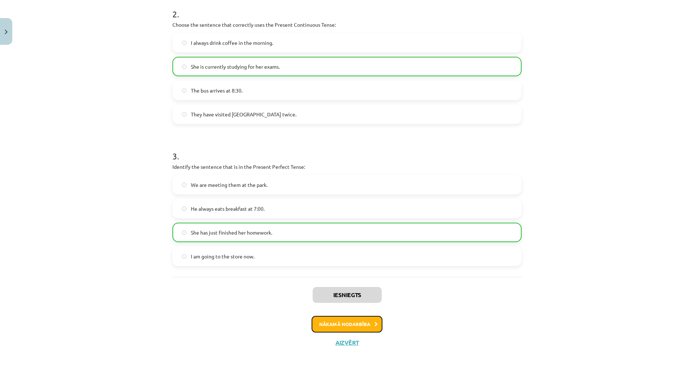
click at [354, 316] on button "Nākamā nodarbība" at bounding box center [347, 324] width 71 height 17
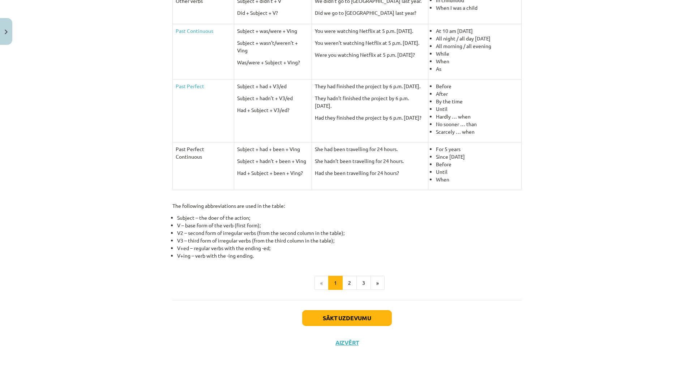
scroll to position [283, 0]
click at [373, 276] on button "»" at bounding box center [378, 283] width 14 height 14
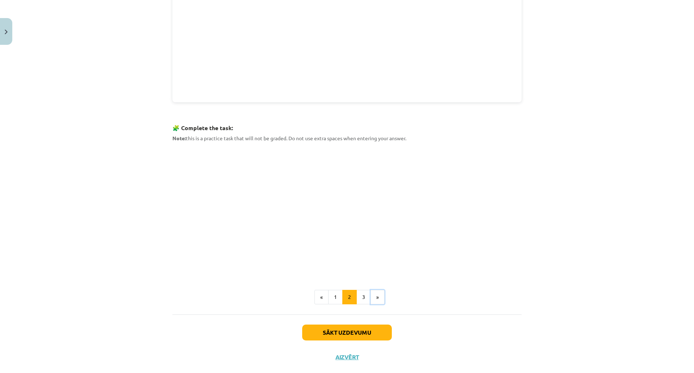
scroll to position [309, 0]
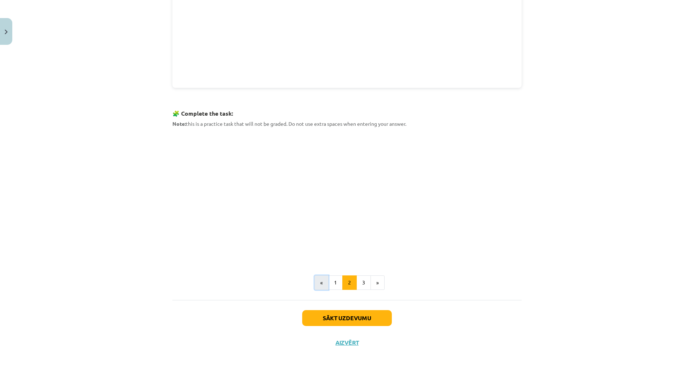
click at [323, 276] on button "«" at bounding box center [322, 283] width 14 height 14
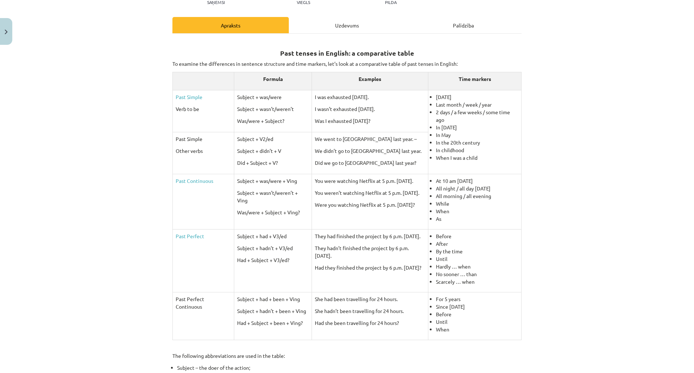
scroll to position [21, 0]
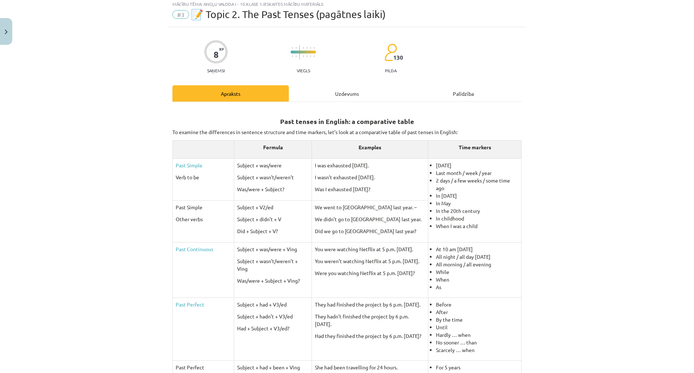
click at [602, 281] on div "Mācību tēma: Angļu valoda i - 10.klase 1.ieskaites mācību materiāls #3 📝 Topic …" at bounding box center [347, 186] width 694 height 373
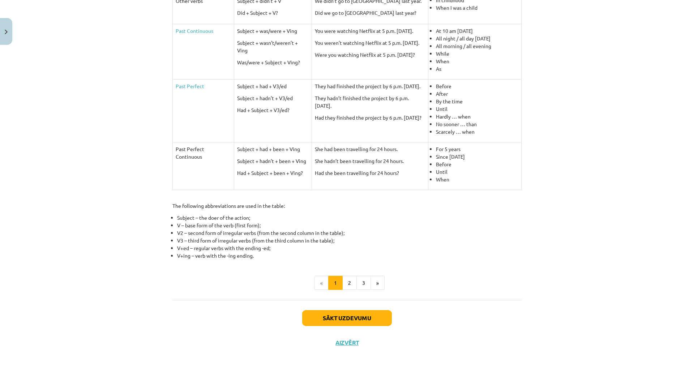
scroll to position [138, 0]
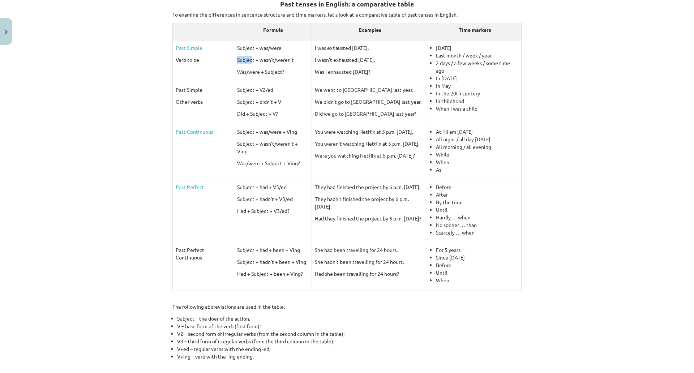
drag, startPoint x: 282, startPoint y: 51, endPoint x: 248, endPoint y: 53, distance: 34.1
click at [248, 53] on td "Subject + was/were Subject + wasn’t/weren’t Was/were + Subject?" at bounding box center [273, 62] width 78 height 42
drag, startPoint x: 256, startPoint y: 47, endPoint x: 276, endPoint y: 48, distance: 20.3
click at [276, 48] on p "Subject + was/were" at bounding box center [273, 48] width 72 height 8
click at [191, 48] on link "Past Simple" at bounding box center [189, 47] width 27 height 7
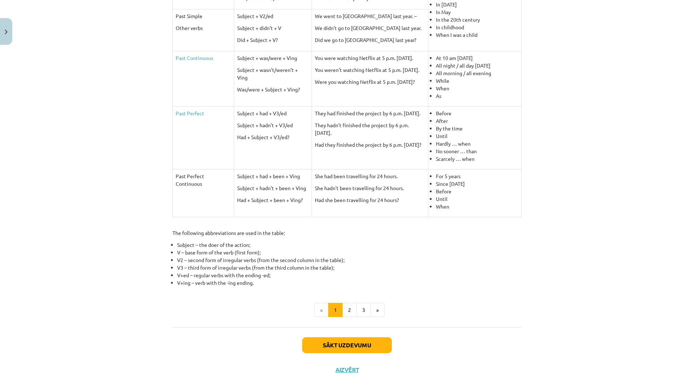
scroll to position [211, 0]
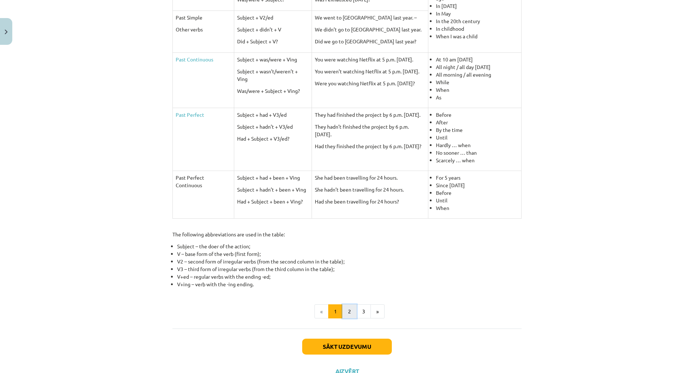
click at [346, 309] on button "2" at bounding box center [349, 311] width 14 height 14
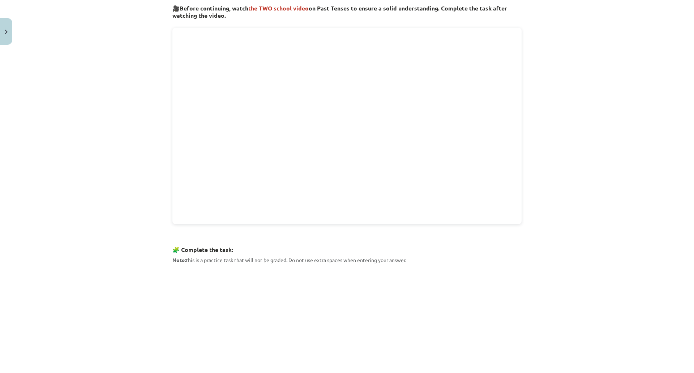
scroll to position [129, 0]
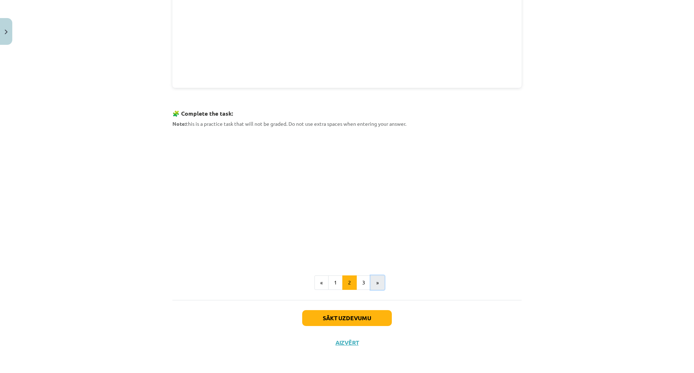
click at [371, 276] on button "»" at bounding box center [378, 283] width 14 height 14
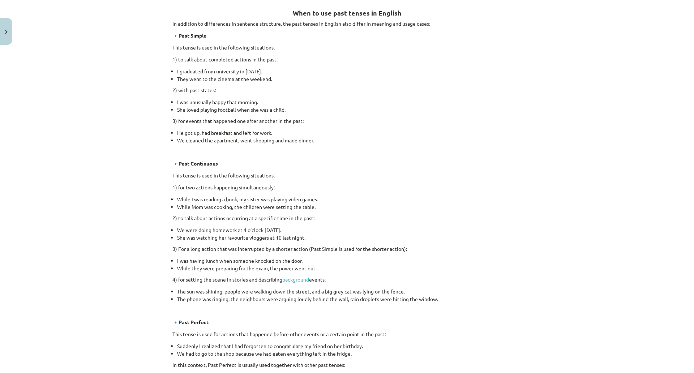
scroll to position [357, 0]
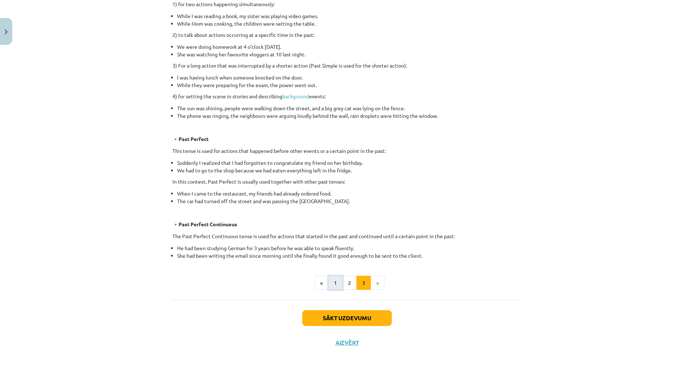
click at [333, 276] on button "1" at bounding box center [335, 283] width 14 height 14
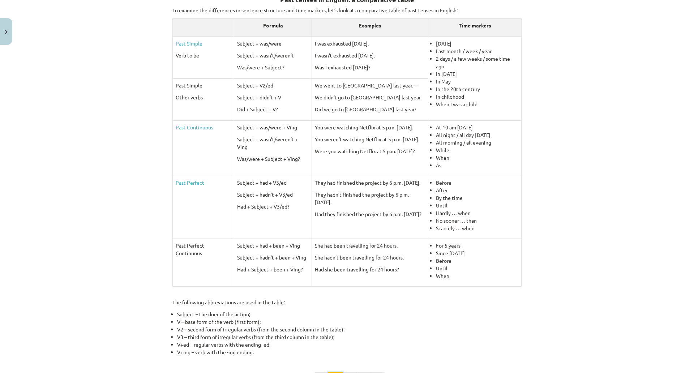
scroll to position [129, 0]
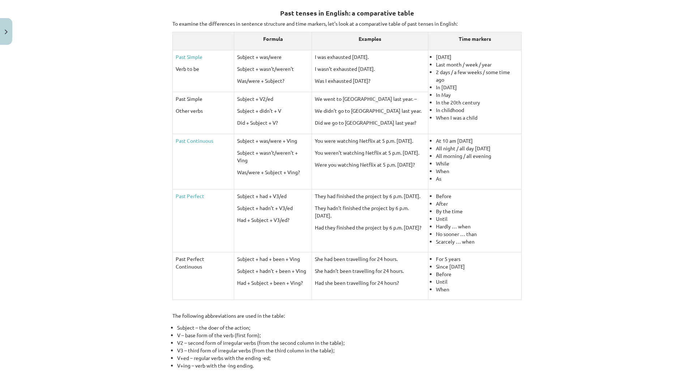
drag, startPoint x: 666, startPoint y: 218, endPoint x: 670, endPoint y: 216, distance: 4.9
click at [666, 218] on div "Mācību tēma: Angļu valoda i - 10.klase 1.ieskaites mācību materiāls #3 📝 Topic …" at bounding box center [347, 186] width 694 height 373
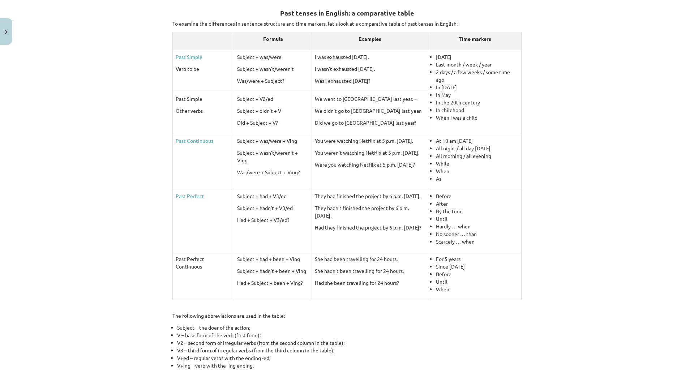
click at [673, 90] on div "Mācību tēma: Angļu valoda i - 10.klase 1.ieskaites mācību materiāls #3 📝 Topic …" at bounding box center [347, 186] width 694 height 373
drag, startPoint x: 174, startPoint y: 260, endPoint x: 200, endPoint y: 265, distance: 26.4
click at [200, 265] on p "Past Perfect Continuous" at bounding box center [203, 262] width 55 height 15
copy p "Past Perfect Continuous"
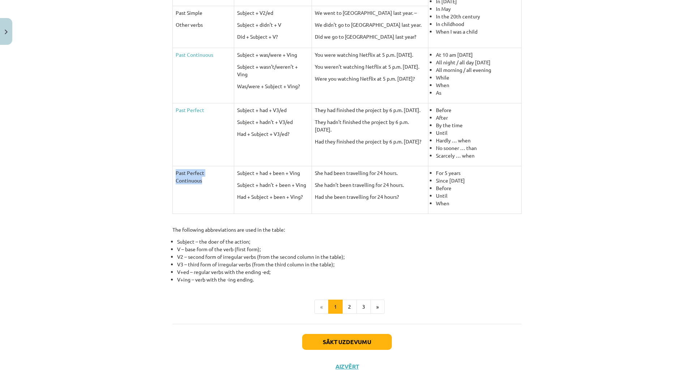
scroll to position [283, 0]
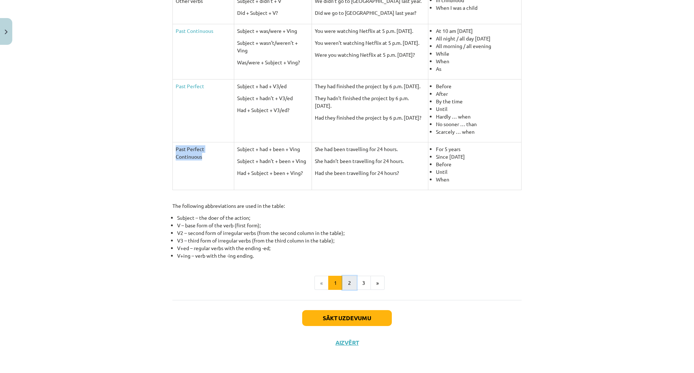
click at [343, 276] on button "2" at bounding box center [349, 283] width 14 height 14
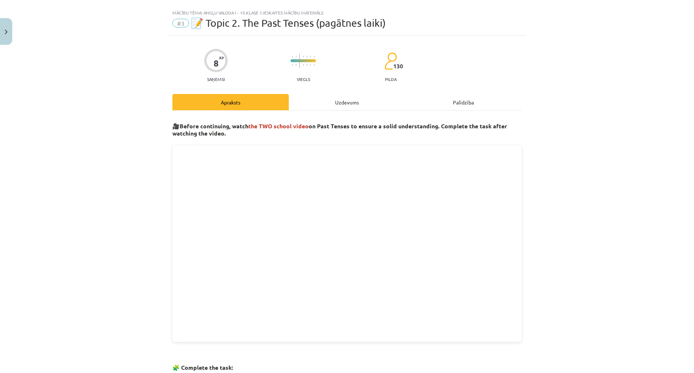
scroll to position [0, 0]
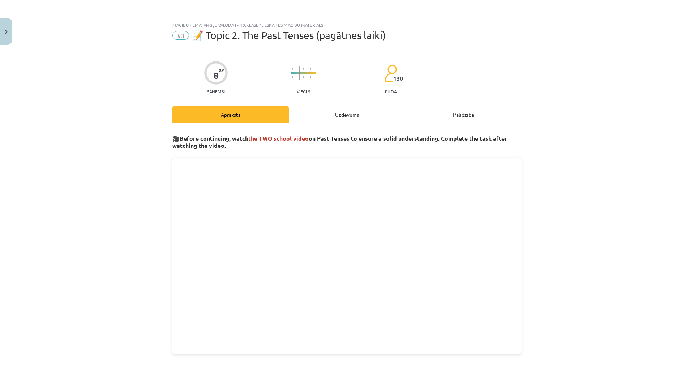
click at [348, 115] on div "Uzdevums" at bounding box center [347, 114] width 116 height 16
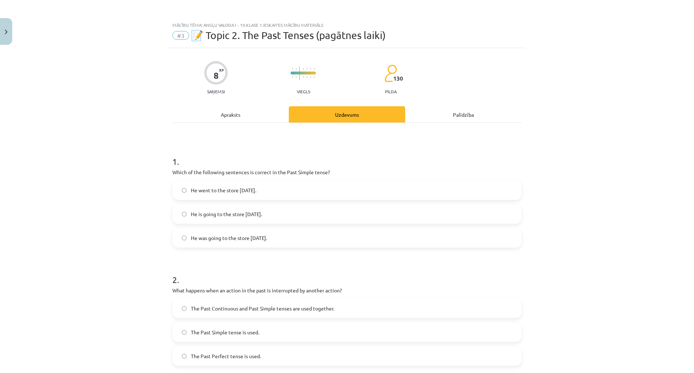
click at [465, 118] on div "Palīdzība" at bounding box center [463, 114] width 116 height 16
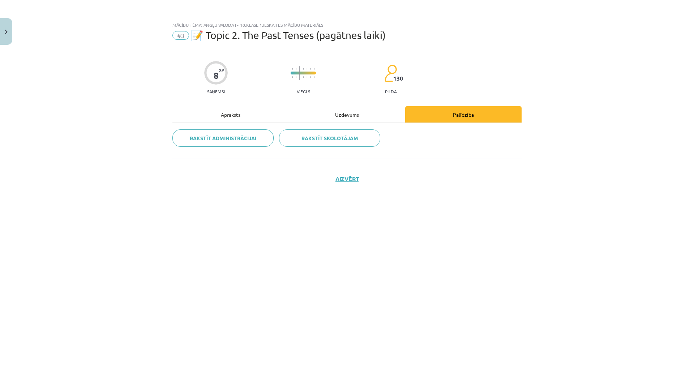
click at [338, 109] on div "Uzdevums" at bounding box center [347, 114] width 116 height 16
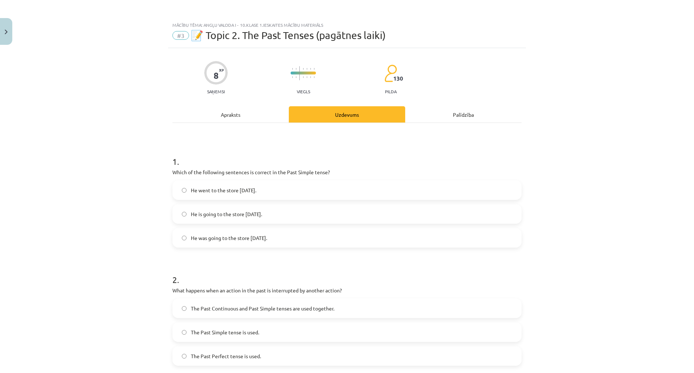
click at [269, 115] on div "Apraksts" at bounding box center [230, 114] width 116 height 16
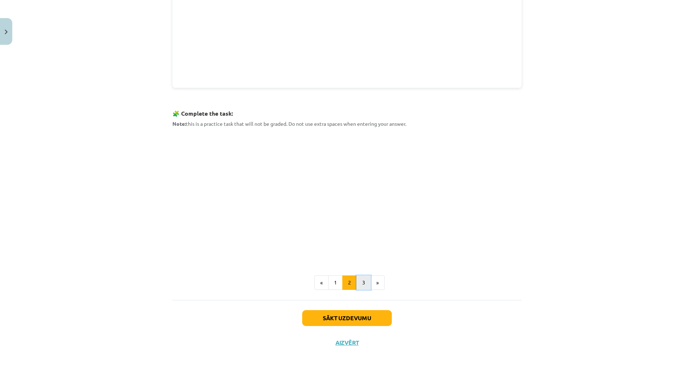
click at [363, 276] on button "3" at bounding box center [364, 283] width 14 height 14
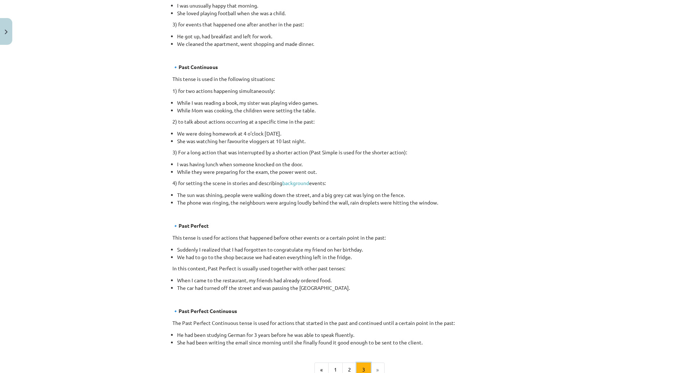
scroll to position [357, 0]
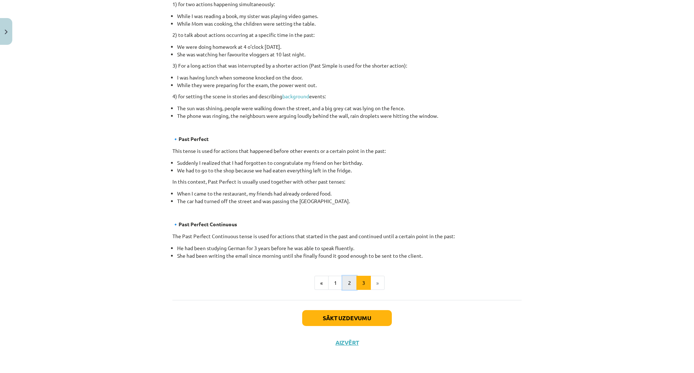
click at [346, 276] on button "2" at bounding box center [349, 283] width 14 height 14
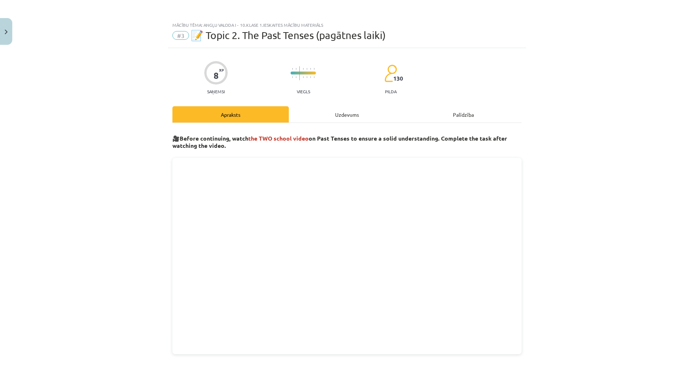
scroll to position [253, 0]
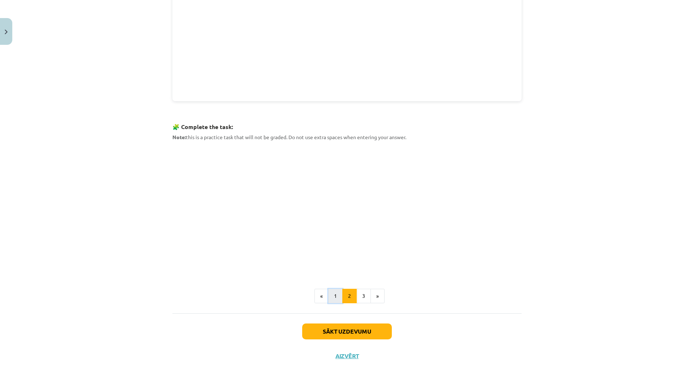
click at [335, 298] on button "1" at bounding box center [335, 296] width 14 height 14
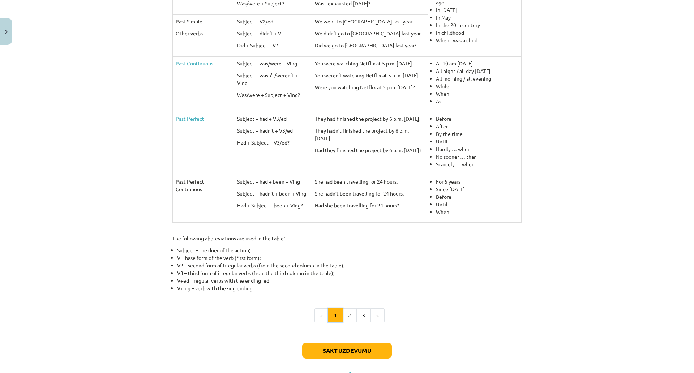
scroll to position [283, 0]
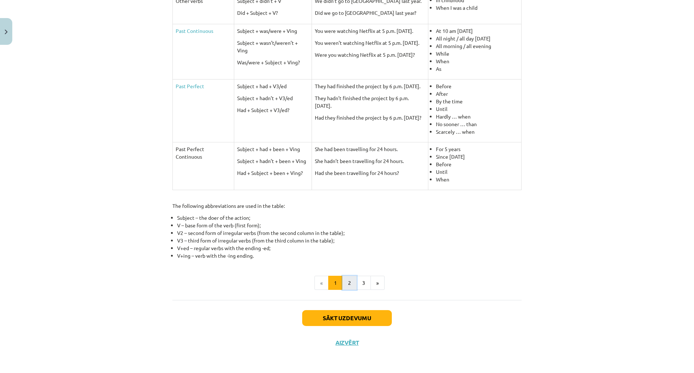
click at [342, 276] on button "2" at bounding box center [349, 283] width 14 height 14
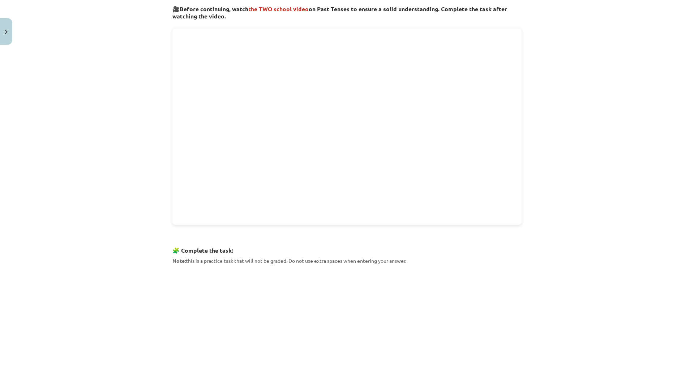
scroll to position [309, 0]
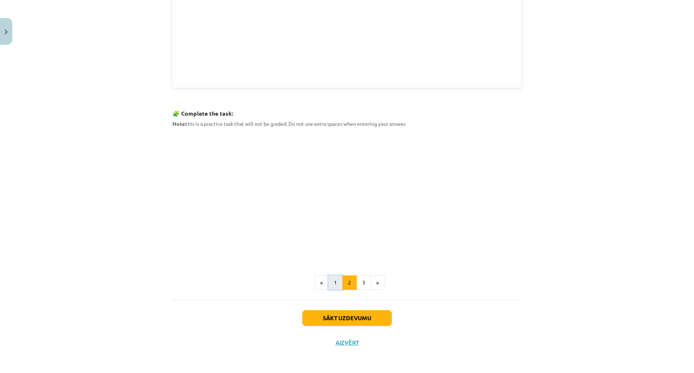
click at [330, 276] on button "1" at bounding box center [335, 283] width 14 height 14
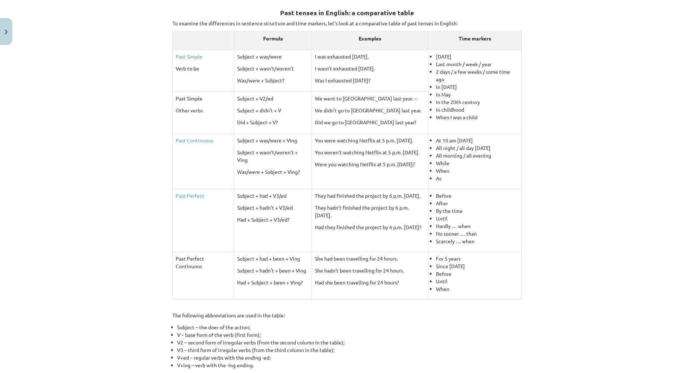
scroll to position [129, 0]
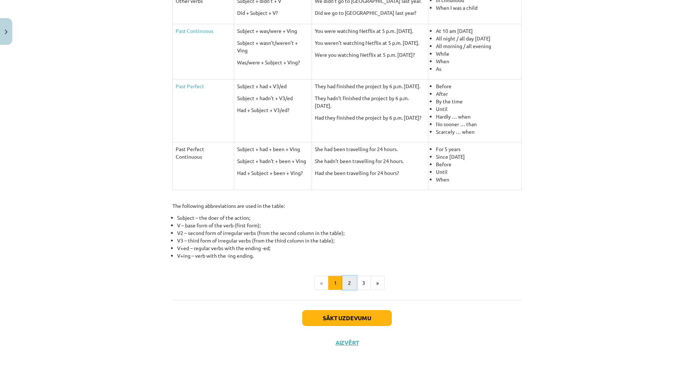
click at [347, 276] on button "2" at bounding box center [349, 283] width 14 height 14
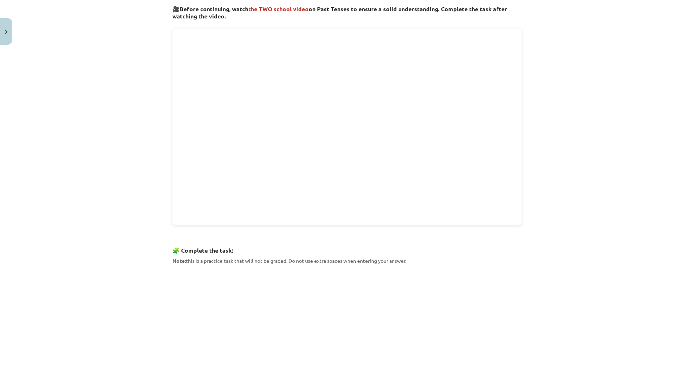
scroll to position [309, 0]
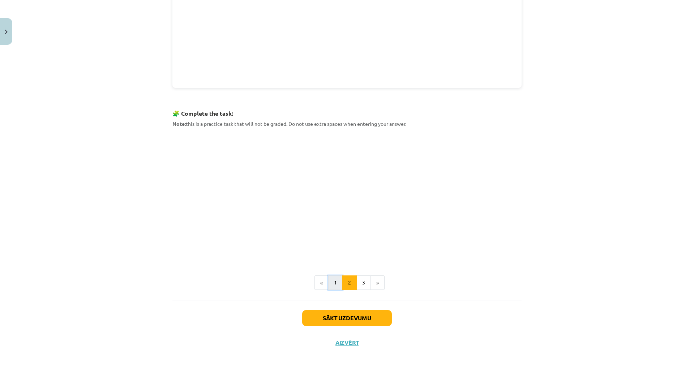
click at [335, 276] on button "1" at bounding box center [335, 283] width 14 height 14
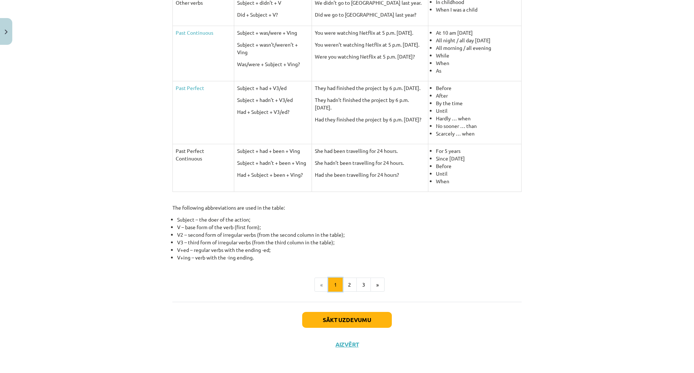
scroll to position [238, 0]
click at [350, 286] on button "2" at bounding box center [349, 284] width 14 height 14
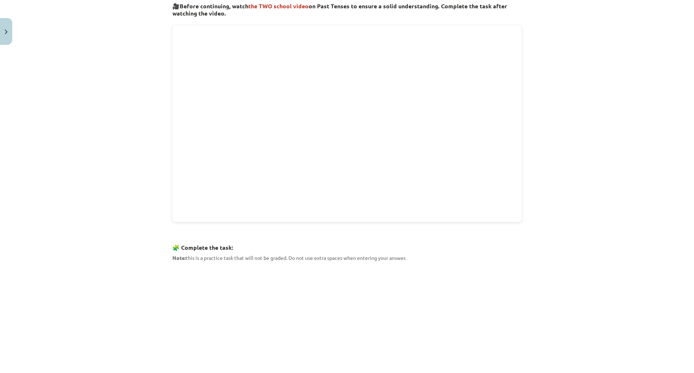
scroll to position [129, 0]
